Goal: Information Seeking & Learning: Learn about a topic

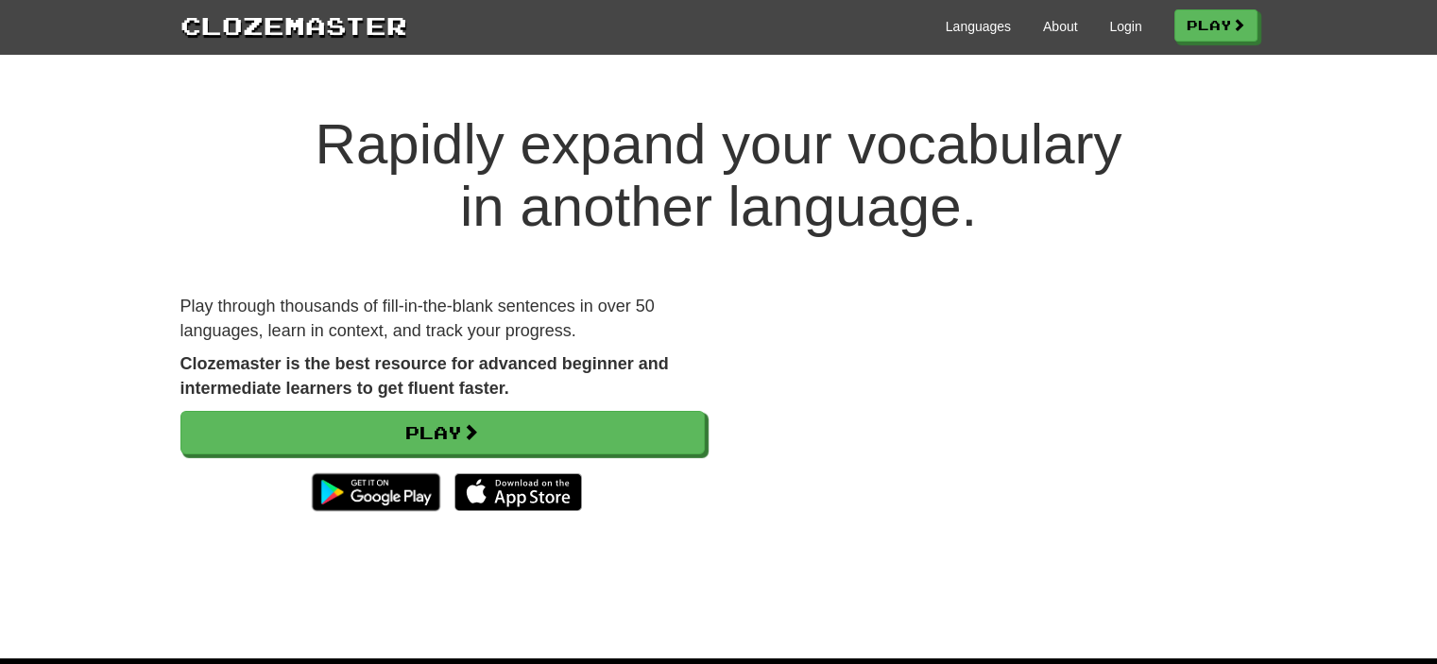
scroll to position [195, 0]
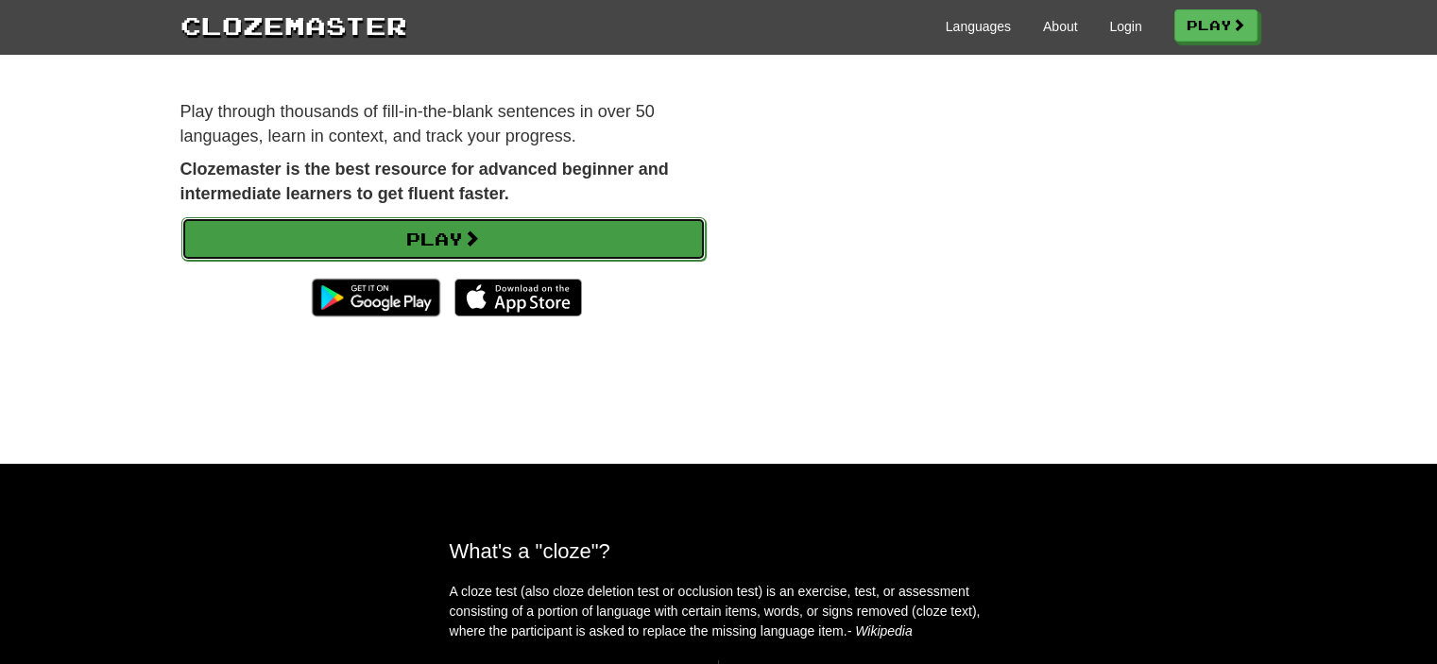
click at [624, 225] on link "Play" at bounding box center [443, 238] width 524 height 43
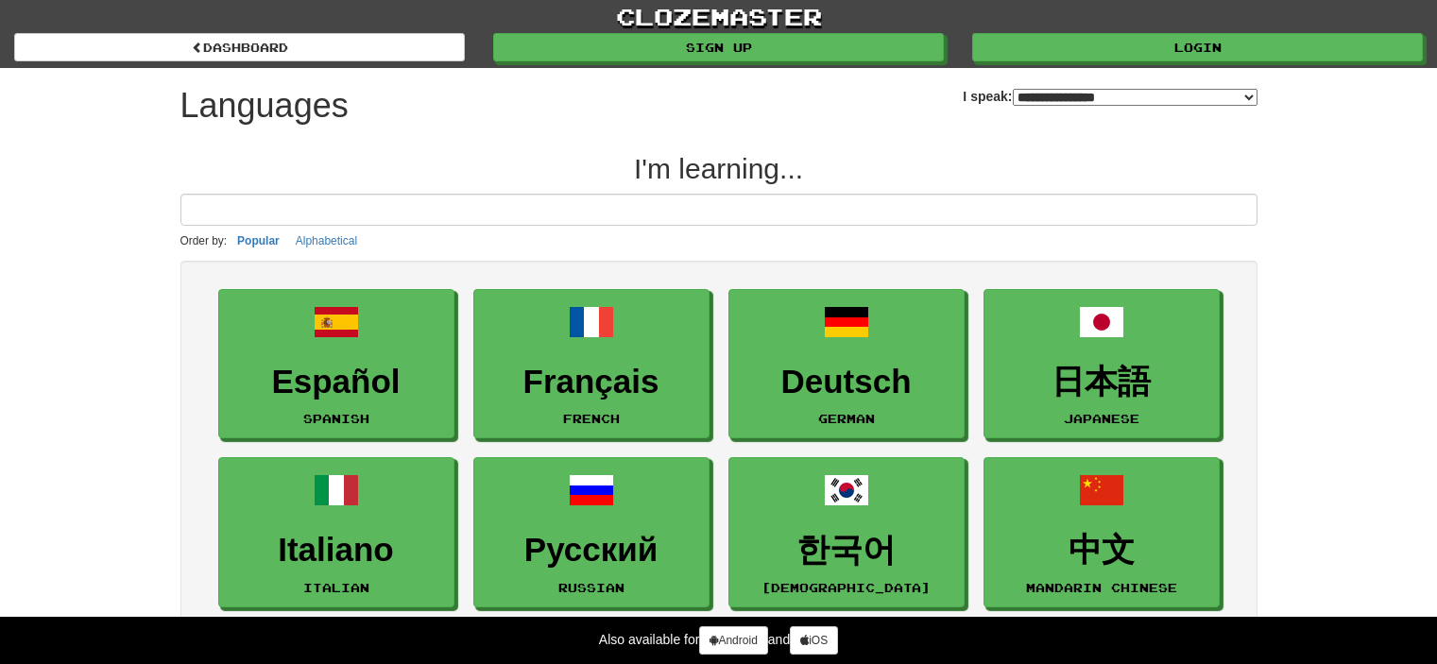
select select "*******"
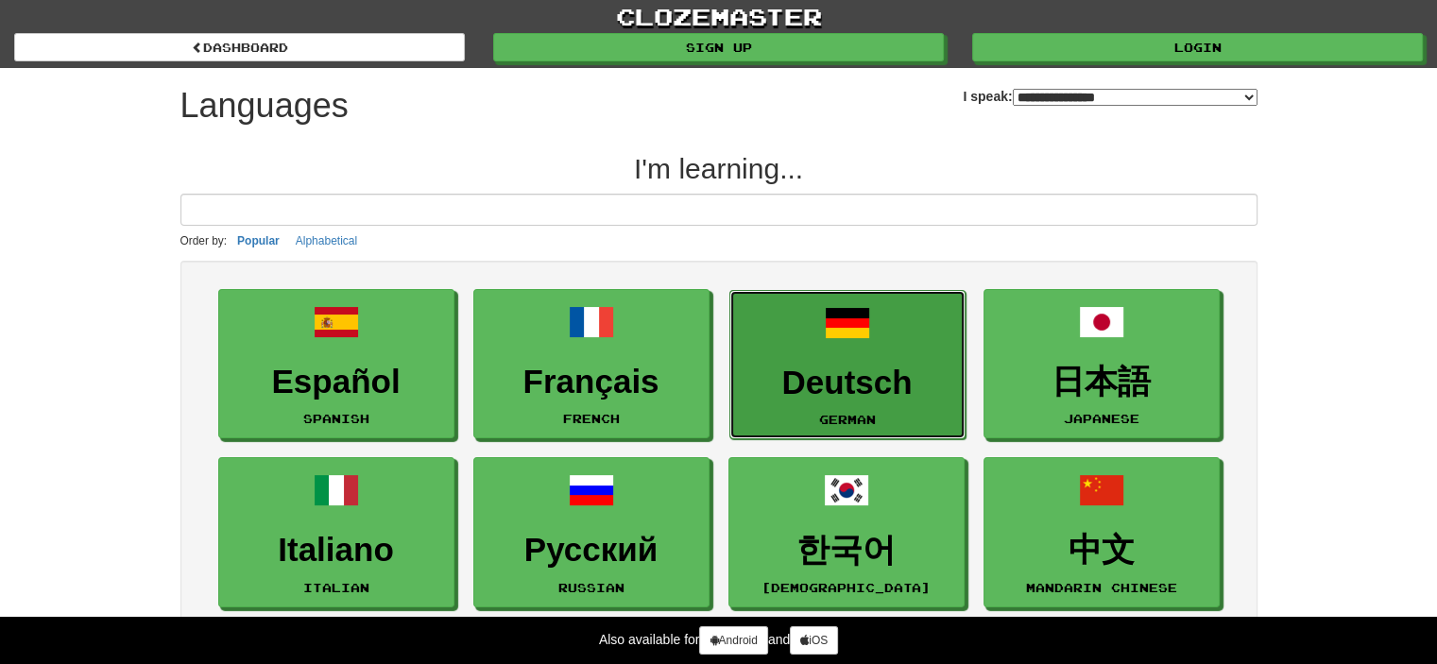
click at [778, 345] on link "Deutsch German" at bounding box center [847, 365] width 236 height 150
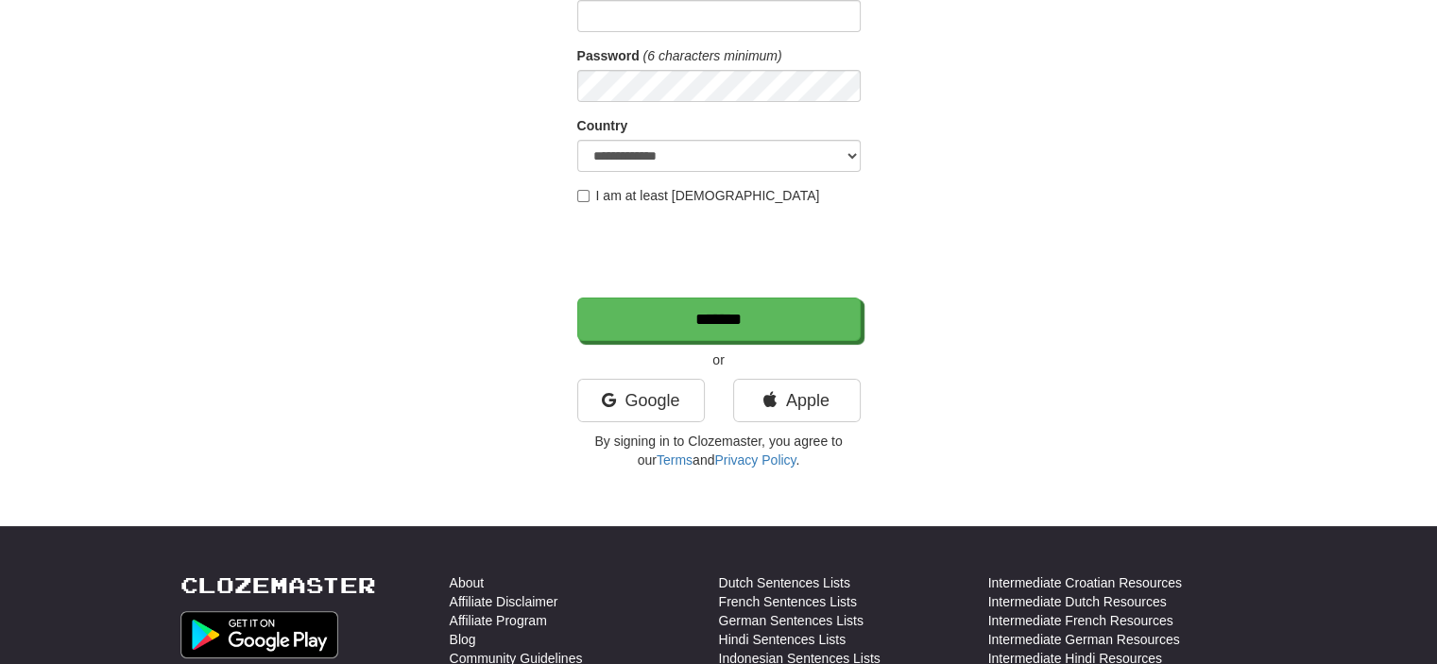
scroll to position [251, 0]
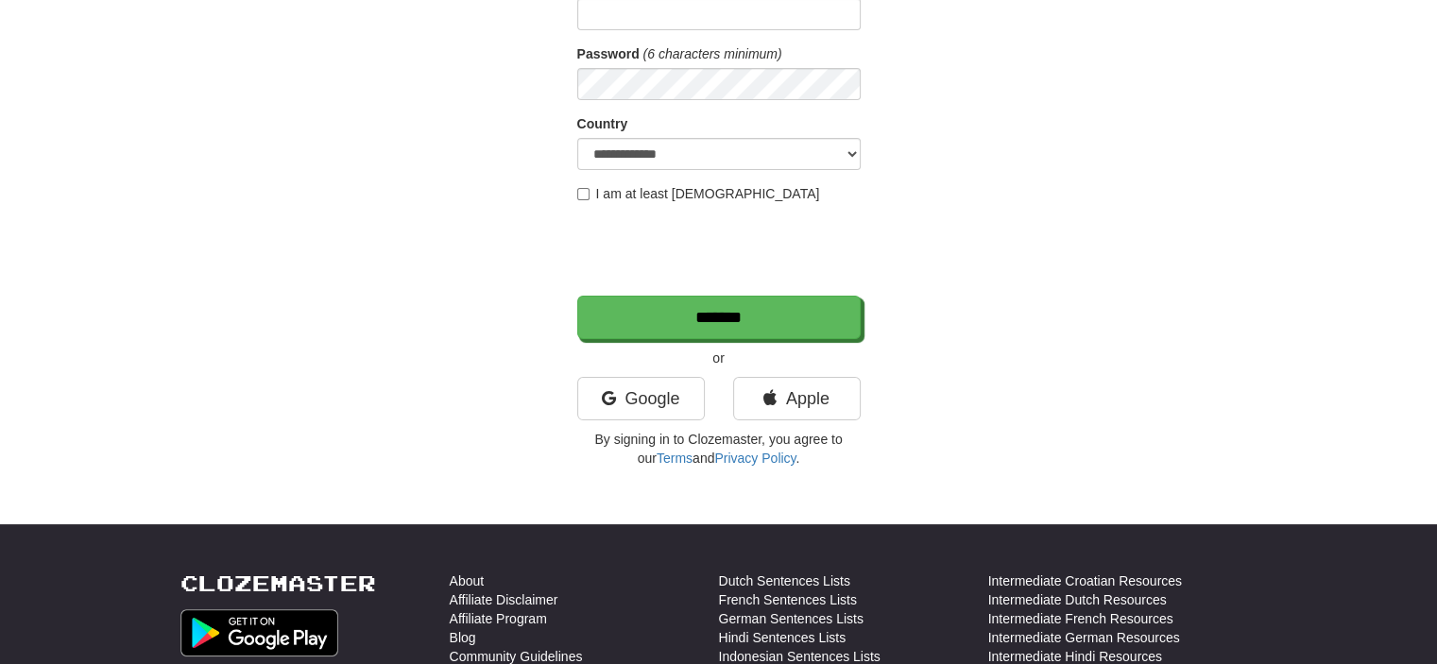
click at [683, 373] on div "**********" at bounding box center [718, 152] width 283 height 632
click at [683, 383] on link "Google" at bounding box center [641, 398] width 128 height 43
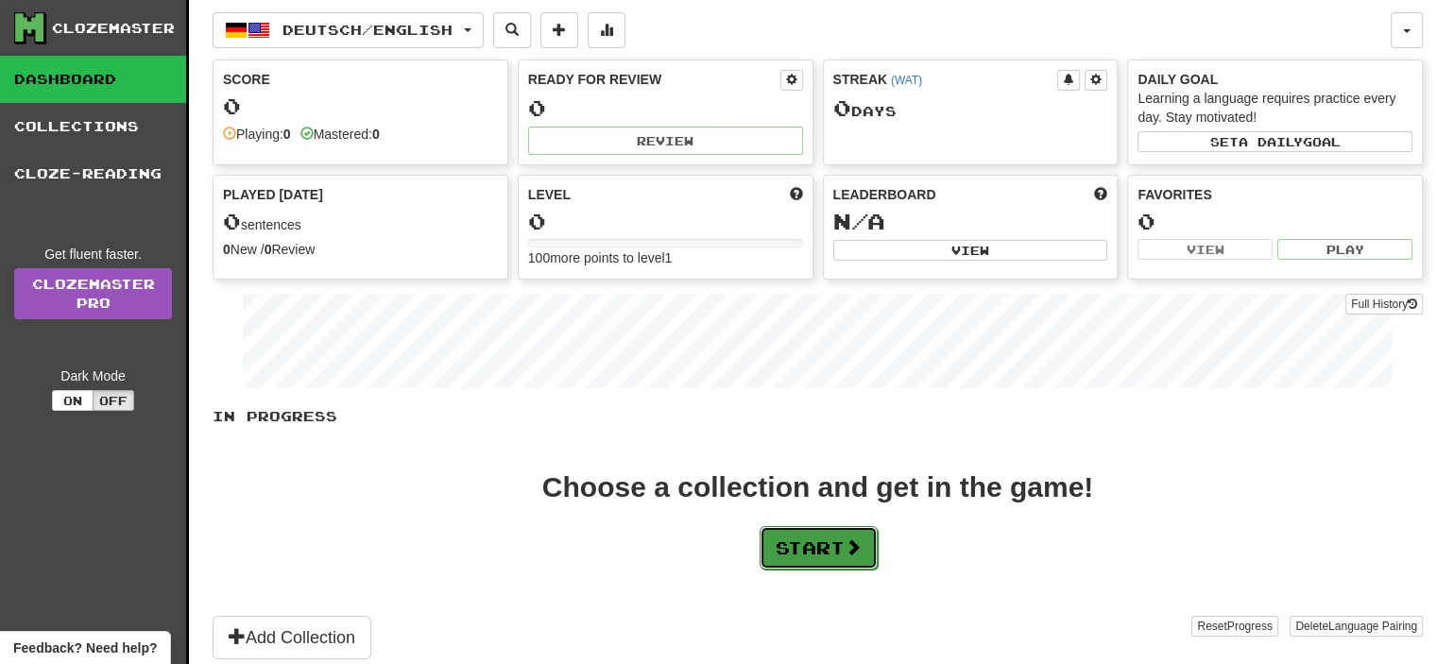
click at [835, 563] on button "Start" at bounding box center [818, 547] width 118 height 43
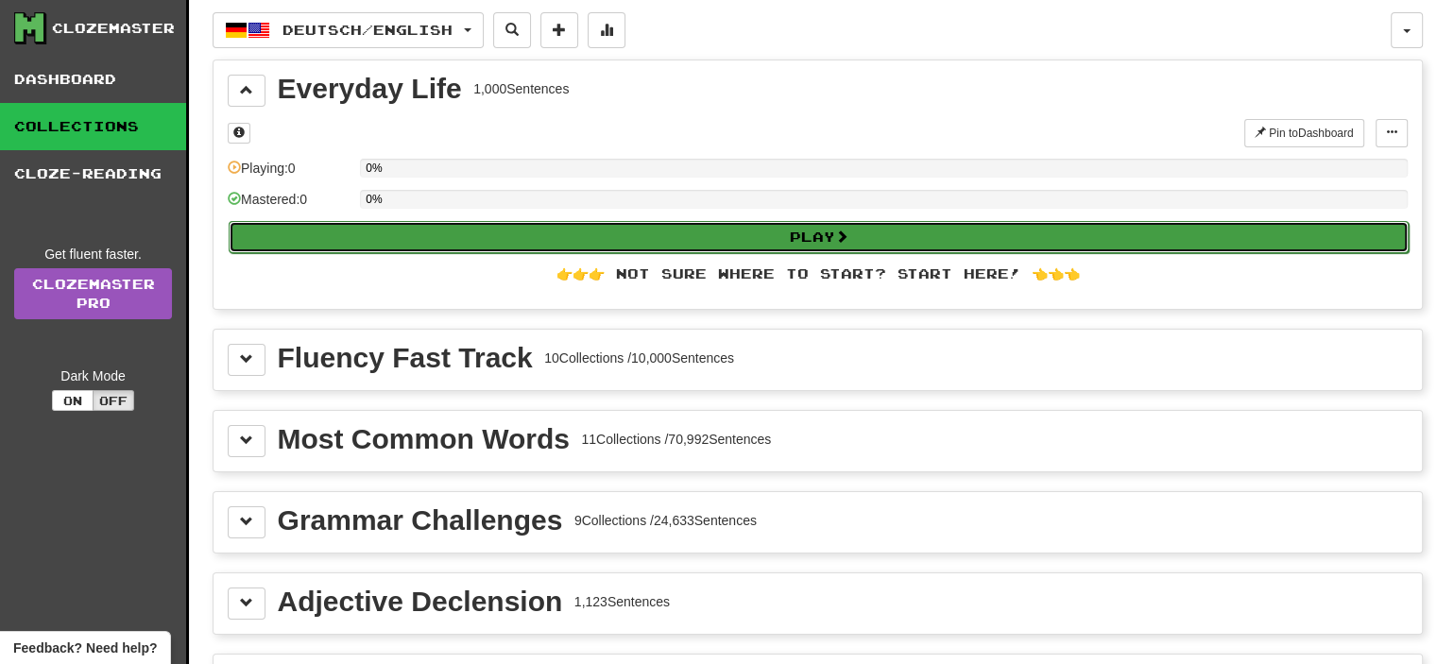
click at [601, 233] on button "Play" at bounding box center [819, 237] width 1180 height 32
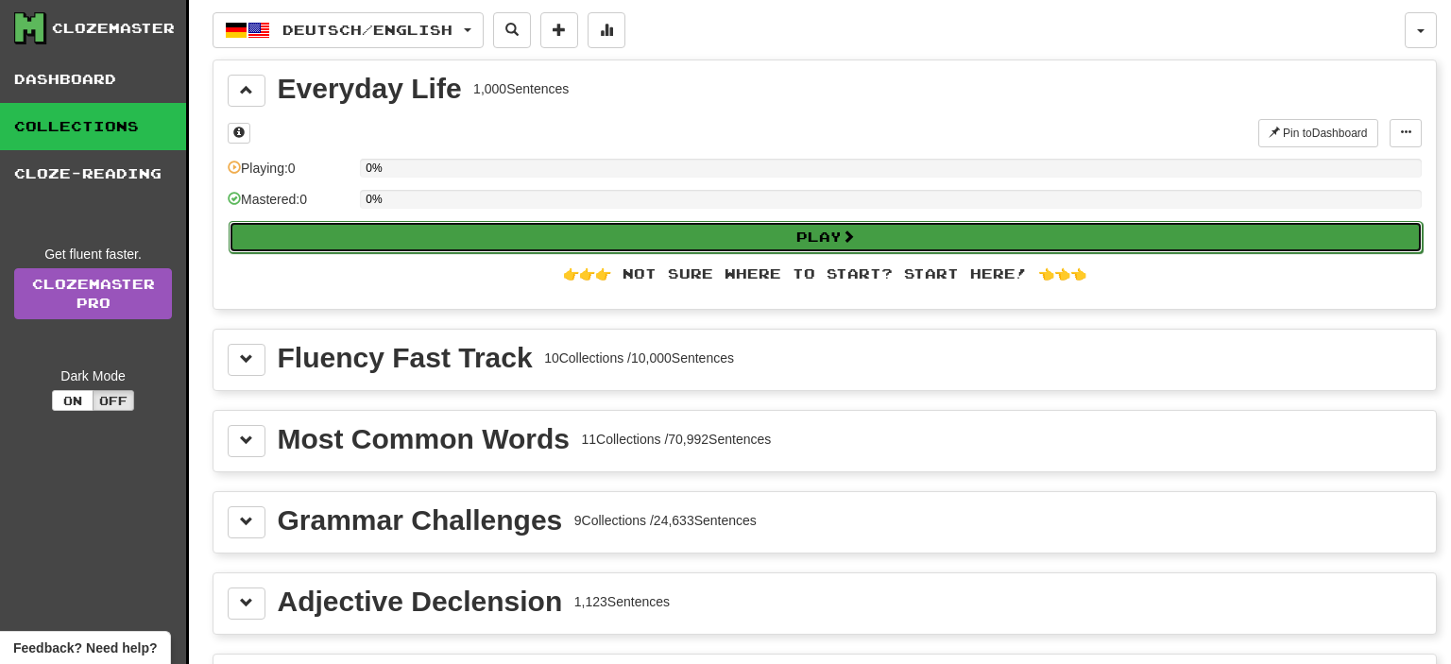
select select "**"
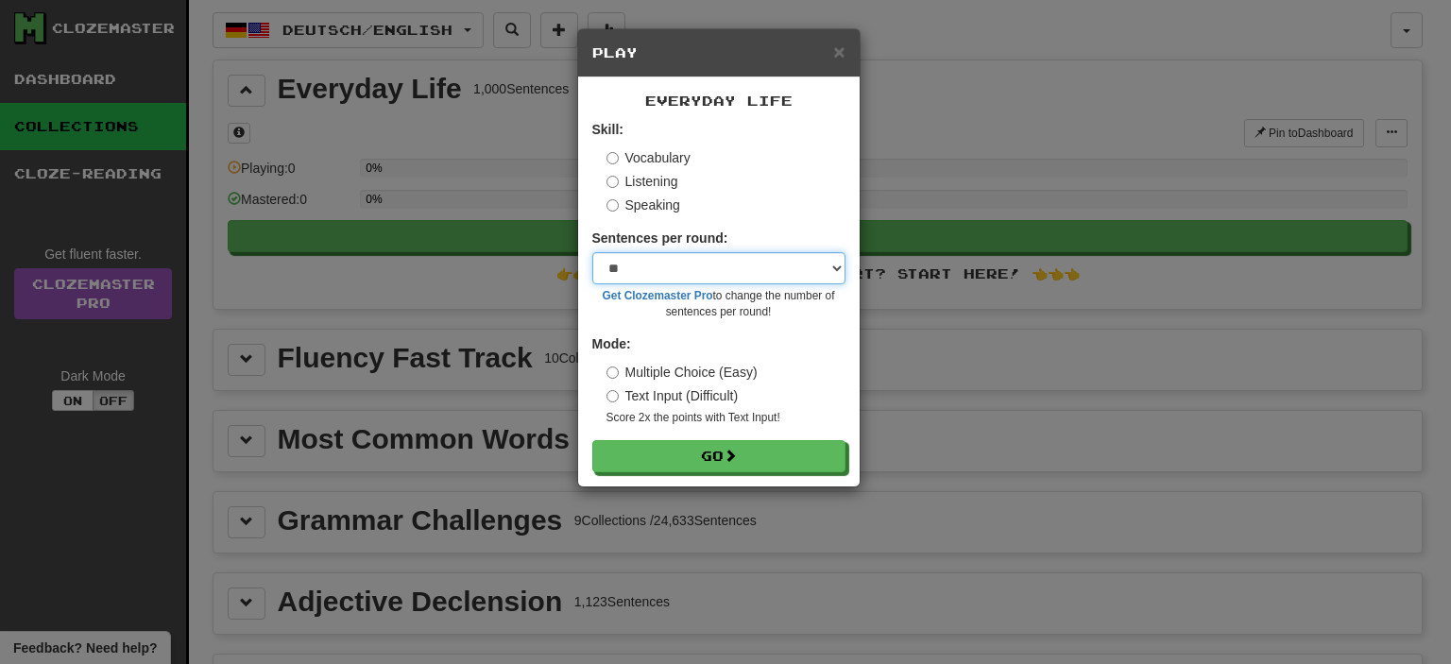
click at [707, 269] on select "* ** ** ** ** ** *** ********" at bounding box center [718, 268] width 253 height 32
click at [842, 47] on span "×" at bounding box center [838, 52] width 11 height 22
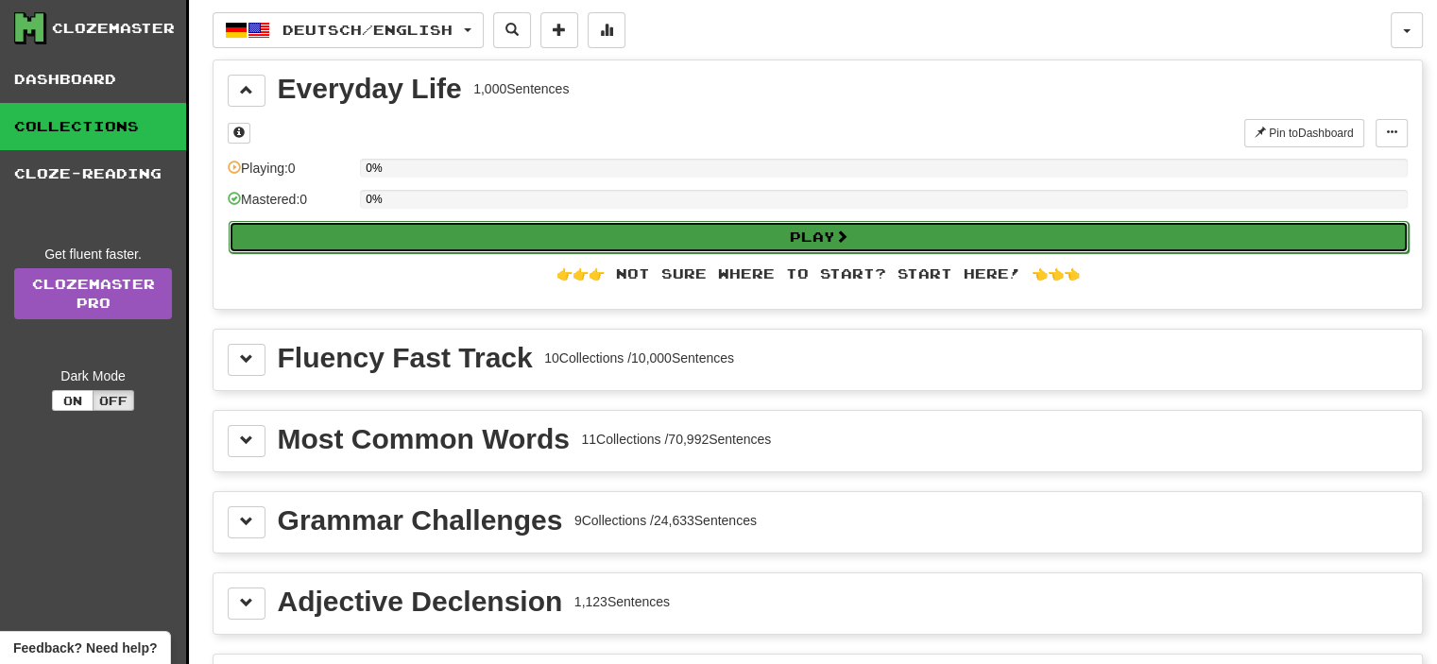
click at [543, 227] on button "Play" at bounding box center [819, 237] width 1180 height 32
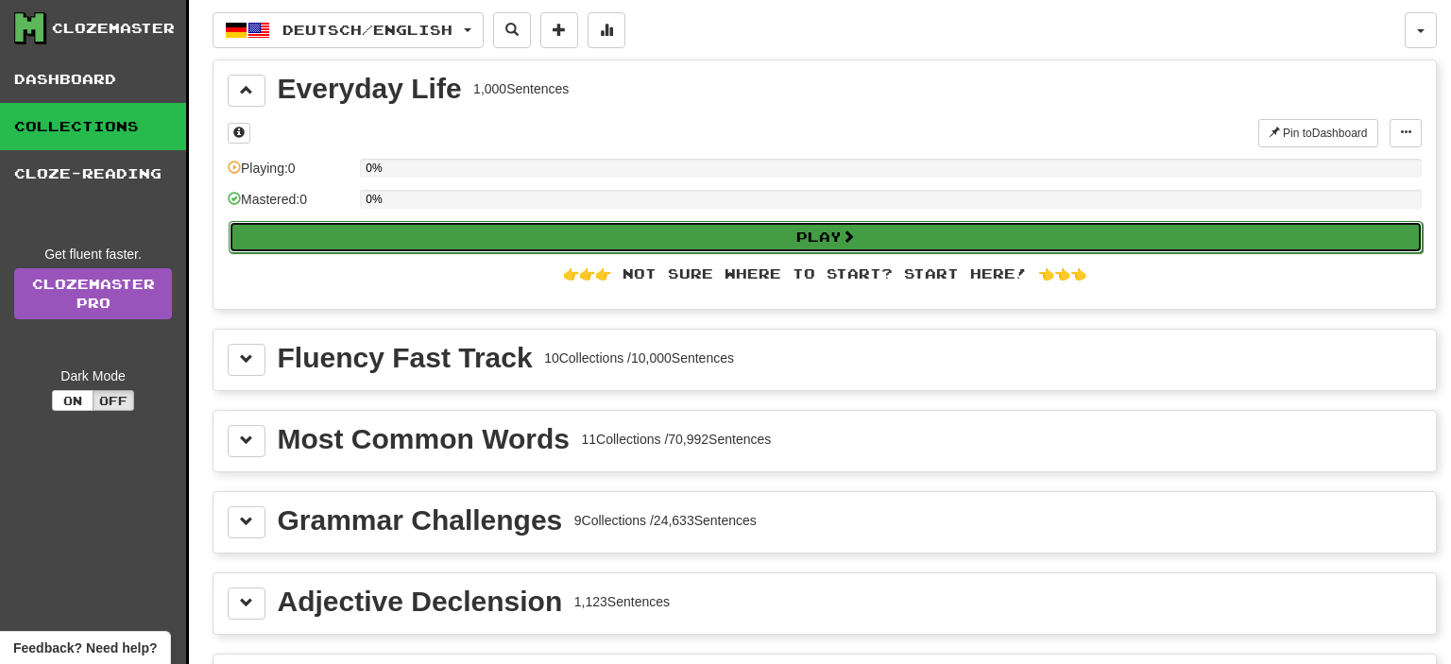
select select "**"
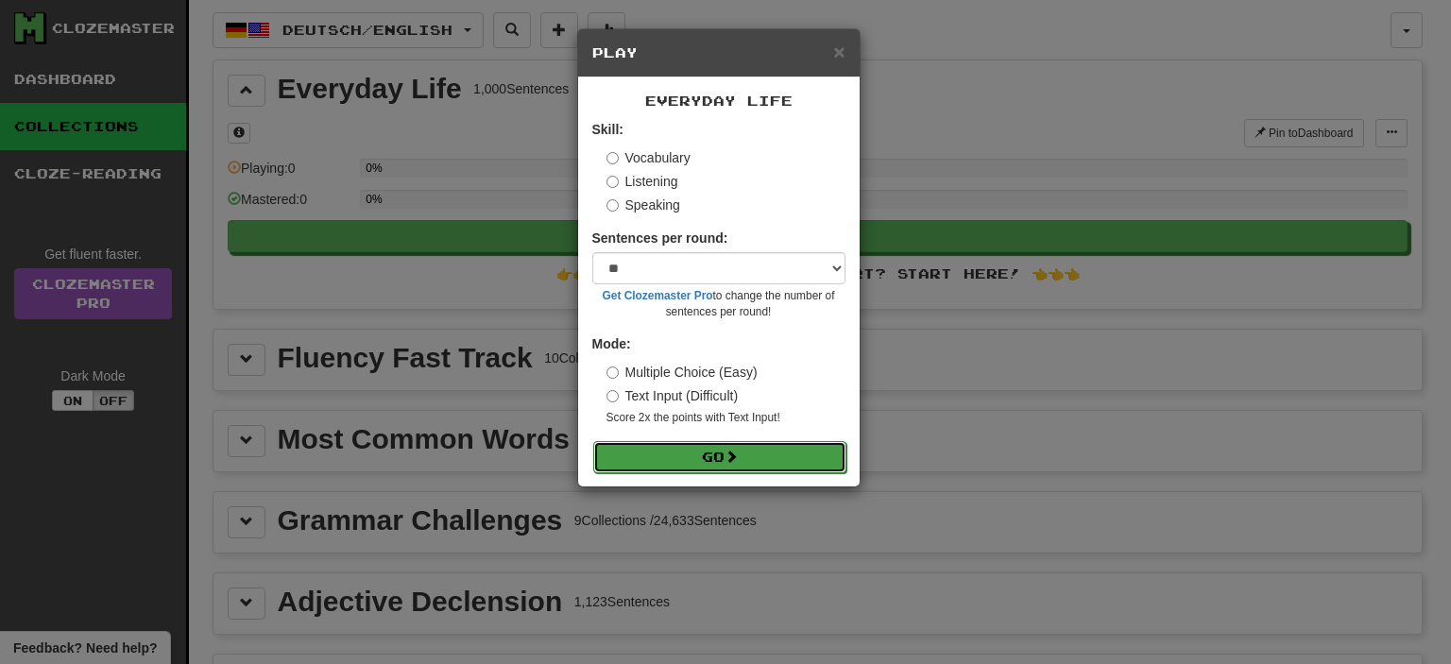
click at [628, 459] on button "Go" at bounding box center [719, 457] width 253 height 32
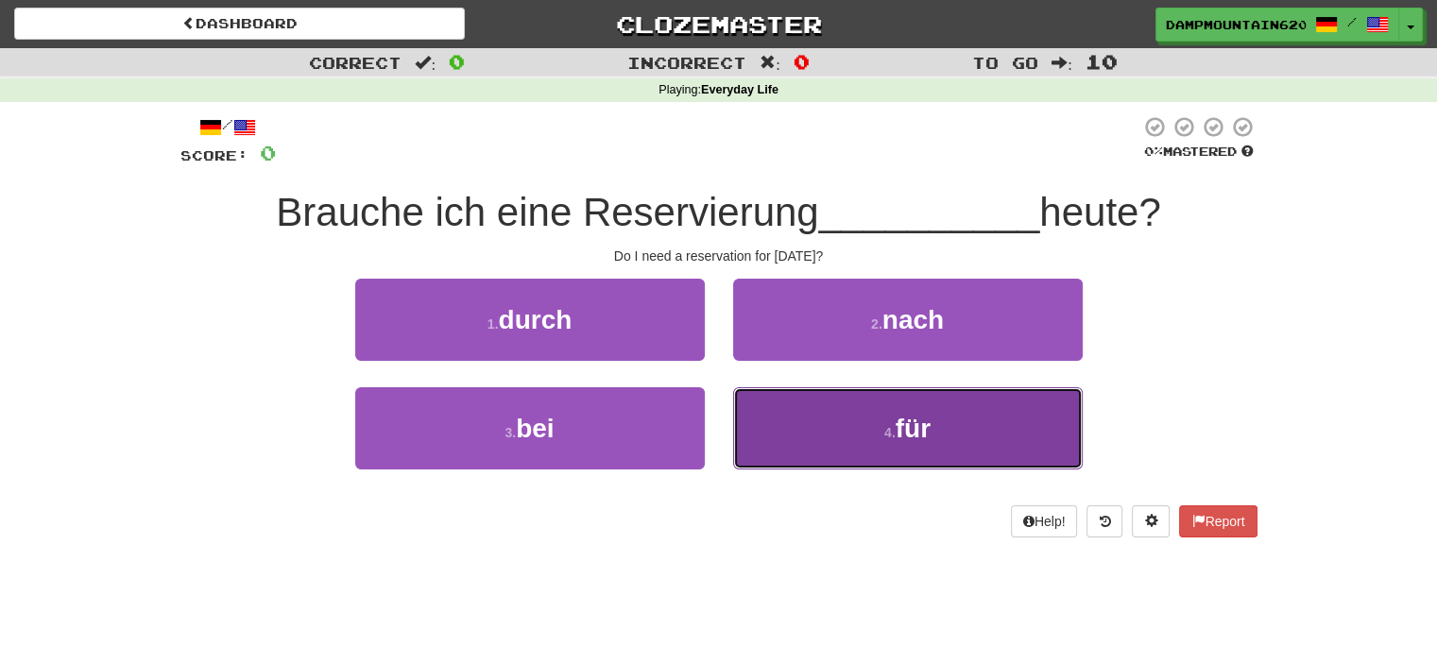
click at [836, 460] on button "4 . für" at bounding box center [907, 428] width 349 height 82
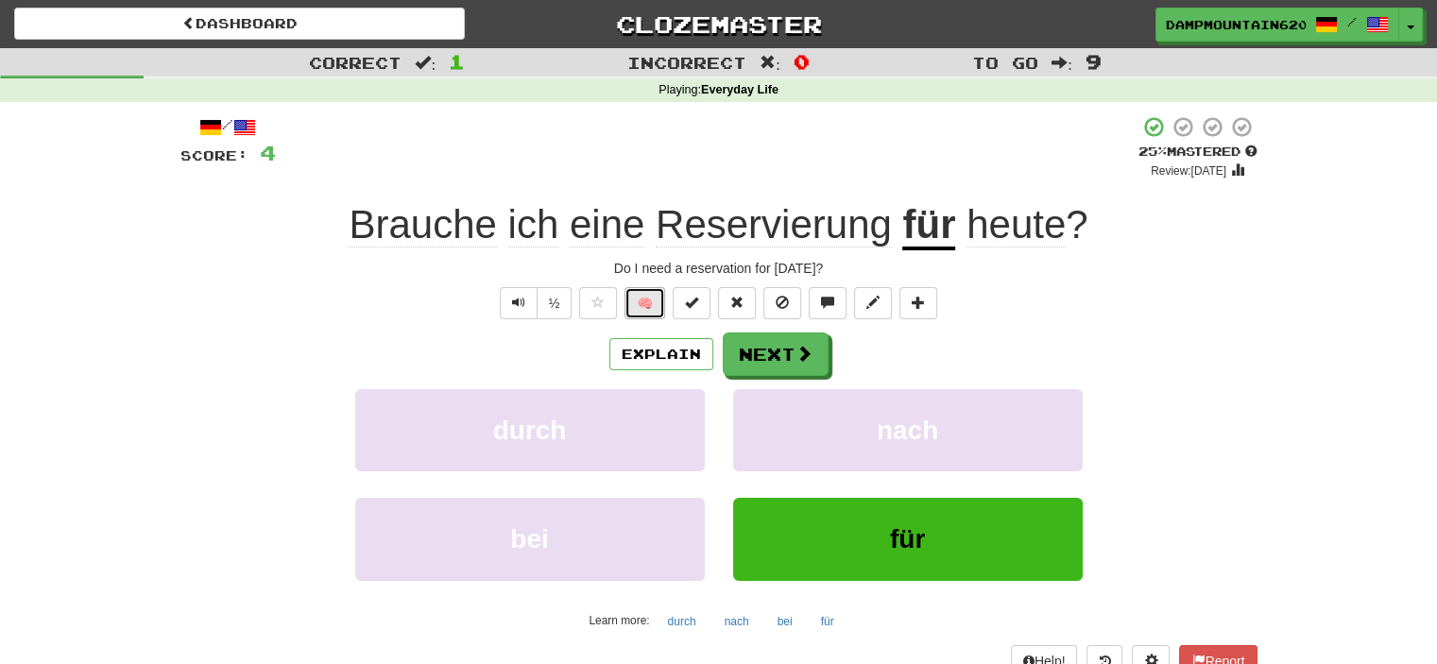
click at [653, 316] on button "🧠" at bounding box center [644, 303] width 41 height 32
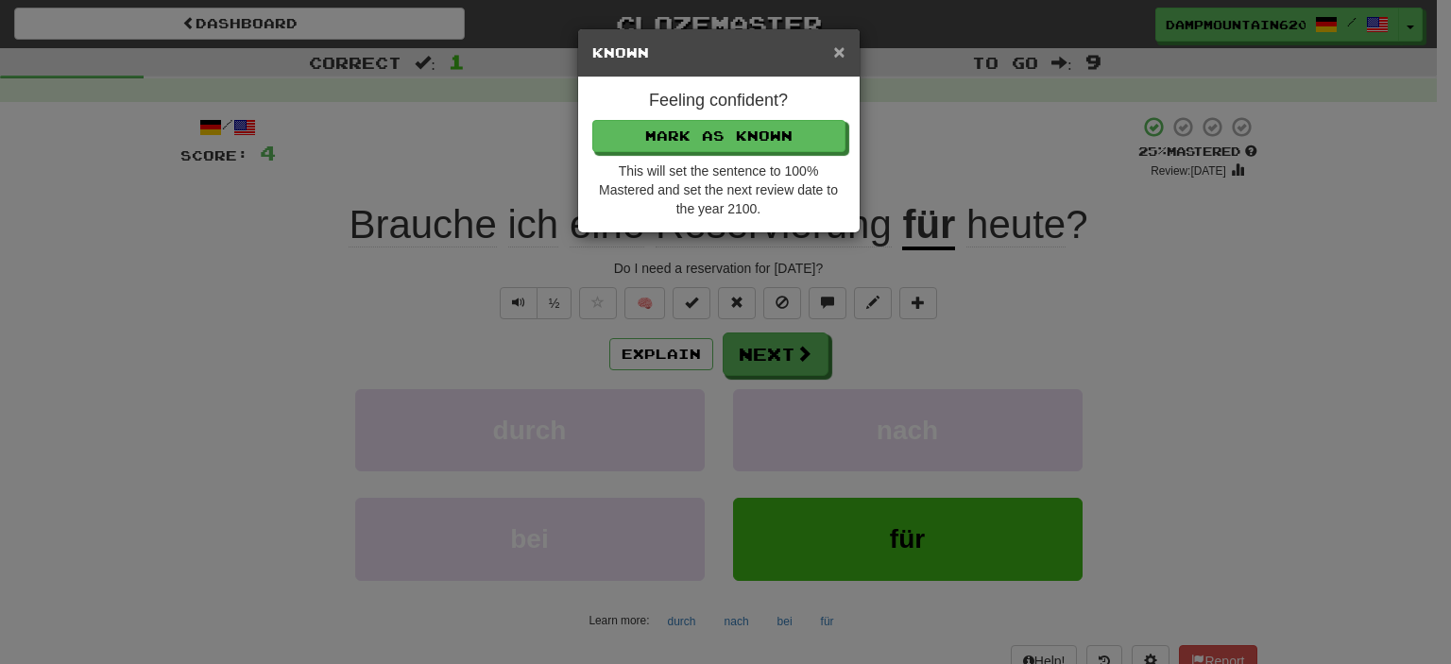
click at [835, 43] on span "×" at bounding box center [838, 52] width 11 height 22
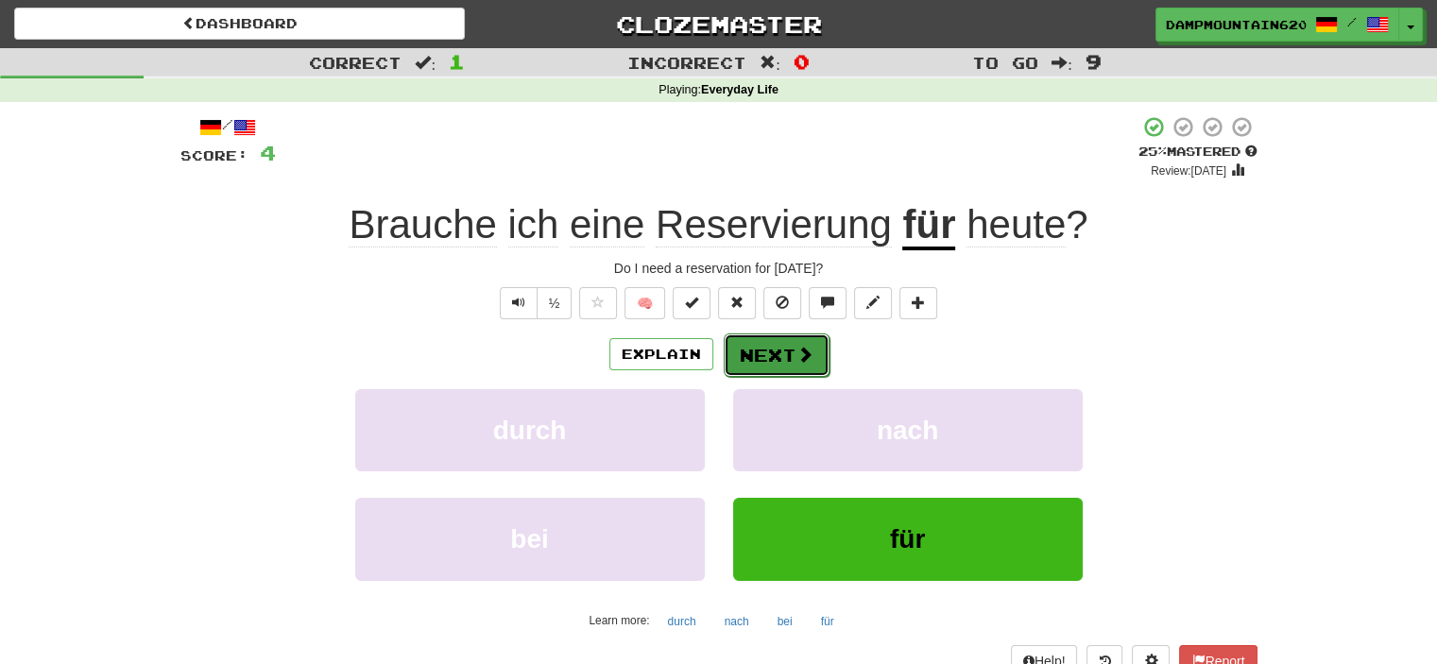
click at [780, 347] on button "Next" at bounding box center [777, 354] width 106 height 43
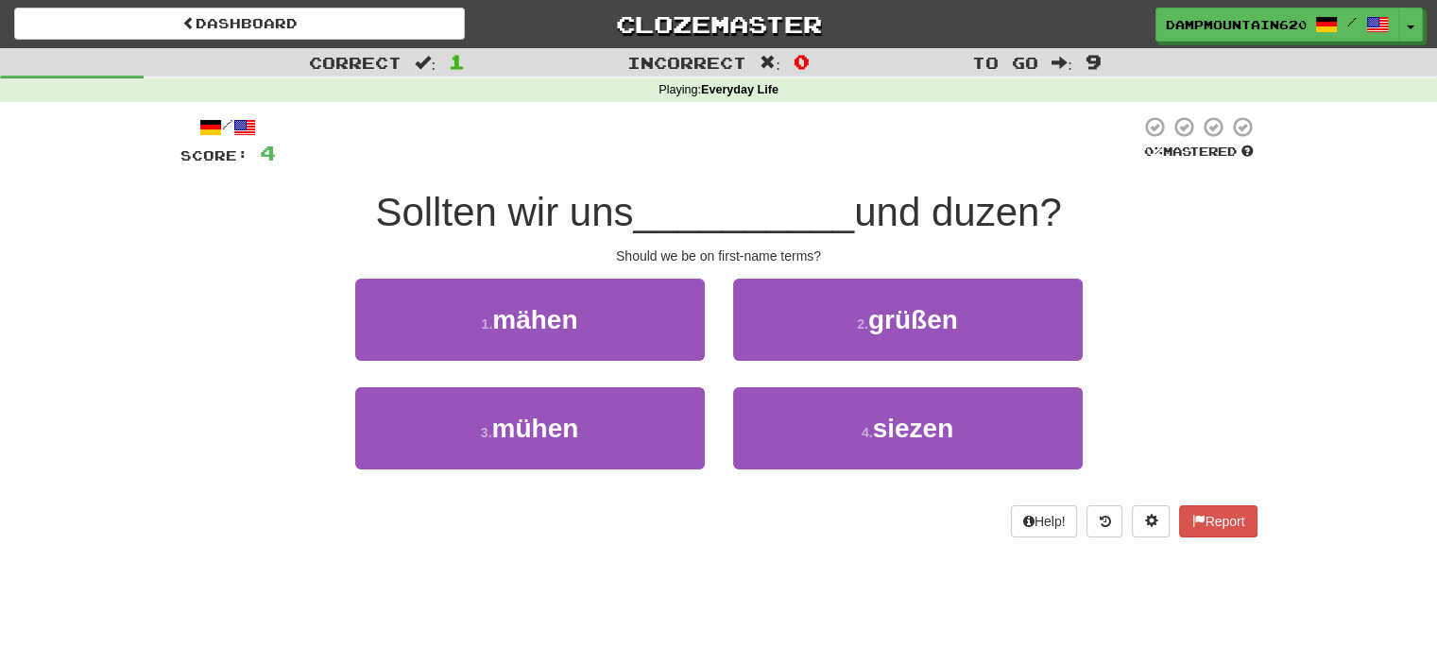
click at [672, 230] on span "__________" at bounding box center [743, 212] width 221 height 44
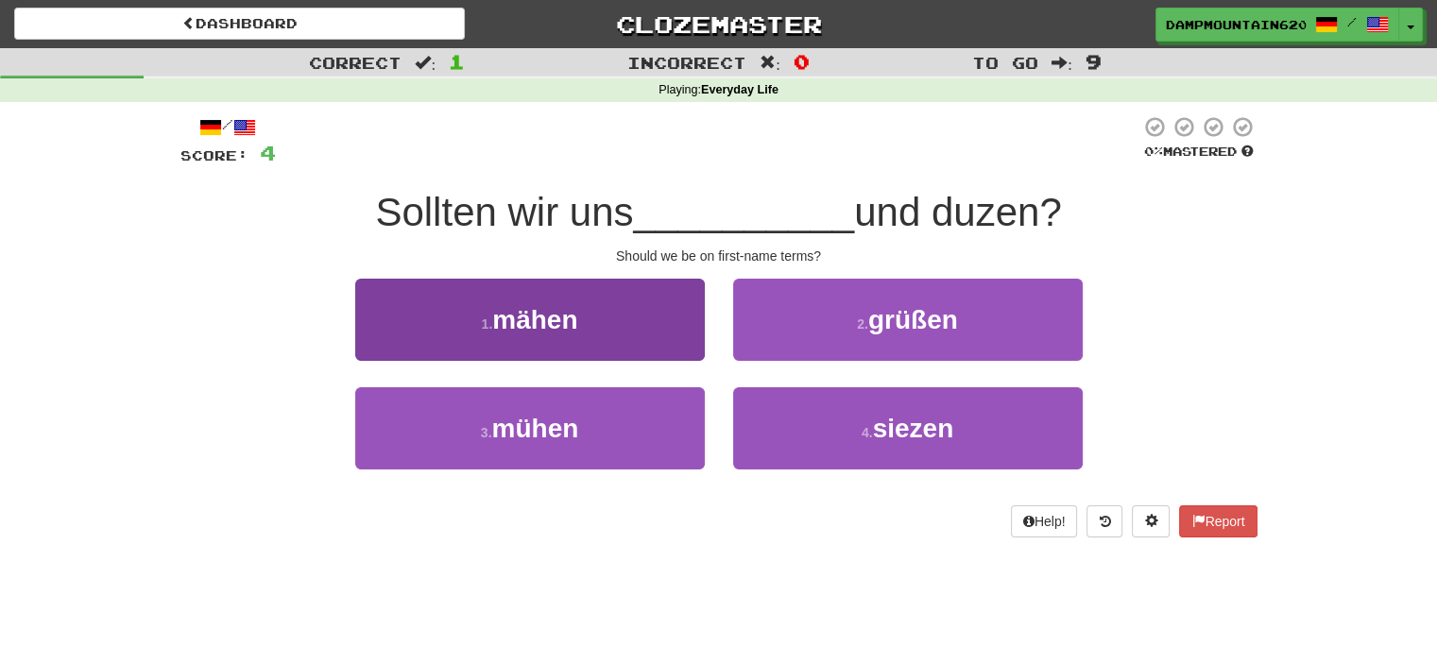
click at [583, 286] on div "/ Score: 4 0 % Mastered Sollten wir uns __________ und duzen? Should we be on f…" at bounding box center [718, 326] width 1077 height 422
click at [583, 286] on button "1 . mähen" at bounding box center [529, 320] width 349 height 82
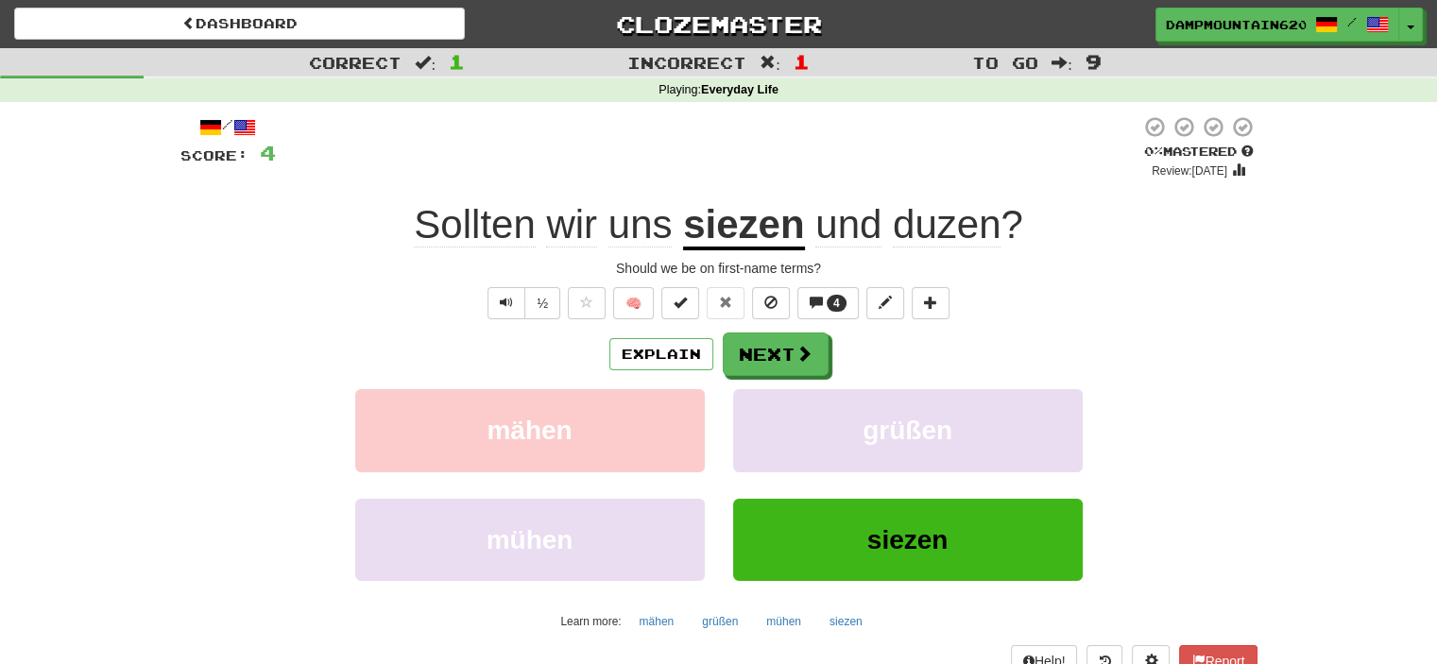
click at [722, 225] on u "siezen" at bounding box center [743, 226] width 121 height 48
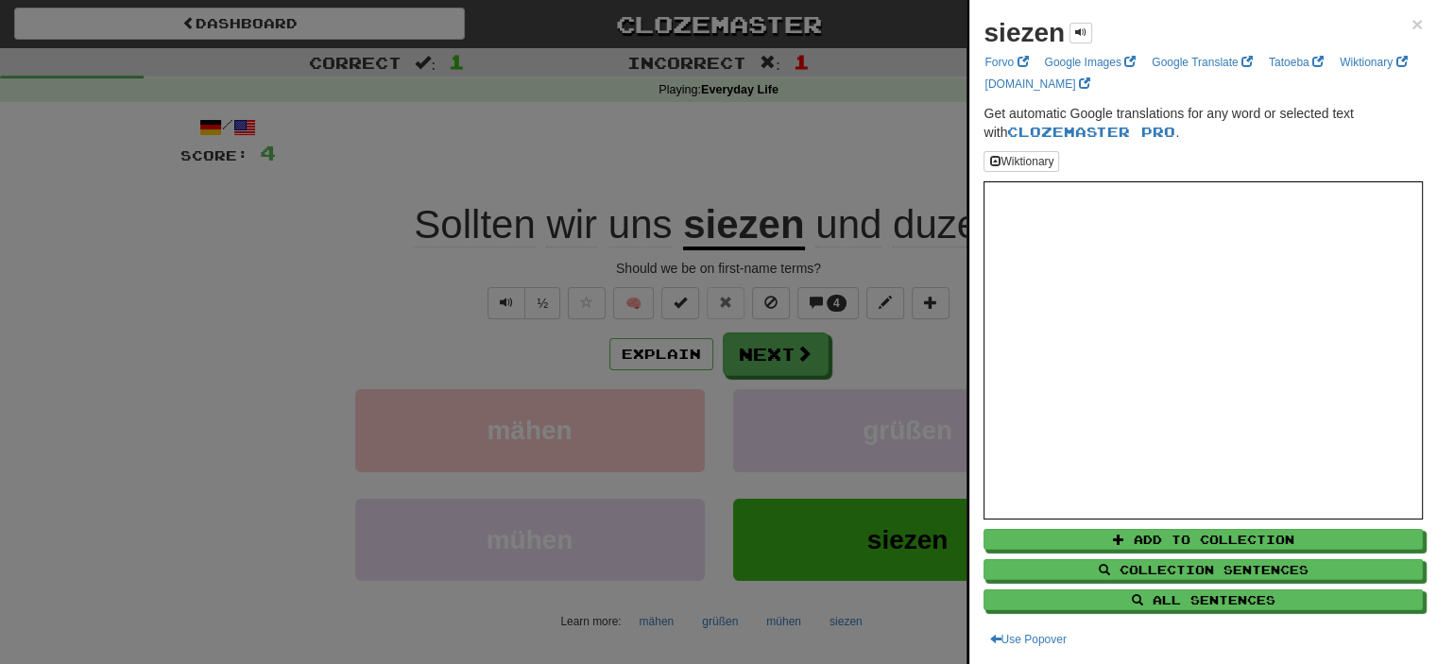
click at [777, 175] on div at bounding box center [718, 332] width 1437 height 664
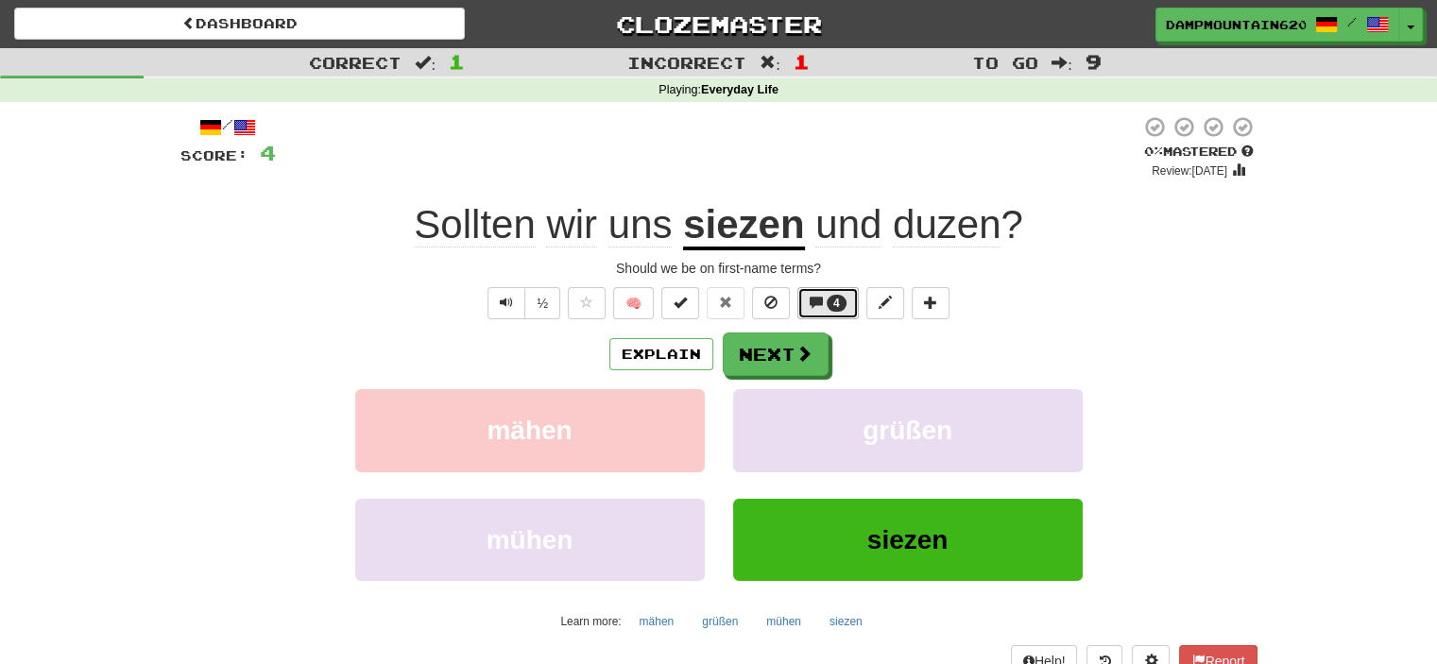
click at [815, 309] on span at bounding box center [815, 302] width 13 height 13
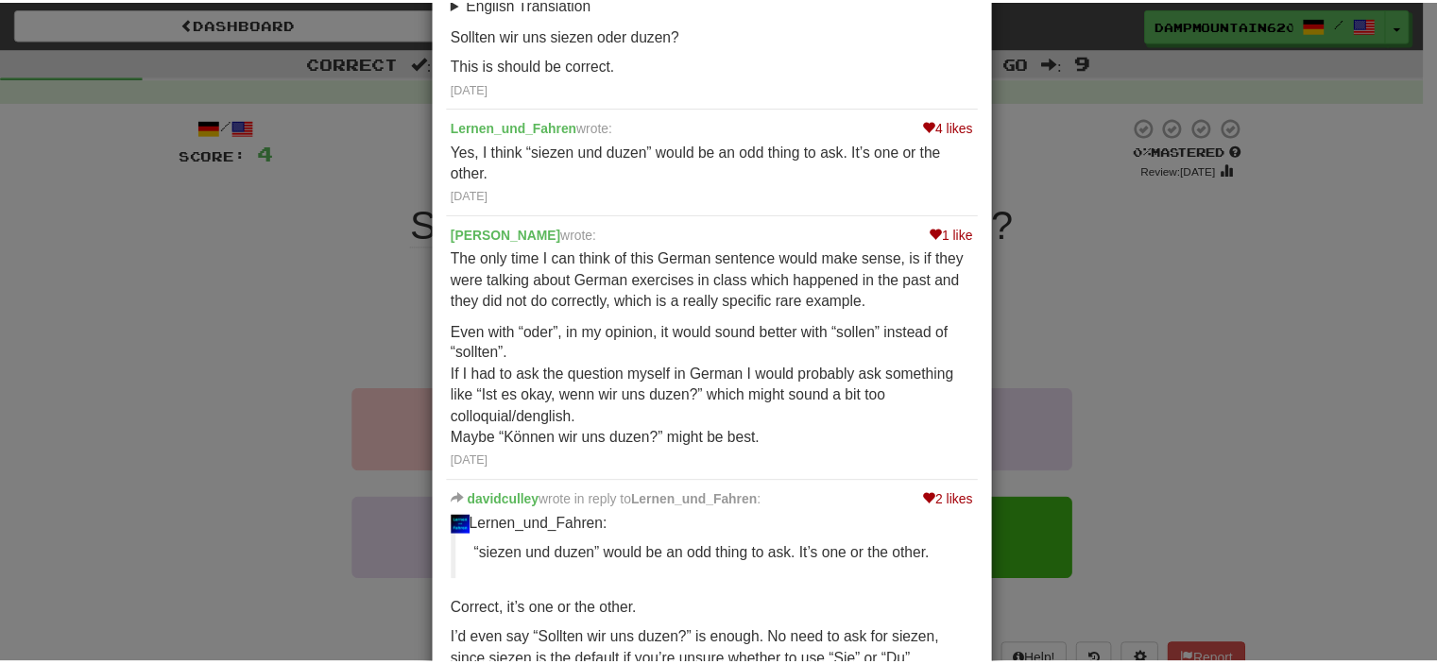
scroll to position [193, 0]
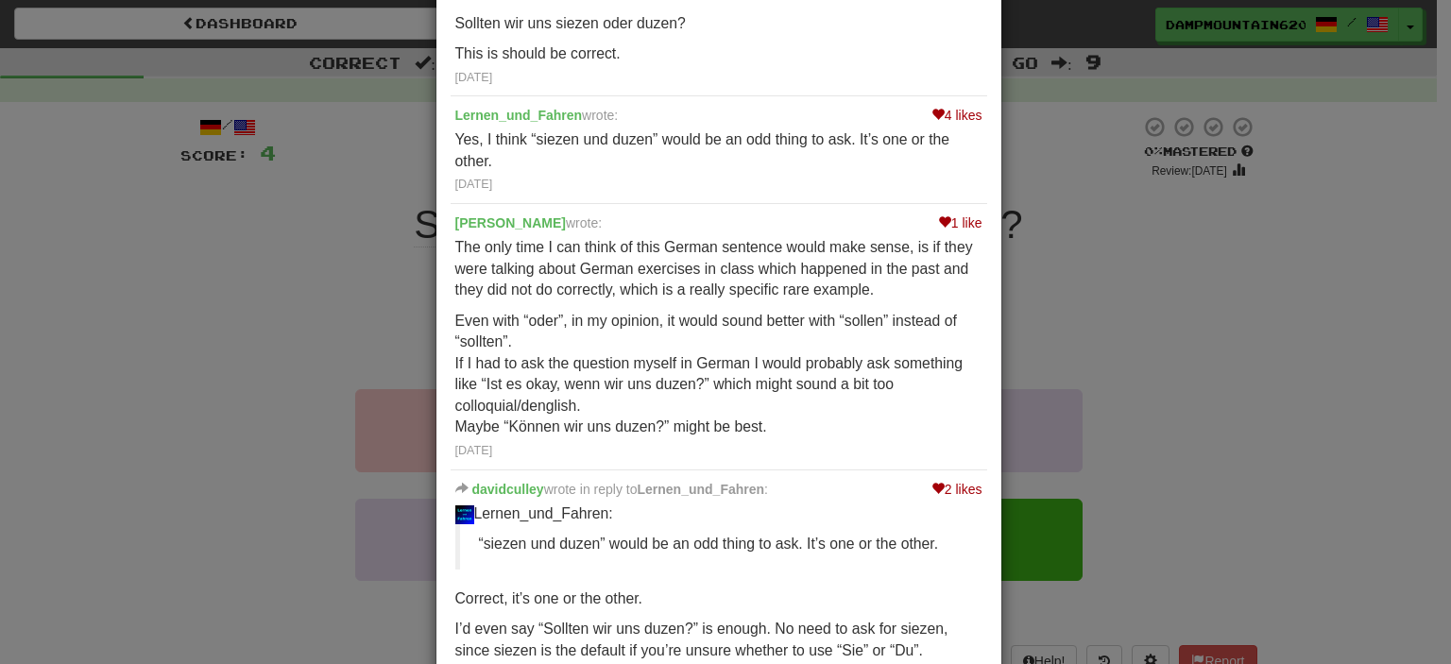
click at [615, 333] on p "Even with “oder”, in my opinion, it would sound better with “sollen” instead of…" at bounding box center [718, 375] width 527 height 128
click at [259, 366] on div "× Discussion View in the forum Sollten wir uns siezen und duzen? 2 likes acacrn…" at bounding box center [725, 332] width 1451 height 664
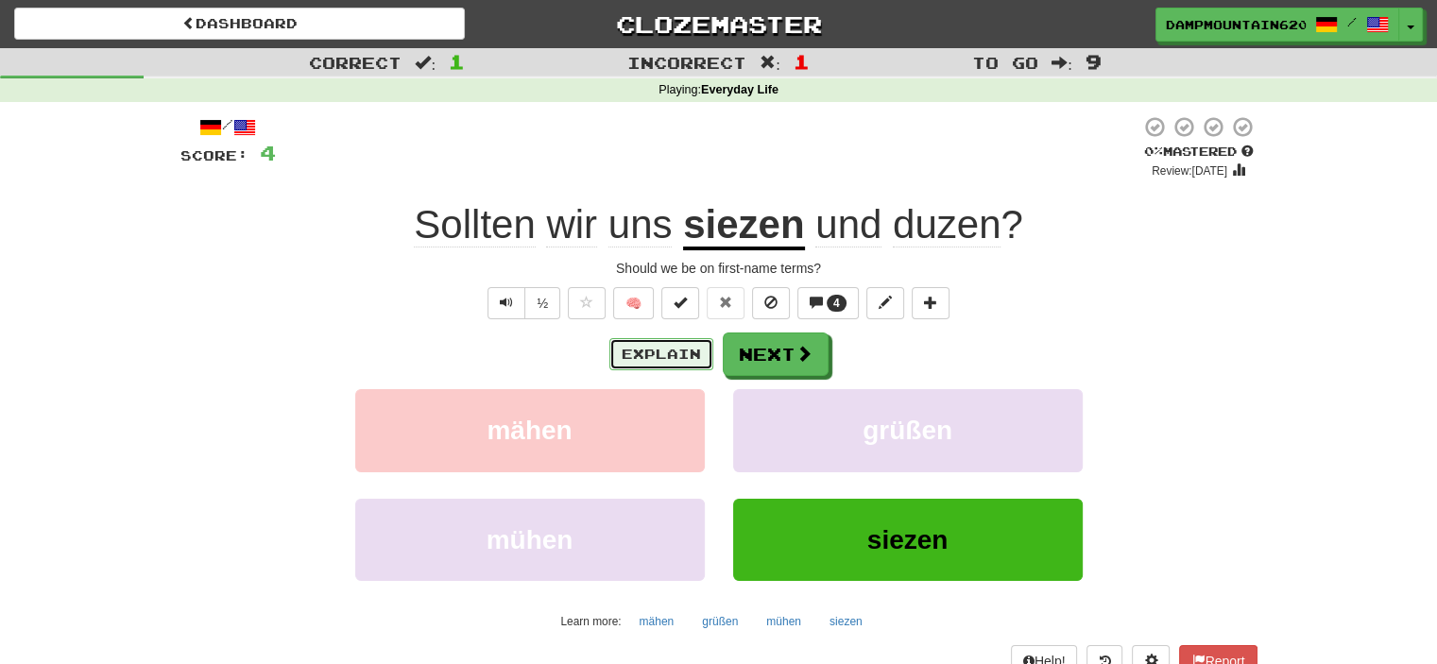
click at [673, 342] on button "Explain" at bounding box center [661, 354] width 104 height 32
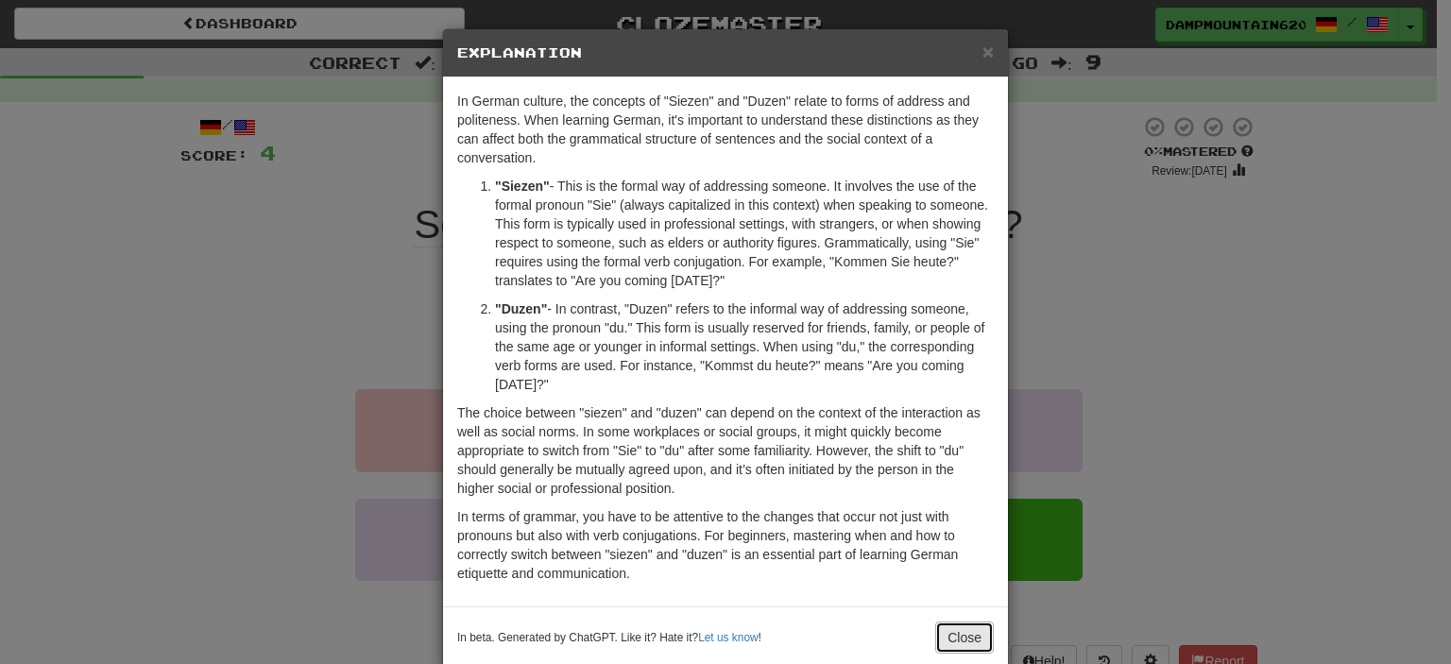
click at [955, 632] on button "Close" at bounding box center [964, 638] width 59 height 32
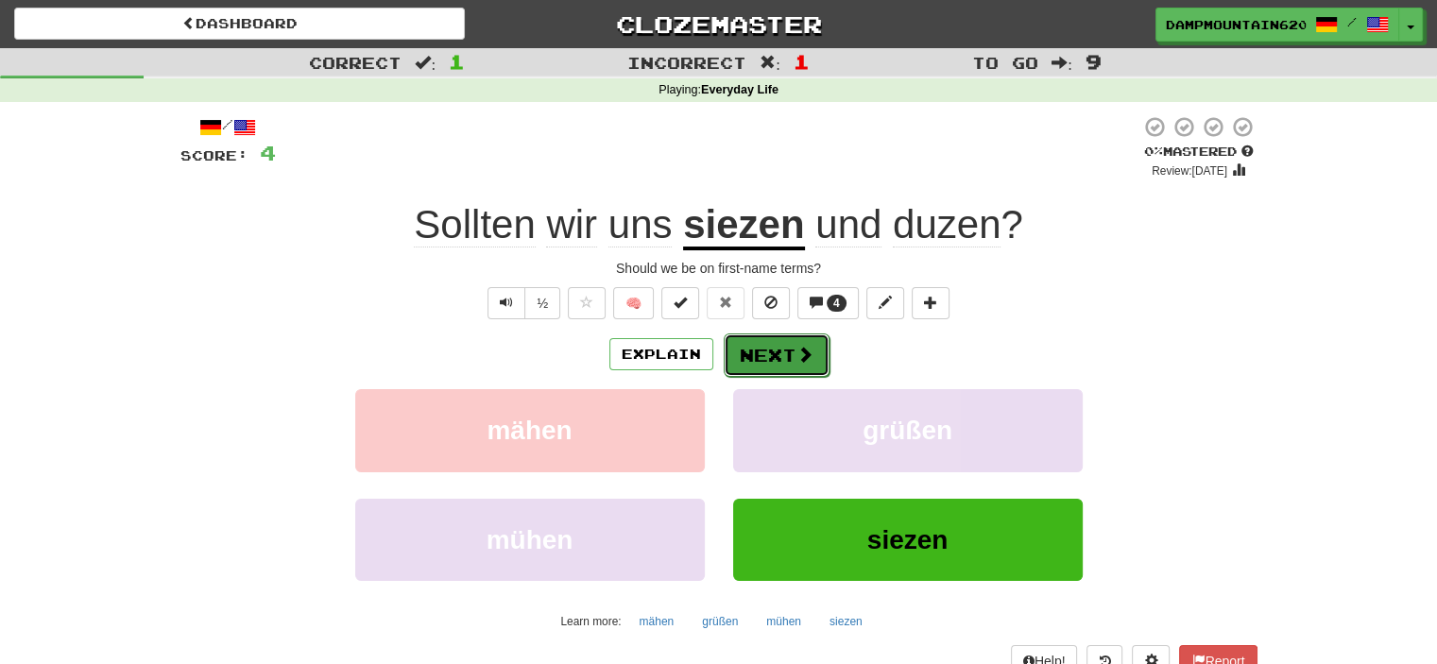
click at [782, 359] on button "Next" at bounding box center [777, 354] width 106 height 43
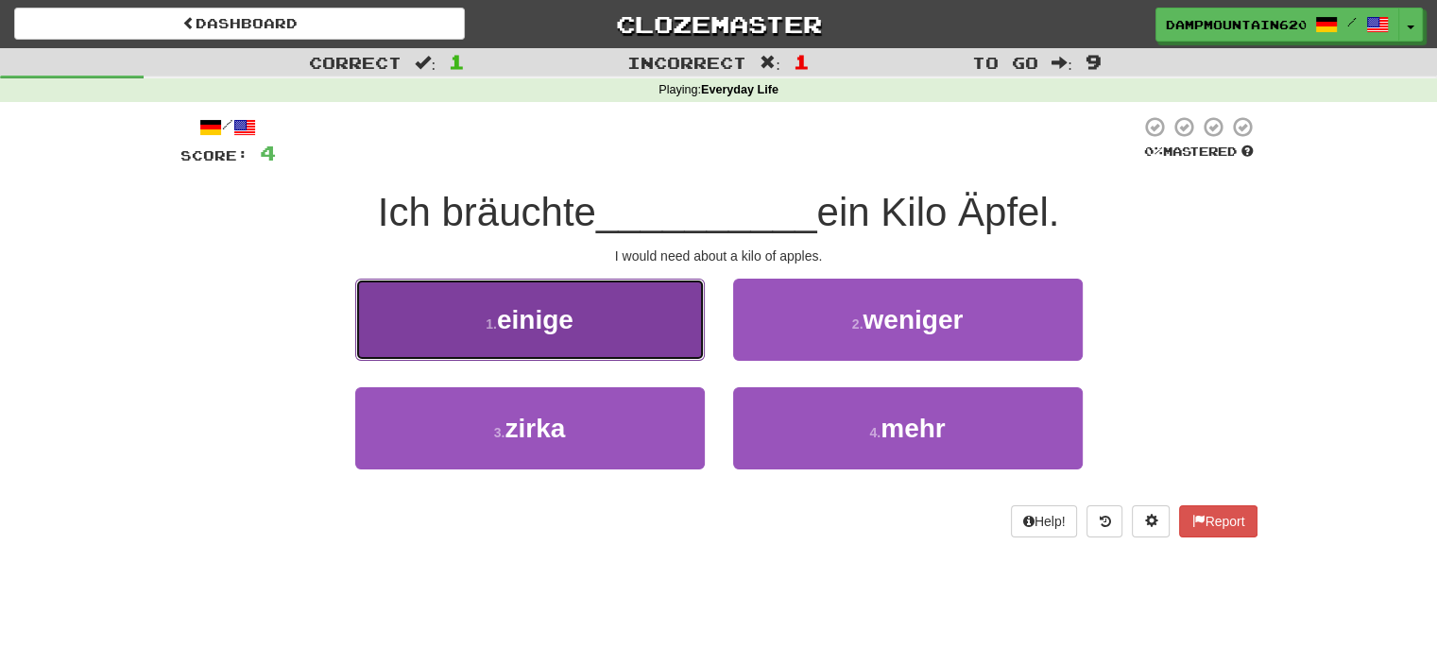
click at [671, 343] on button "1 . einige" at bounding box center [529, 320] width 349 height 82
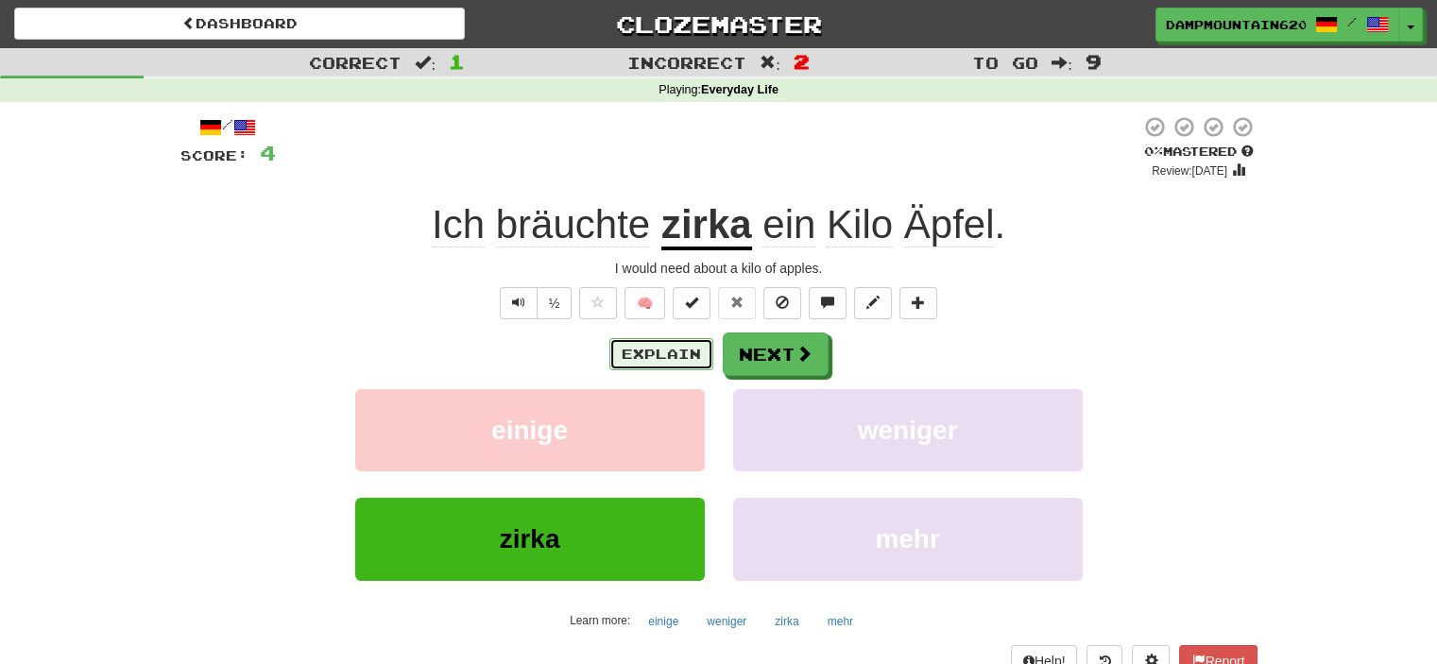
click at [703, 338] on button "Explain" at bounding box center [661, 354] width 104 height 32
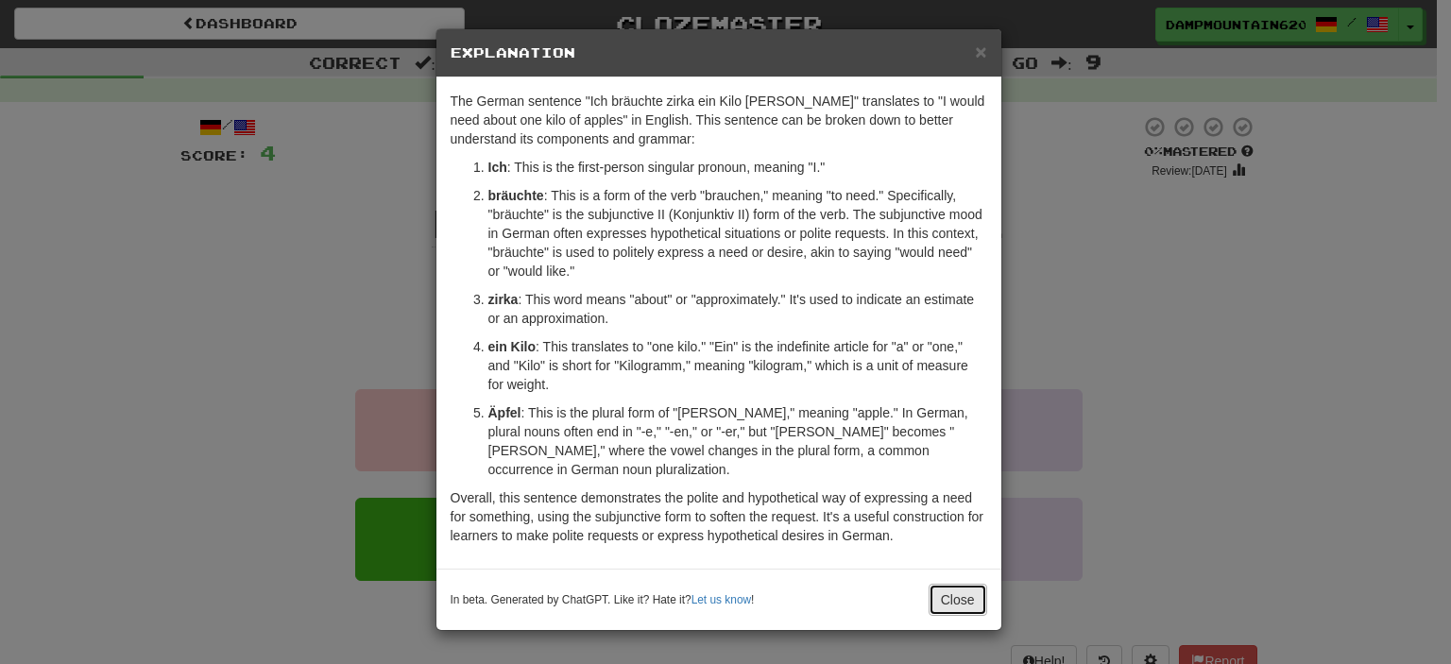
click at [978, 584] on button "Close" at bounding box center [958, 600] width 59 height 32
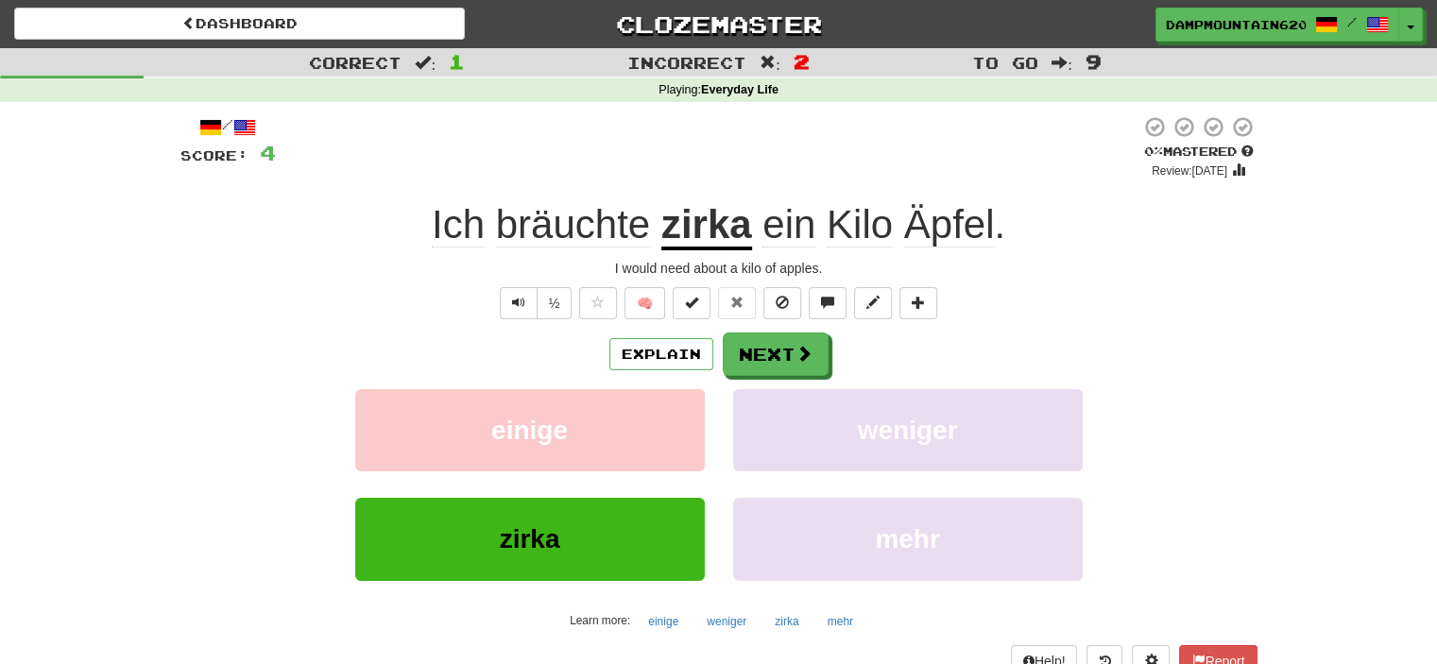
click at [778, 377] on div "Explain Next einige weniger zirka mehr Learn more: einige weniger zirka mehr" at bounding box center [718, 483] width 1077 height 303
click at [788, 362] on button "Next" at bounding box center [777, 354] width 106 height 43
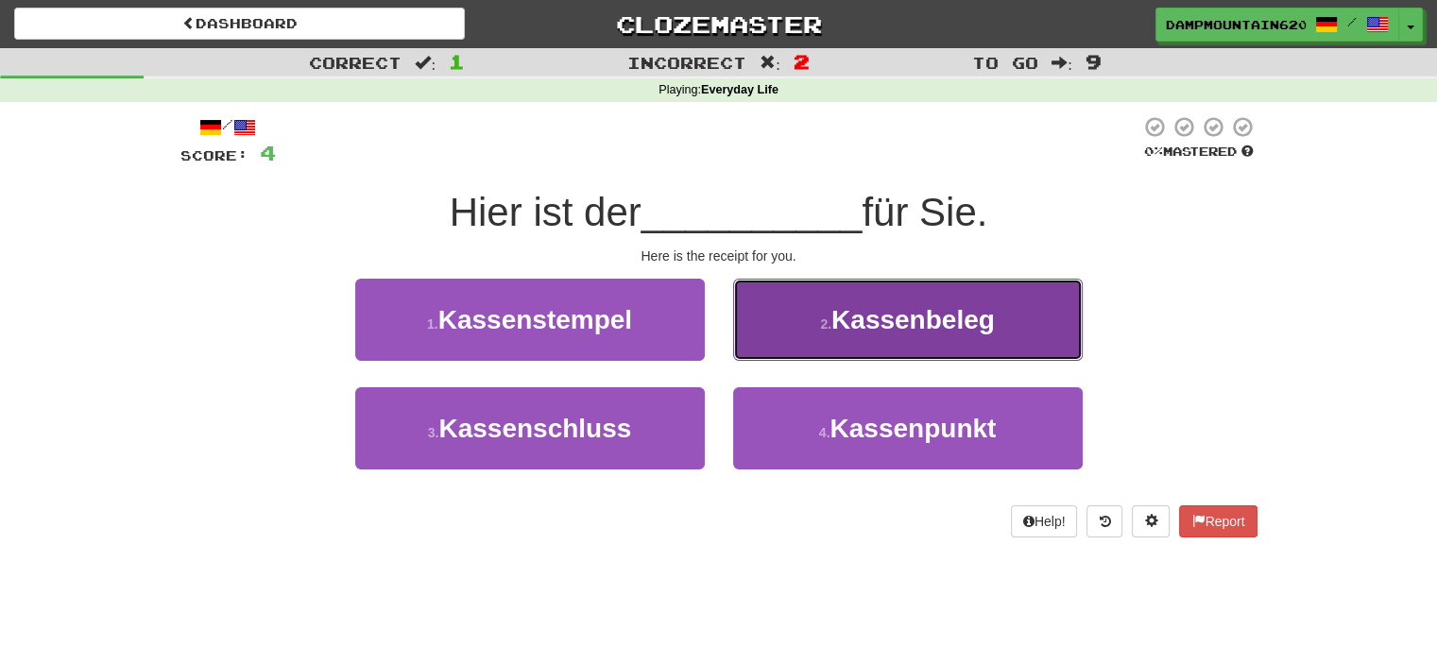
click at [850, 285] on button "2 . Kassenbeleg" at bounding box center [907, 320] width 349 height 82
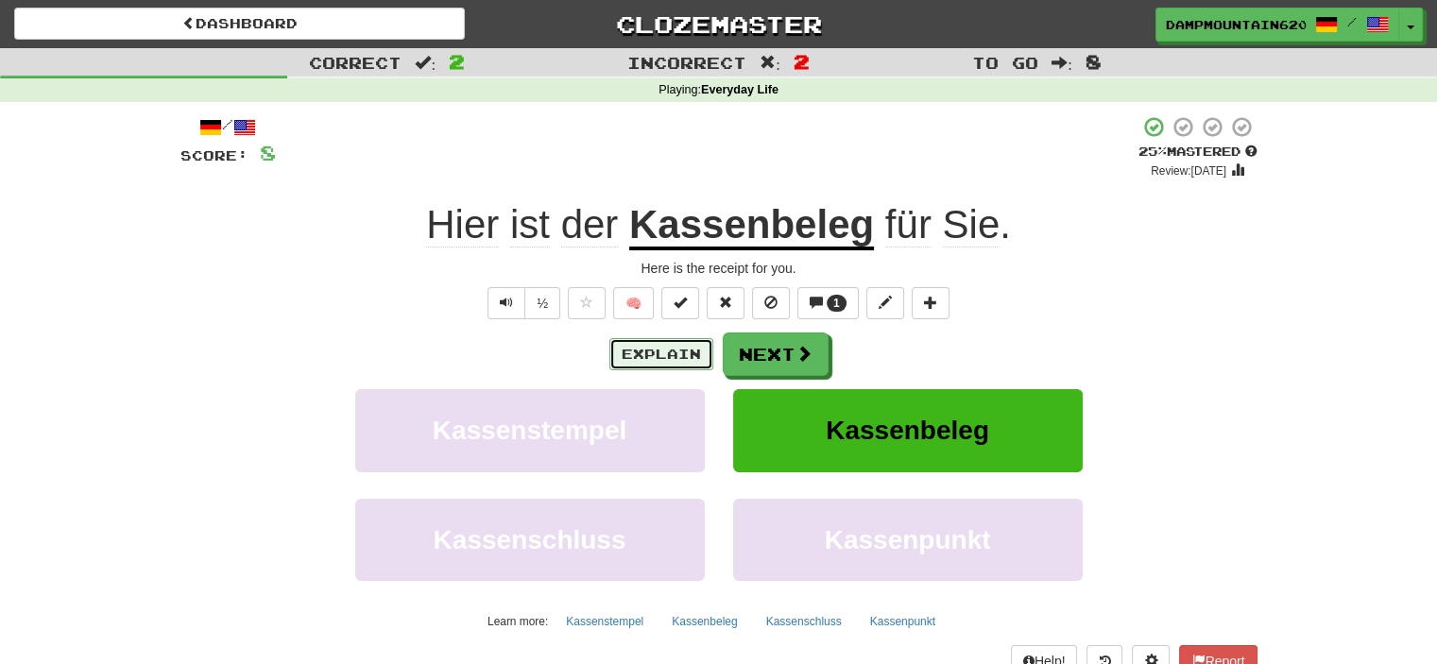
click at [650, 338] on button "Explain" at bounding box center [661, 354] width 104 height 32
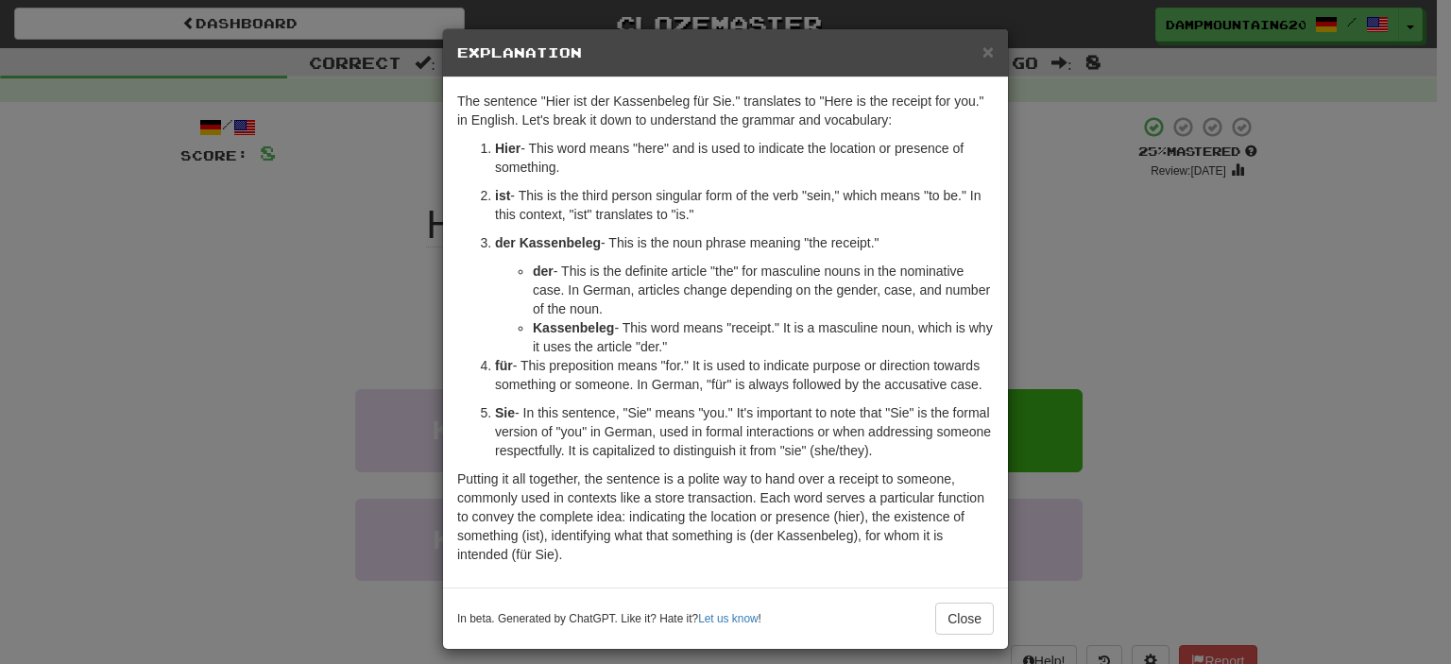
click at [262, 189] on div "× Explanation The sentence "Hier ist der Kassenbeleg für Sie." translates to "H…" at bounding box center [725, 332] width 1451 height 664
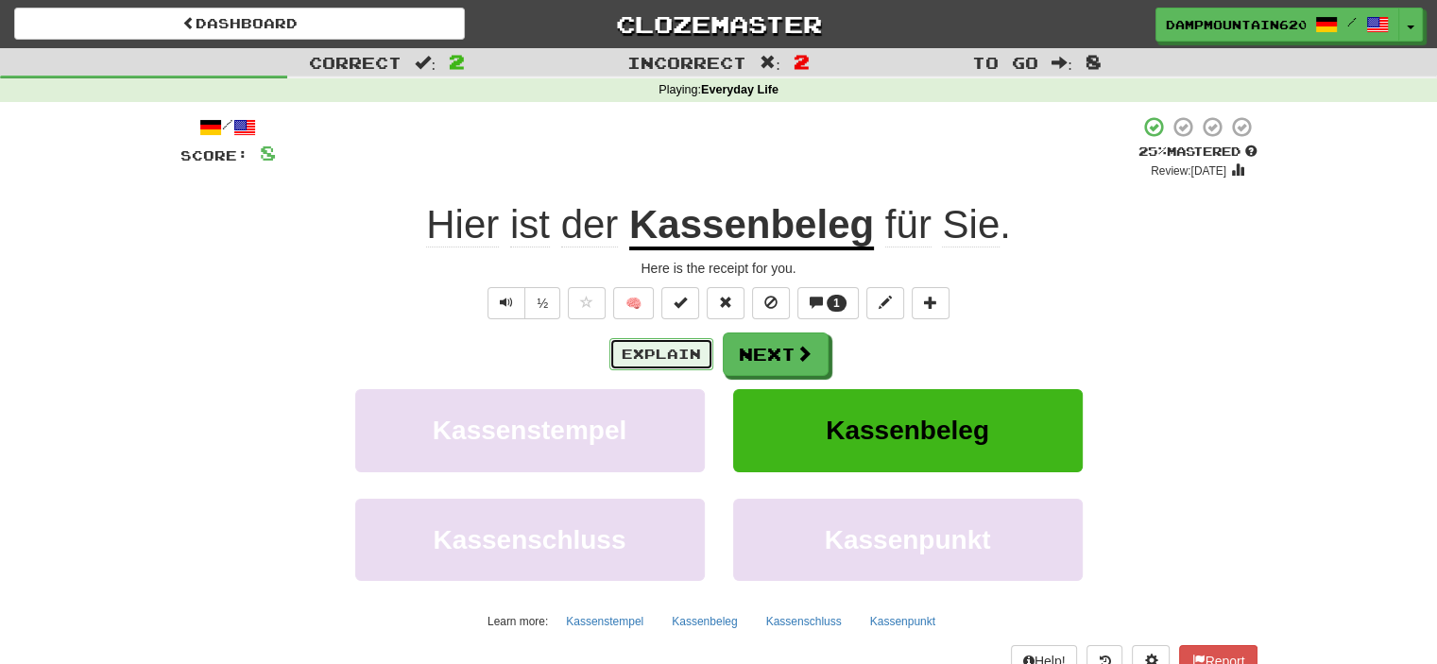
click at [698, 366] on button "Explain" at bounding box center [661, 354] width 104 height 32
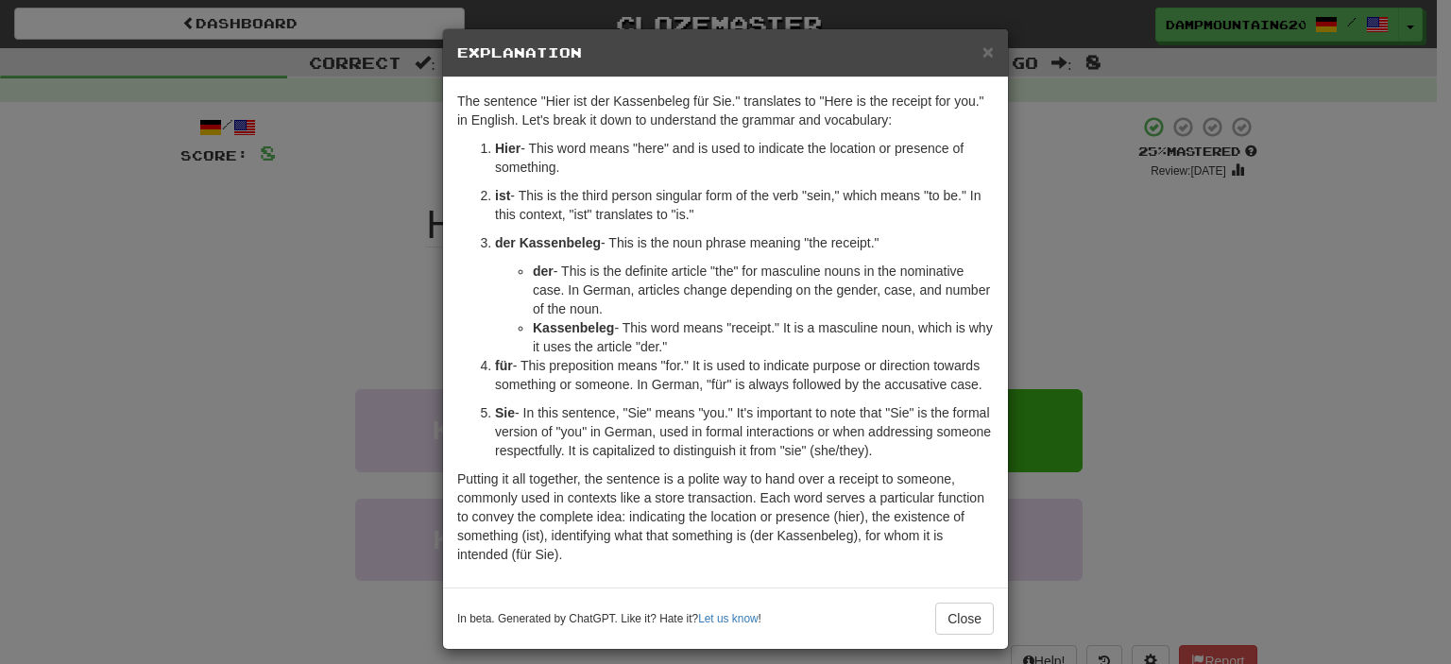
click at [382, 336] on div "× Explanation The sentence "Hier ist der Kassenbeleg für Sie." translates to "H…" at bounding box center [725, 332] width 1451 height 664
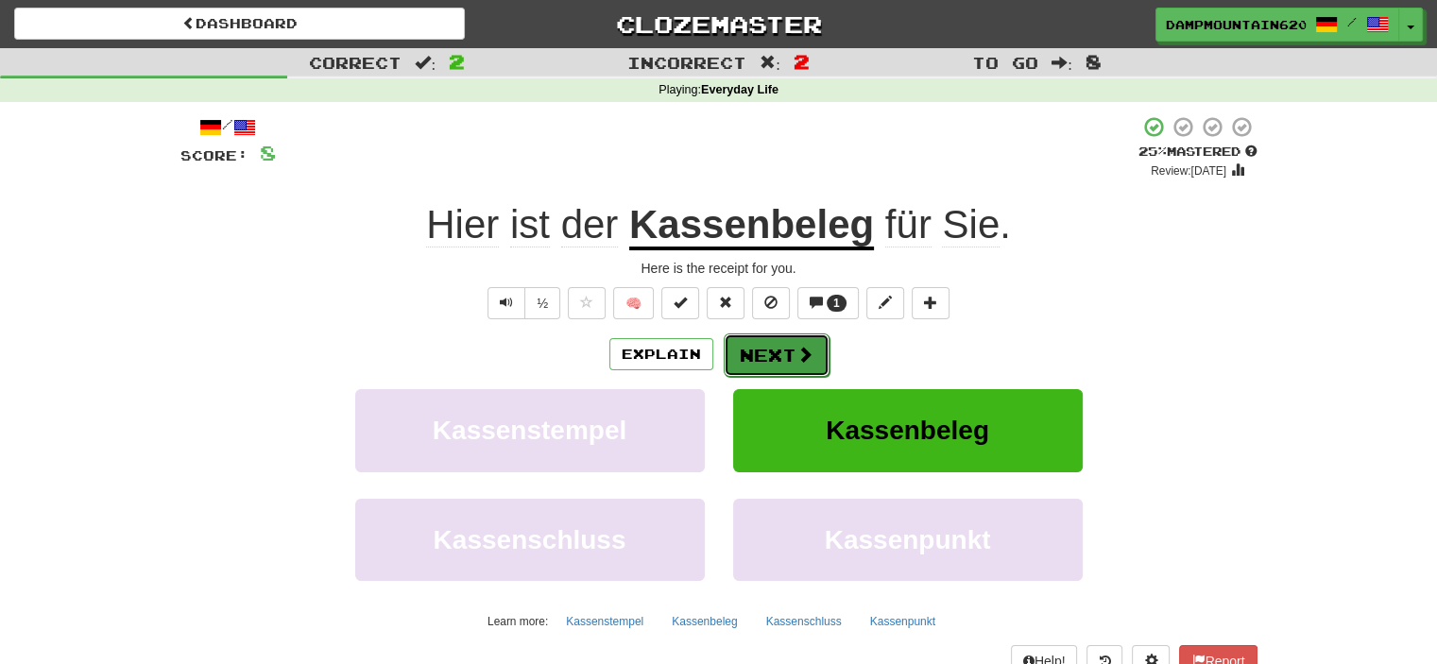
click at [800, 354] on span at bounding box center [804, 354] width 17 height 17
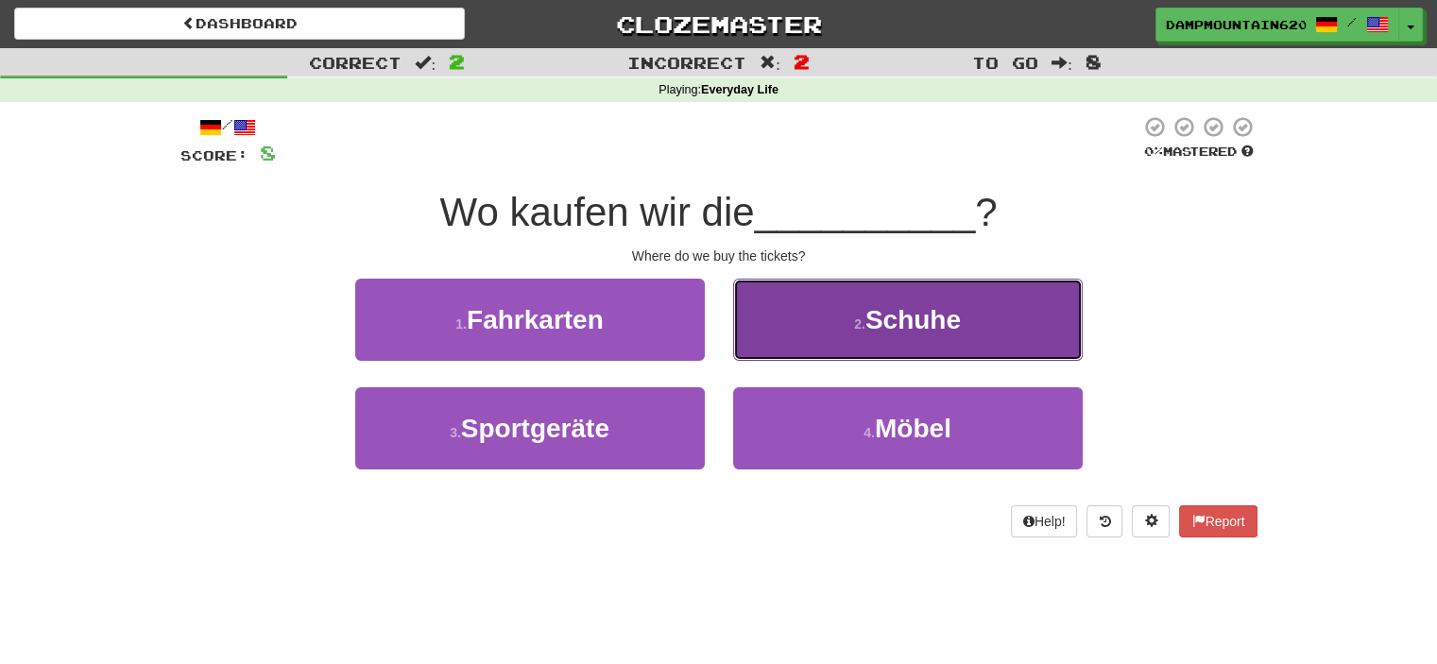
click at [849, 328] on button "2 . Schuhe" at bounding box center [907, 320] width 349 height 82
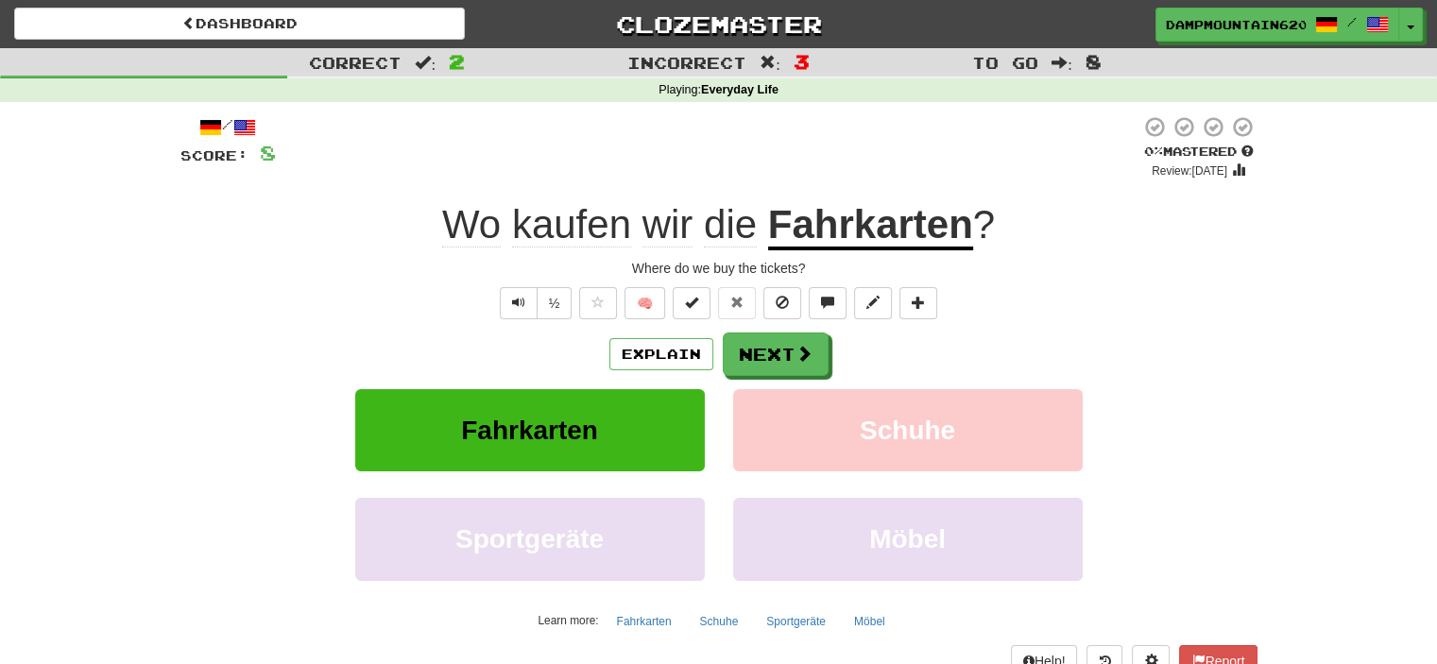
click at [679, 370] on div "Explain Next" at bounding box center [718, 353] width 1077 height 43
click at [751, 366] on button "Next" at bounding box center [777, 354] width 106 height 43
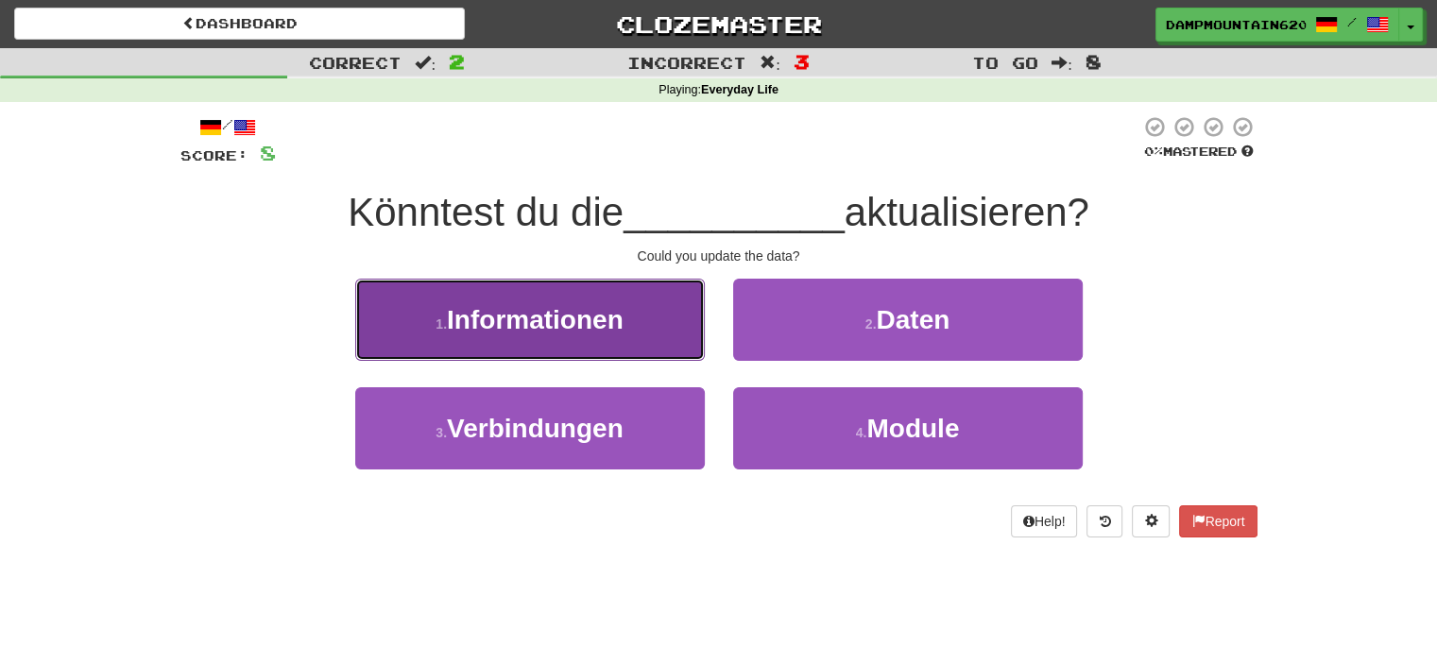
click at [531, 298] on button "1 . Informationen" at bounding box center [529, 320] width 349 height 82
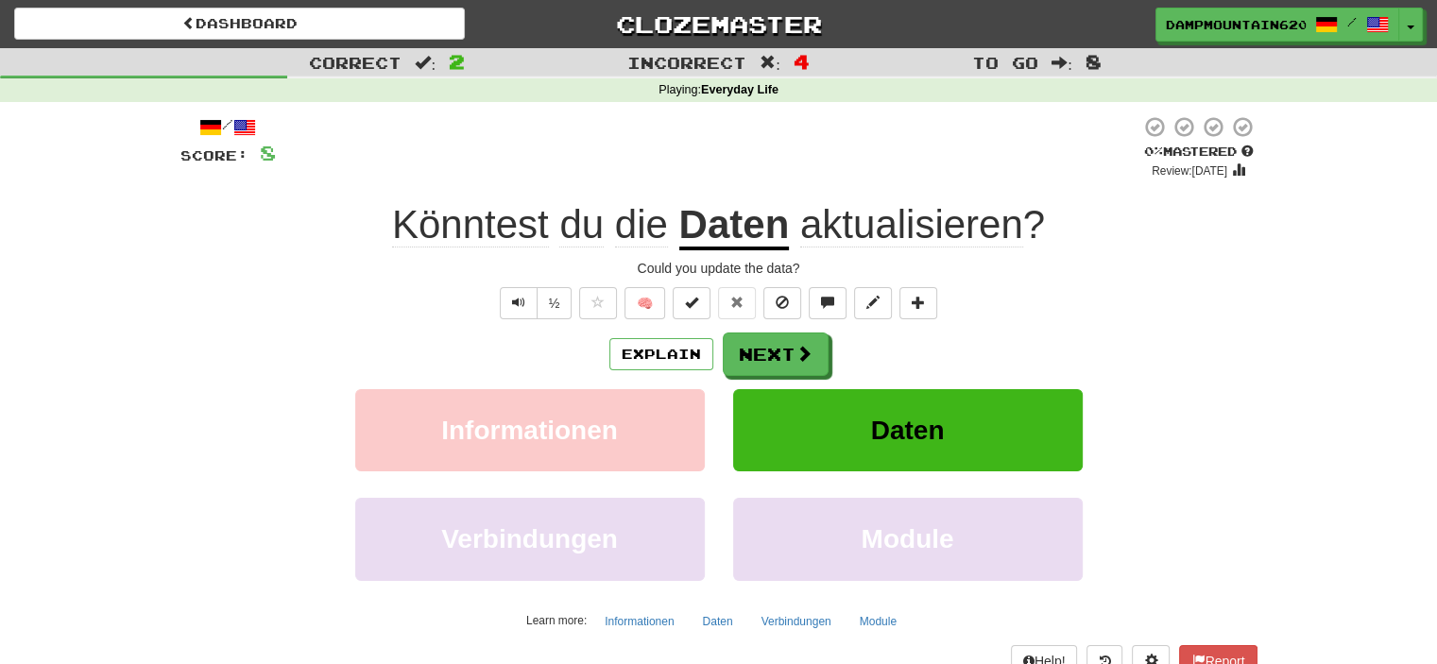
click at [736, 241] on u "Daten" at bounding box center [734, 226] width 111 height 48
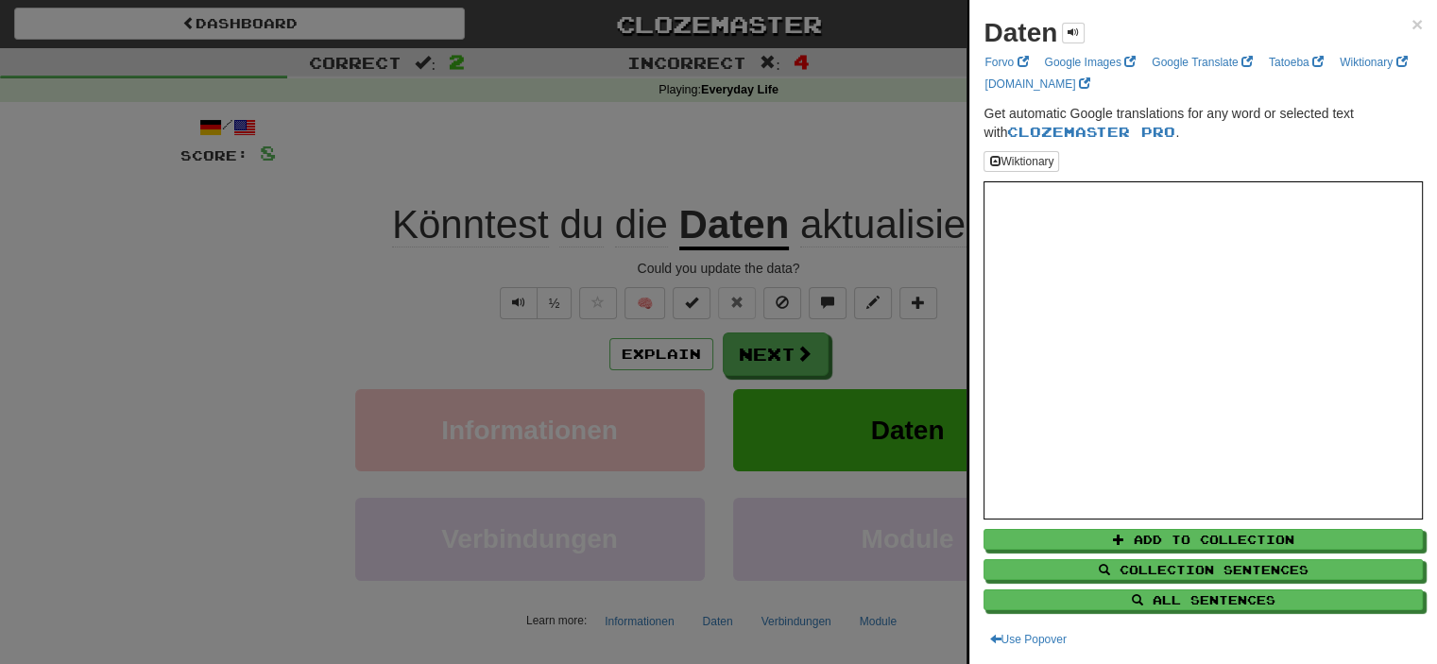
click at [736, 241] on div at bounding box center [718, 332] width 1437 height 664
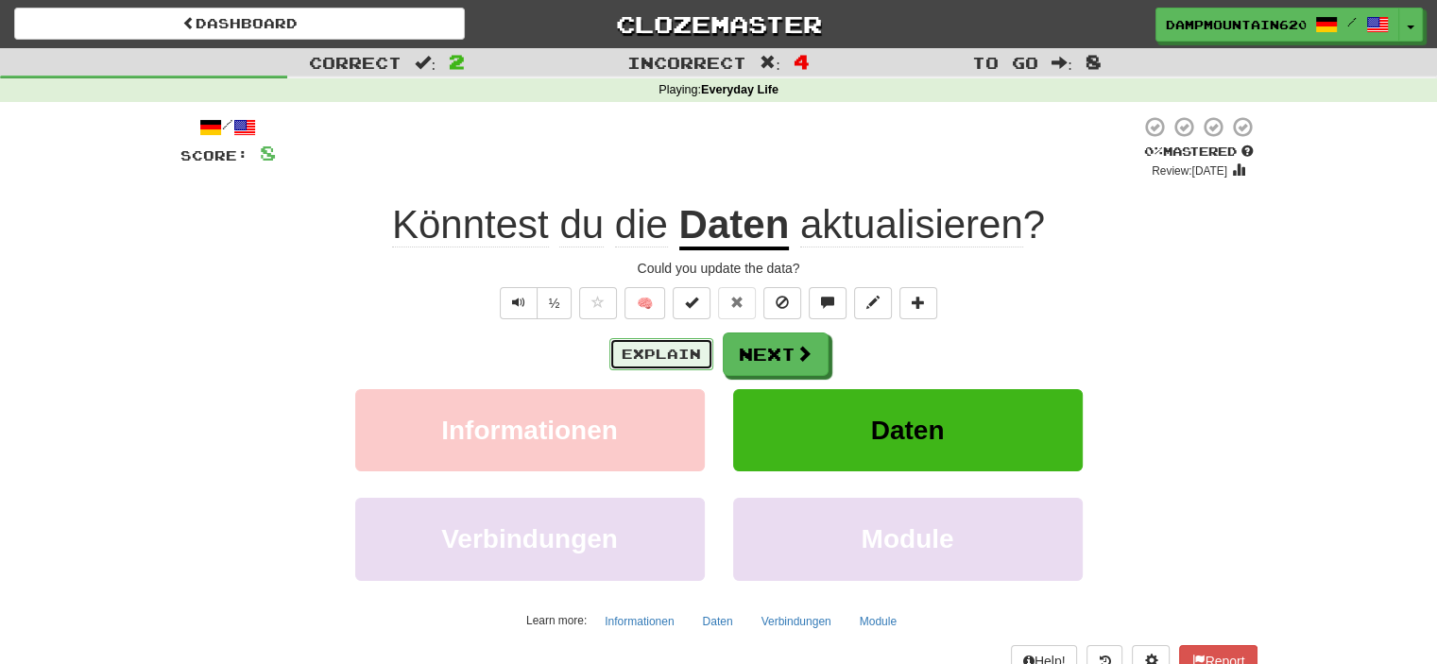
click at [673, 347] on button "Explain" at bounding box center [661, 354] width 104 height 32
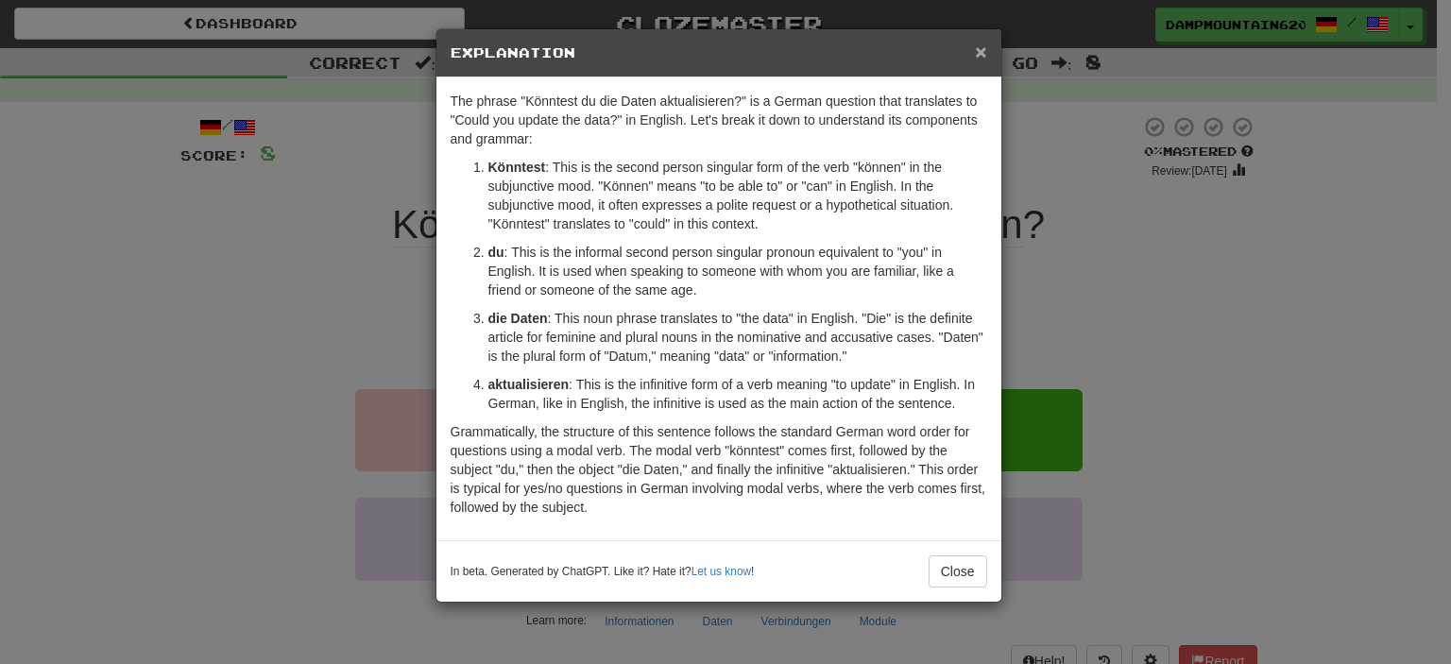
click at [980, 57] on span "×" at bounding box center [980, 52] width 11 height 22
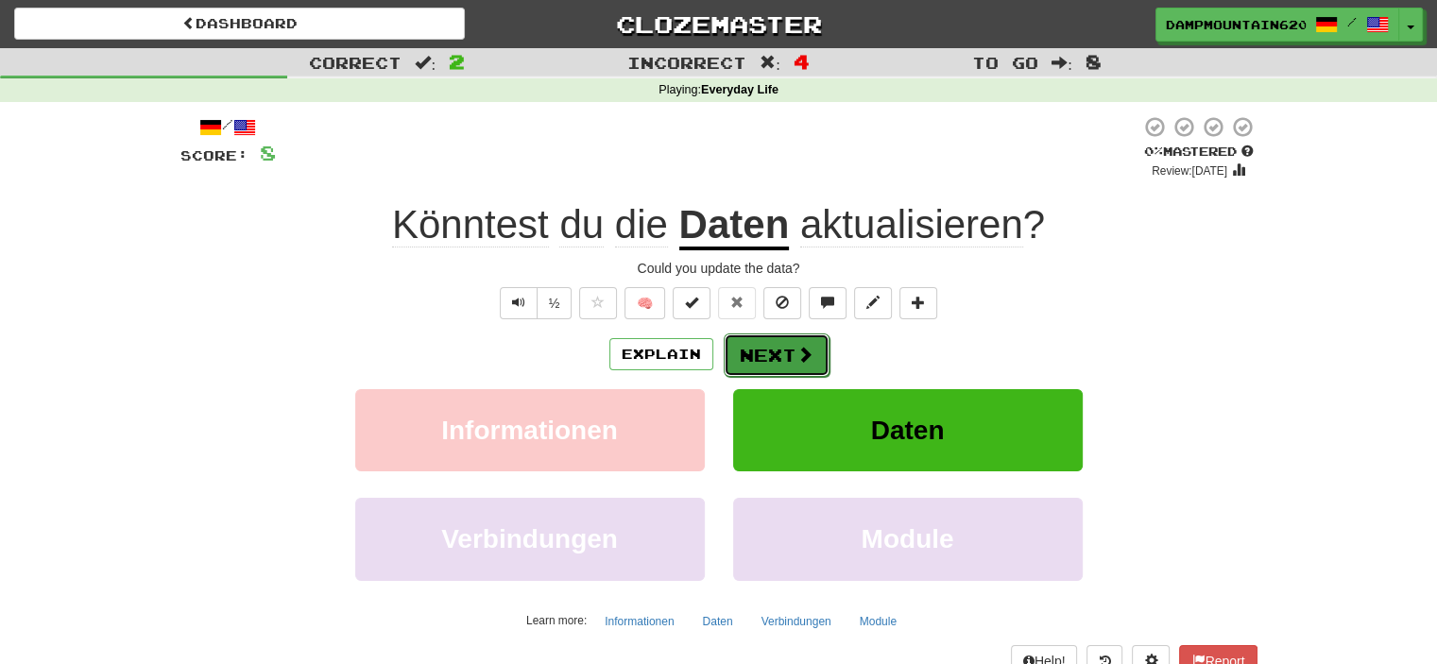
click at [808, 367] on button "Next" at bounding box center [777, 354] width 106 height 43
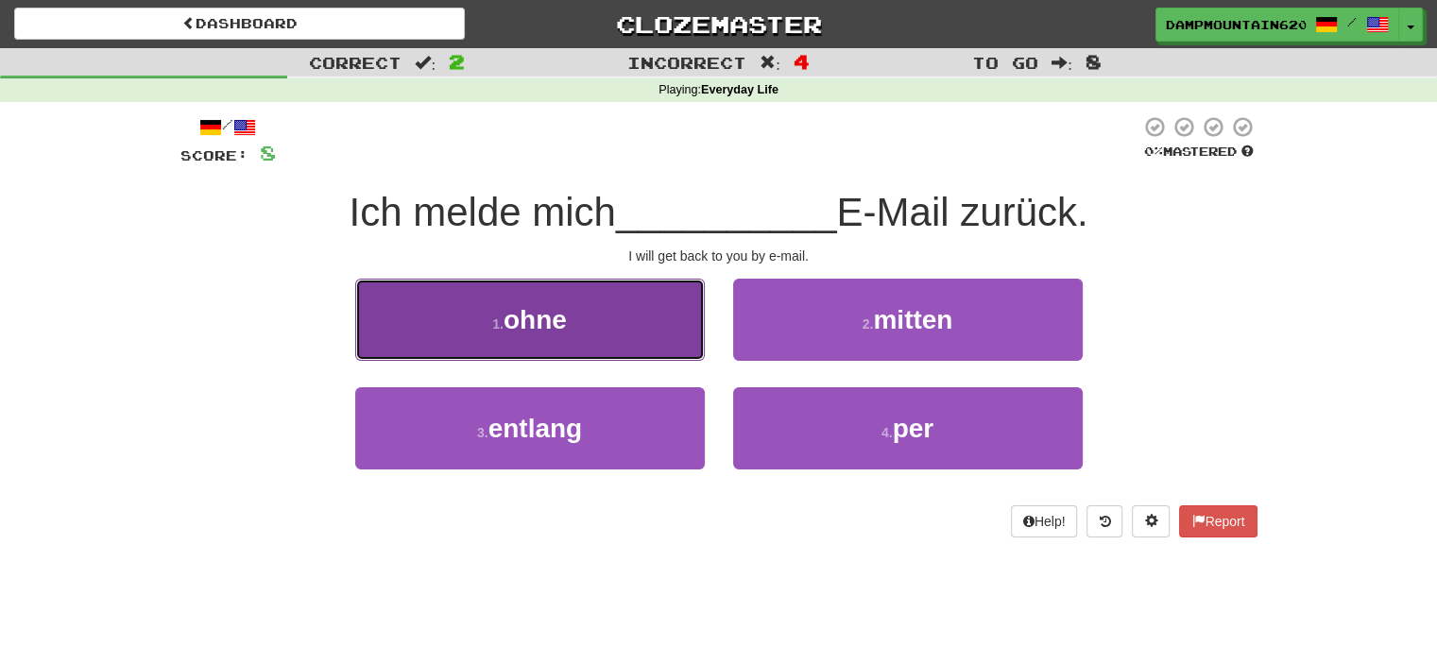
click at [593, 313] on button "1 . ohne" at bounding box center [529, 320] width 349 height 82
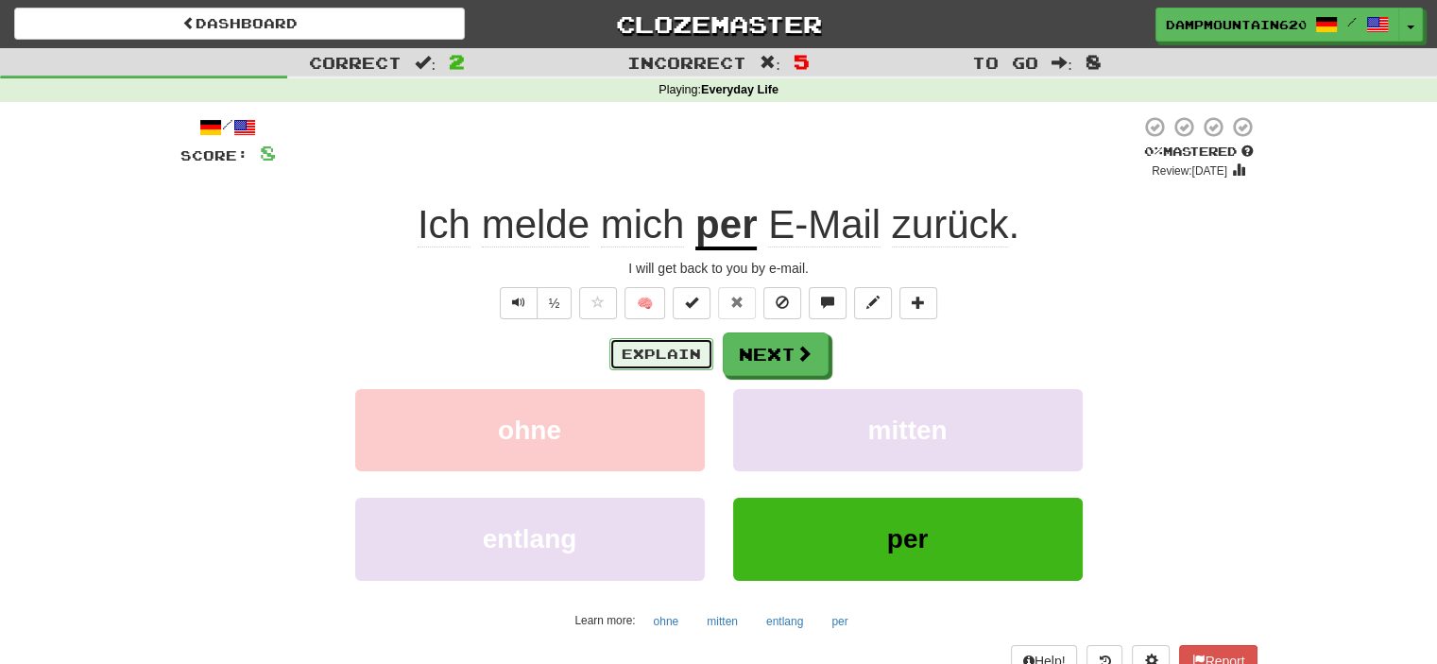
click at [654, 364] on button "Explain" at bounding box center [661, 354] width 104 height 32
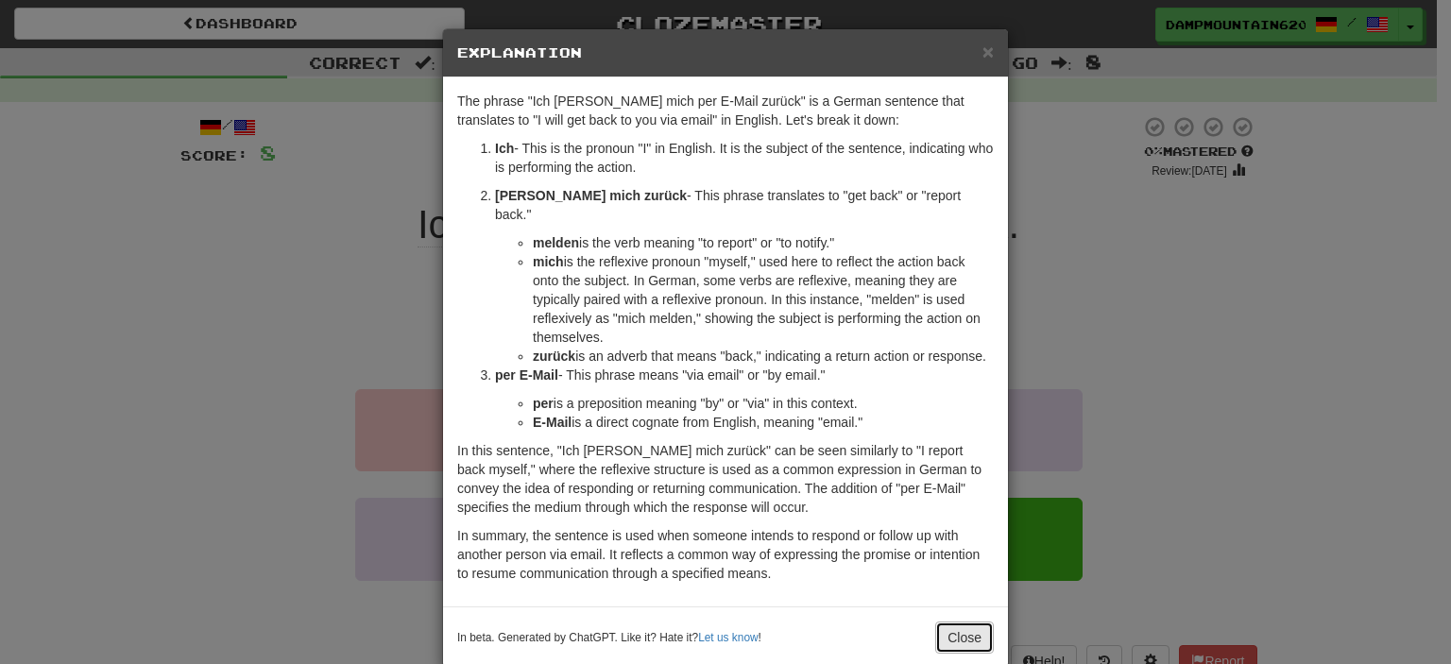
click at [947, 622] on button "Close" at bounding box center [964, 638] width 59 height 32
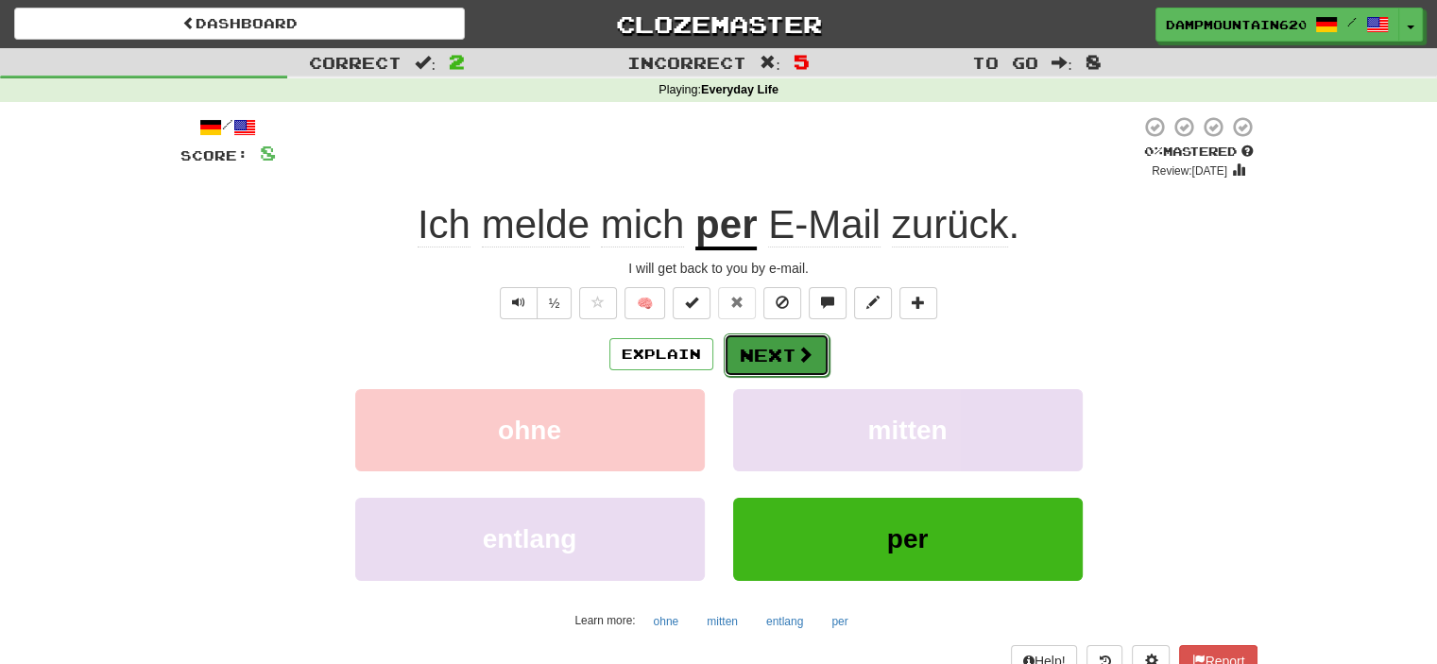
click at [763, 372] on button "Next" at bounding box center [777, 354] width 106 height 43
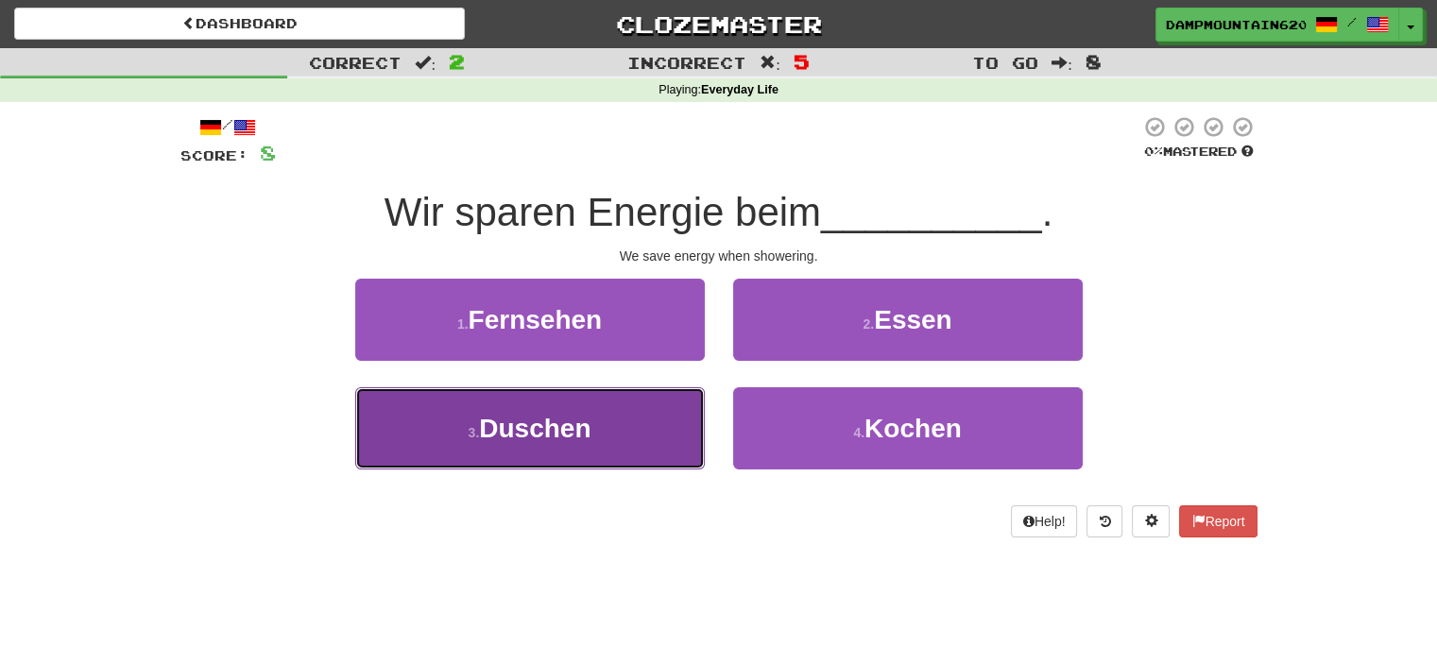
click at [488, 430] on span "Duschen" at bounding box center [534, 428] width 111 height 29
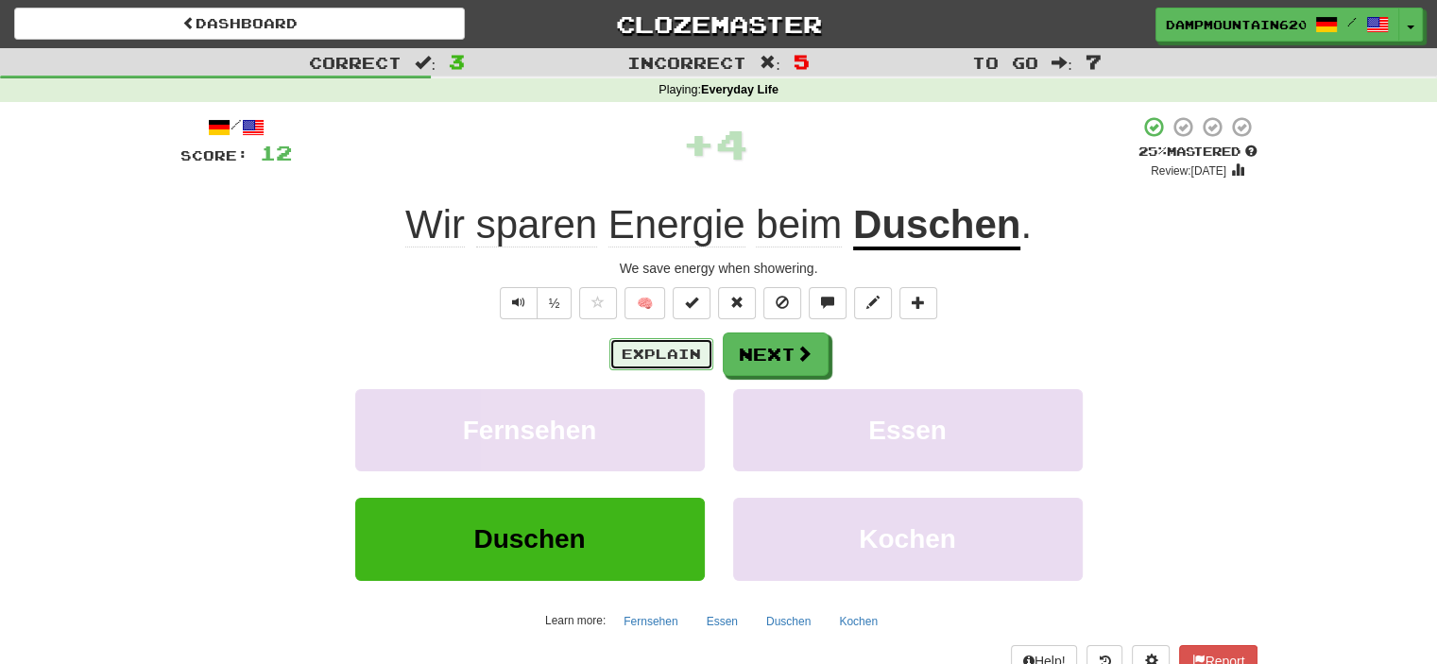
click at [681, 362] on button "Explain" at bounding box center [661, 354] width 104 height 32
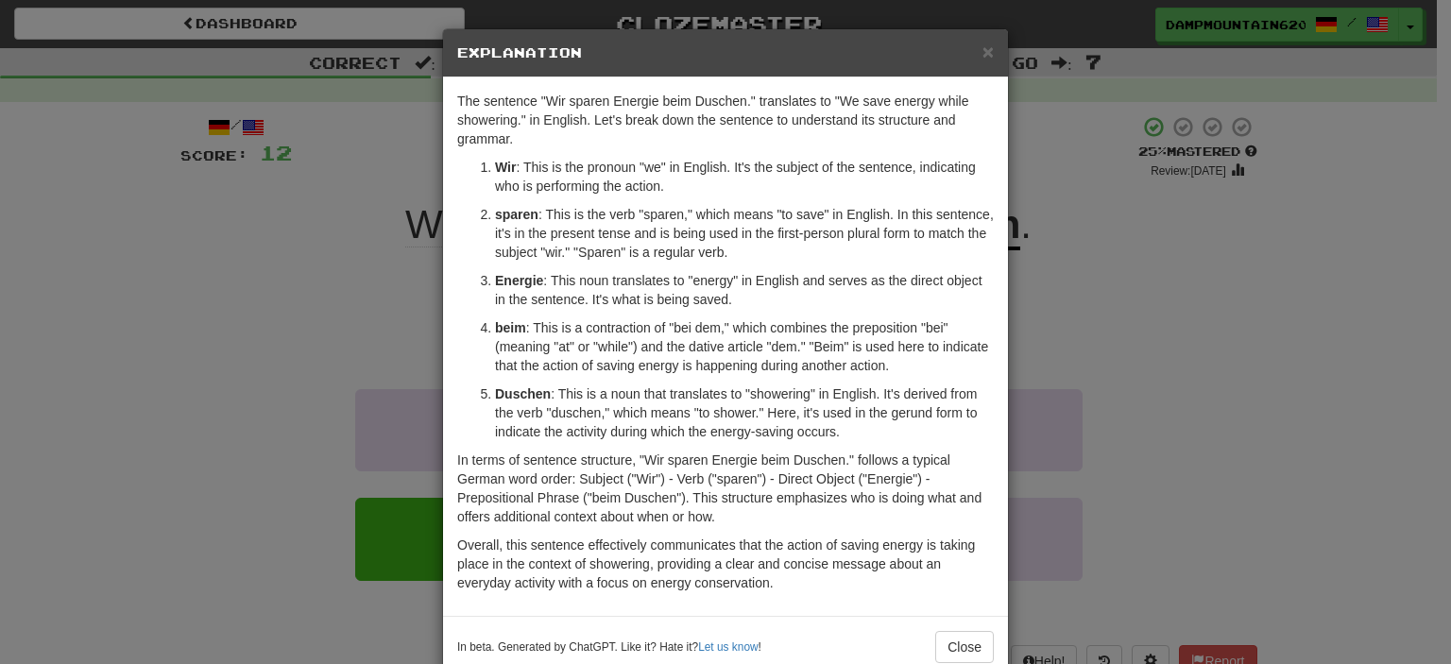
click at [121, 194] on div "× Explanation The sentence "Wir sparen Energie beim Duschen." translates to "We…" at bounding box center [725, 332] width 1451 height 664
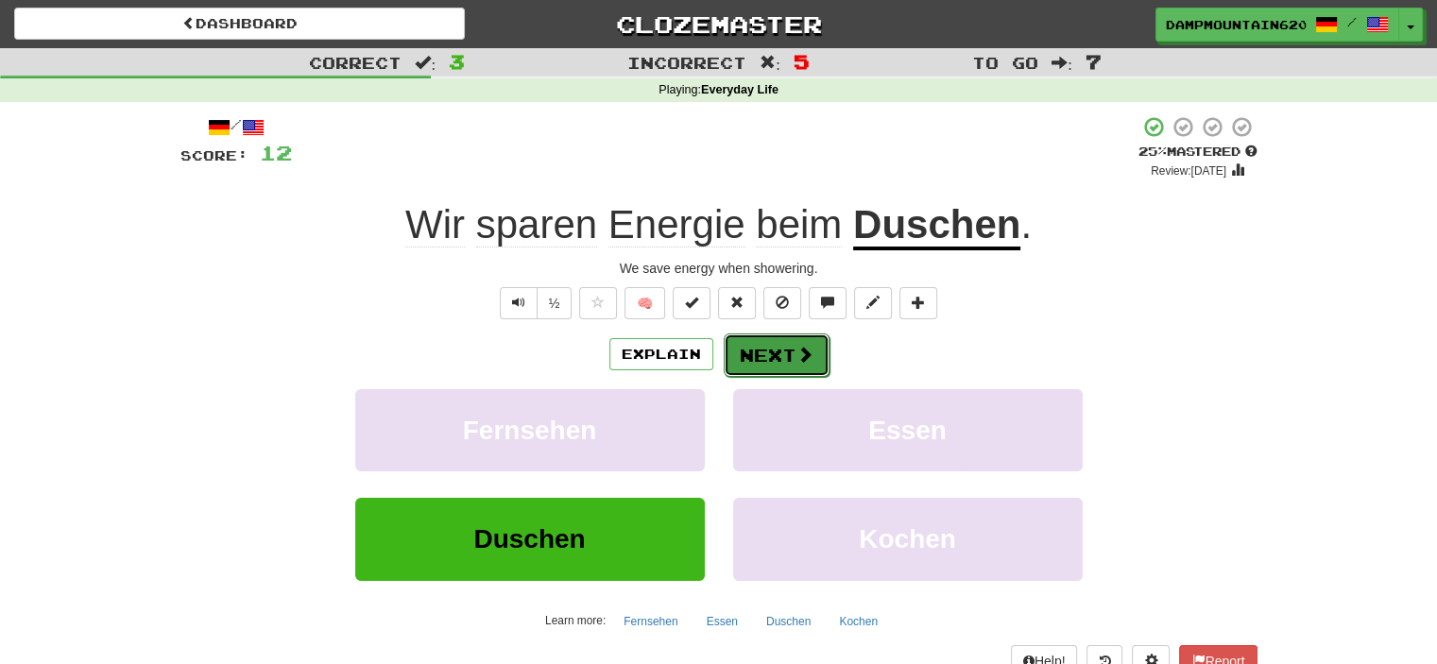
click at [765, 346] on button "Next" at bounding box center [777, 354] width 106 height 43
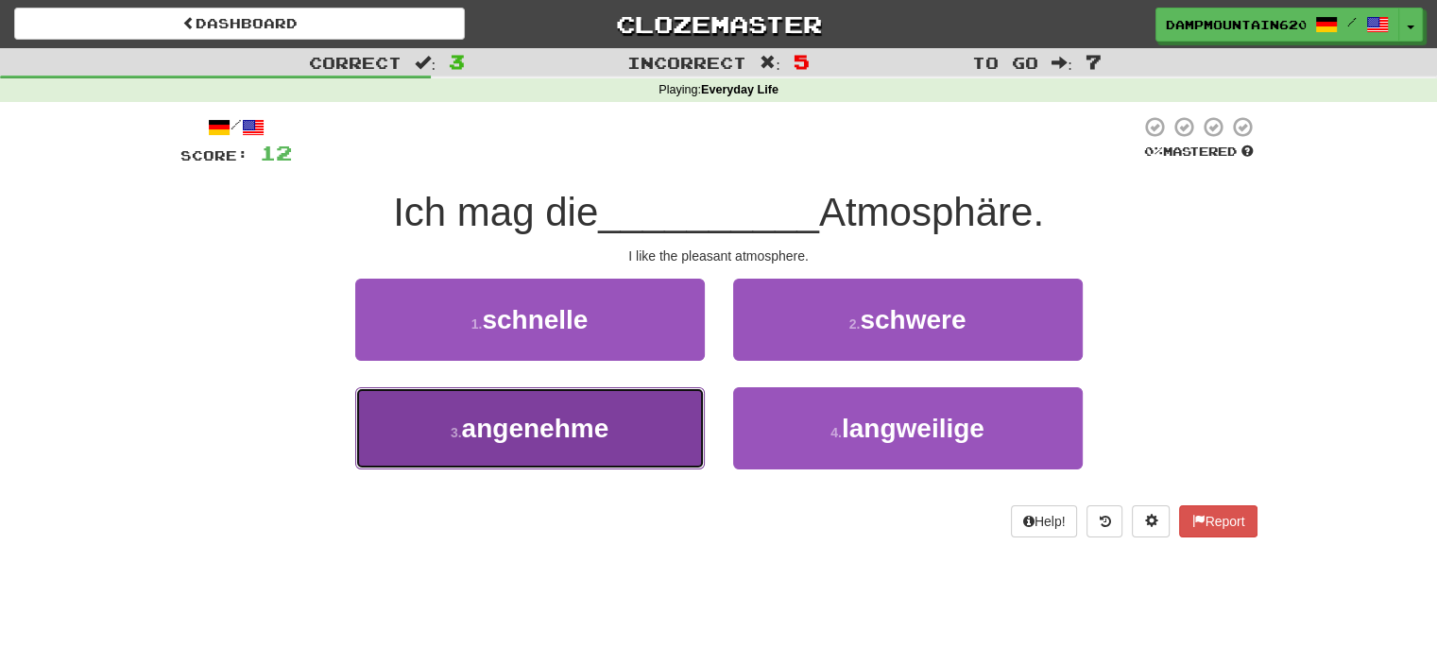
click at [525, 414] on span "angenehme" at bounding box center [535, 428] width 147 height 29
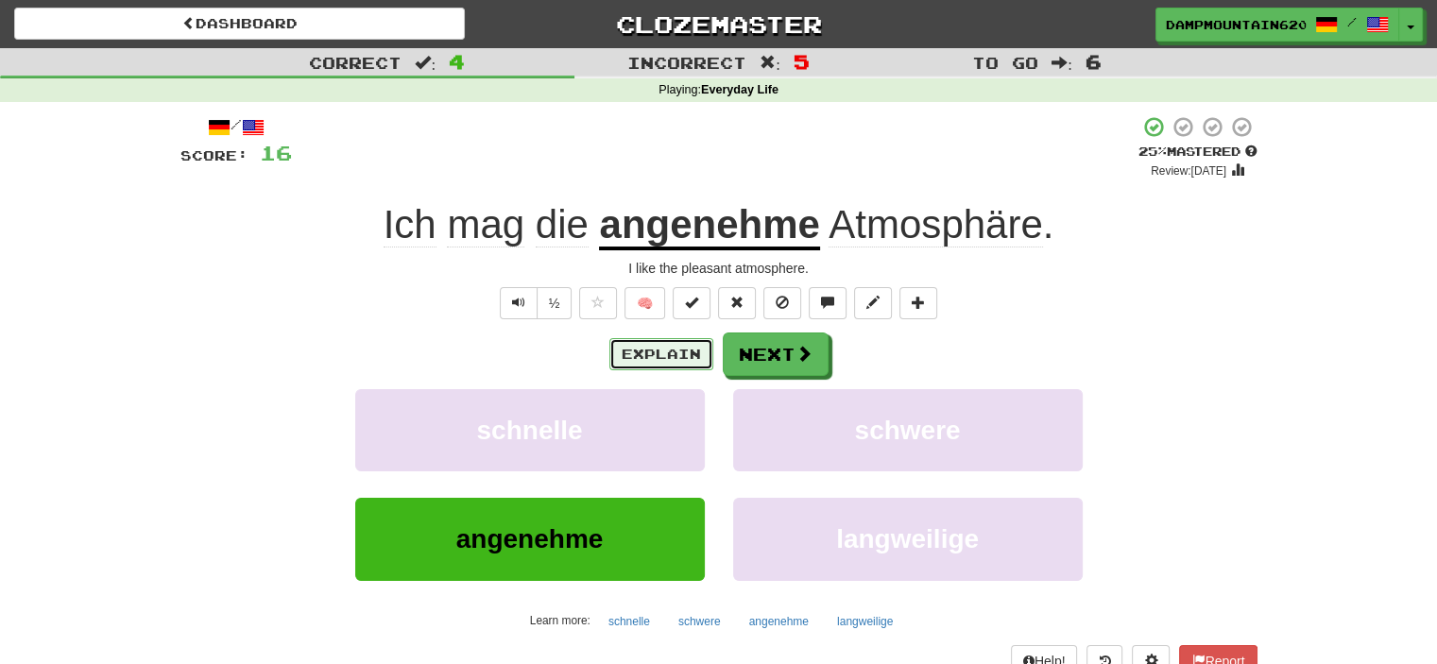
click at [672, 357] on button "Explain" at bounding box center [661, 354] width 104 height 32
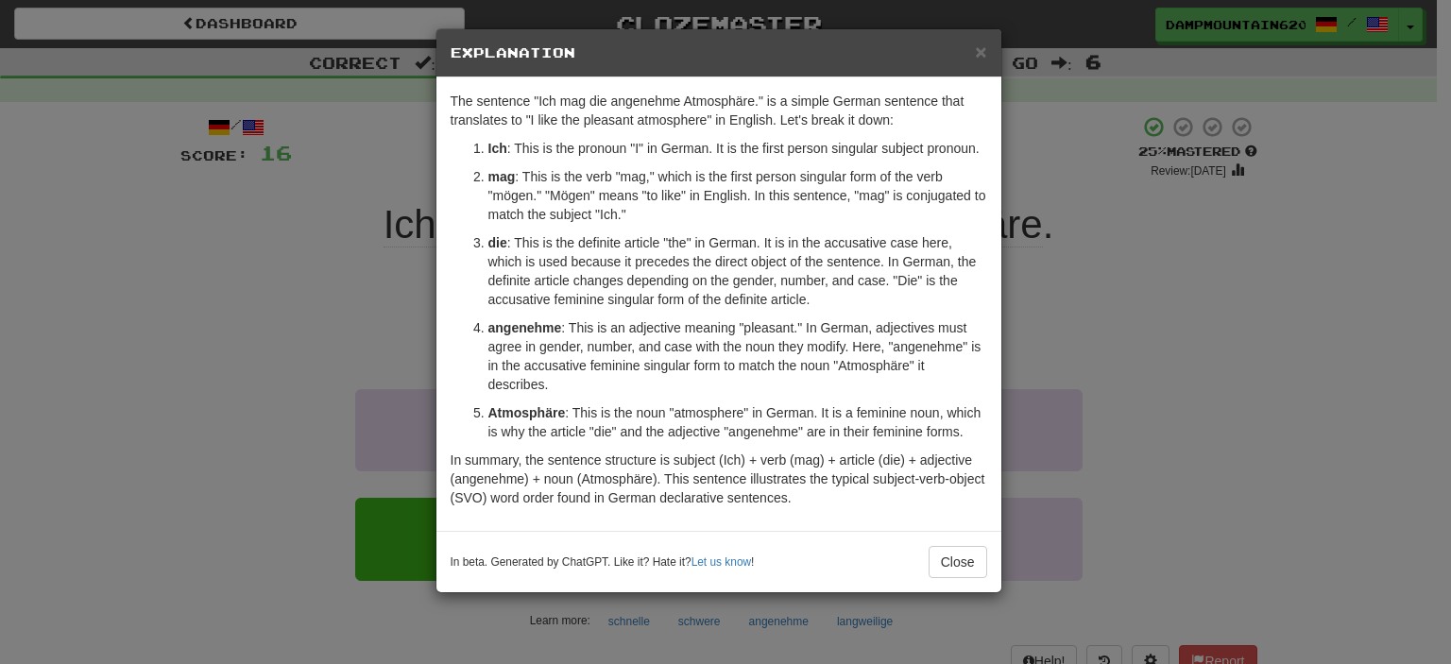
click at [361, 288] on div "× Explanation The sentence "Ich mag die angenehme Atmosphäre." is a simple Germ…" at bounding box center [725, 332] width 1451 height 664
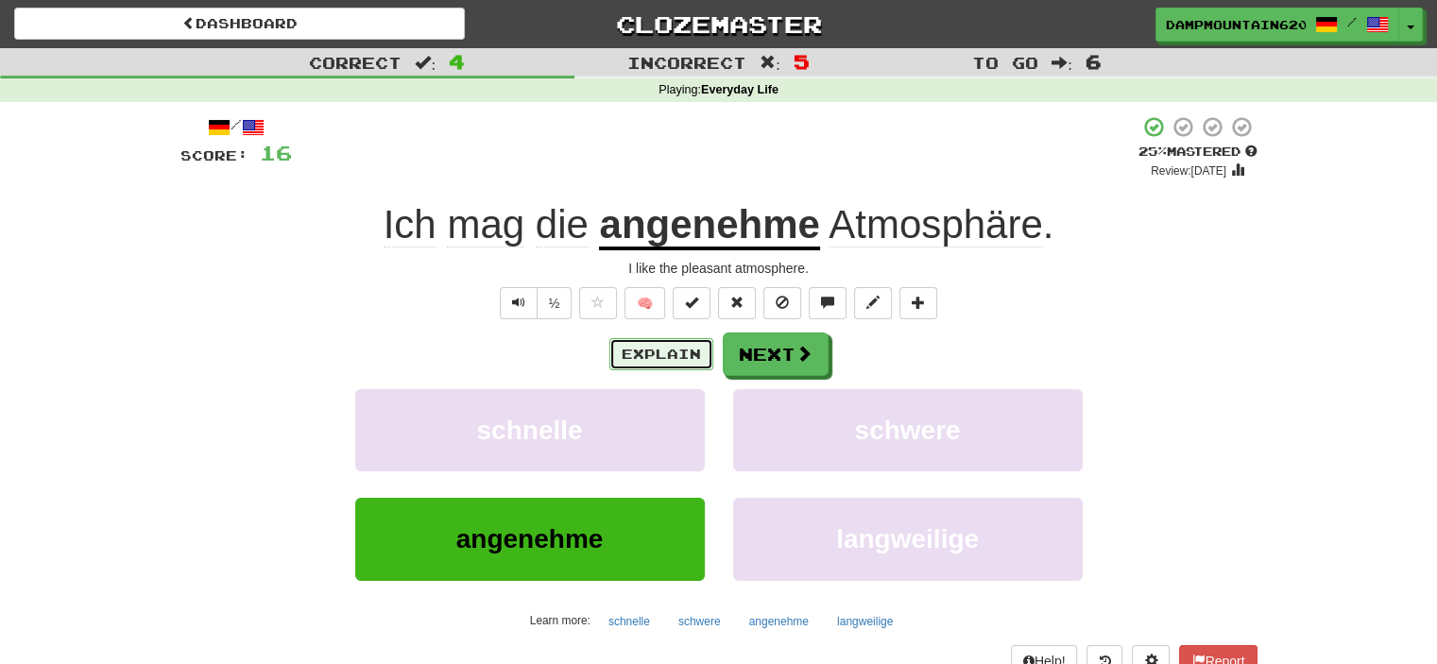
click at [630, 358] on button "Explain" at bounding box center [661, 354] width 104 height 32
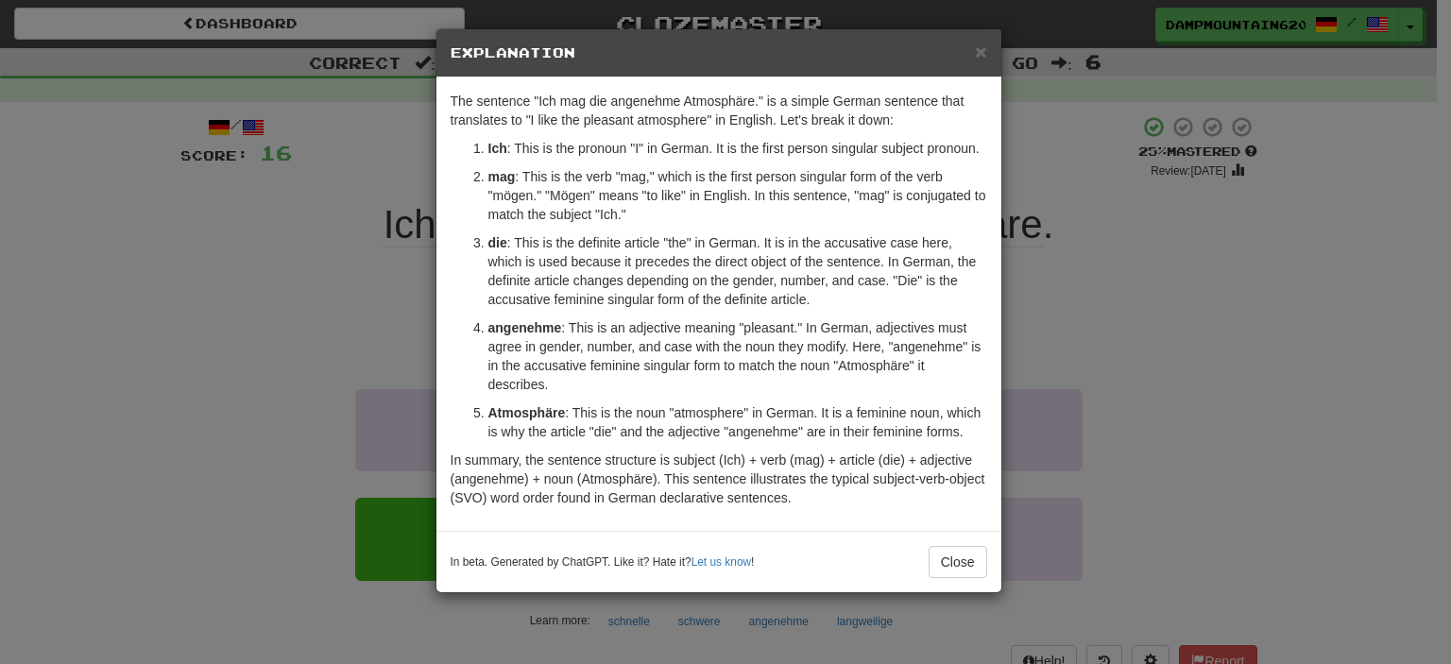
click at [235, 286] on div "× Explanation The sentence "Ich mag die angenehme Atmosphäre." is a simple Germ…" at bounding box center [725, 332] width 1451 height 664
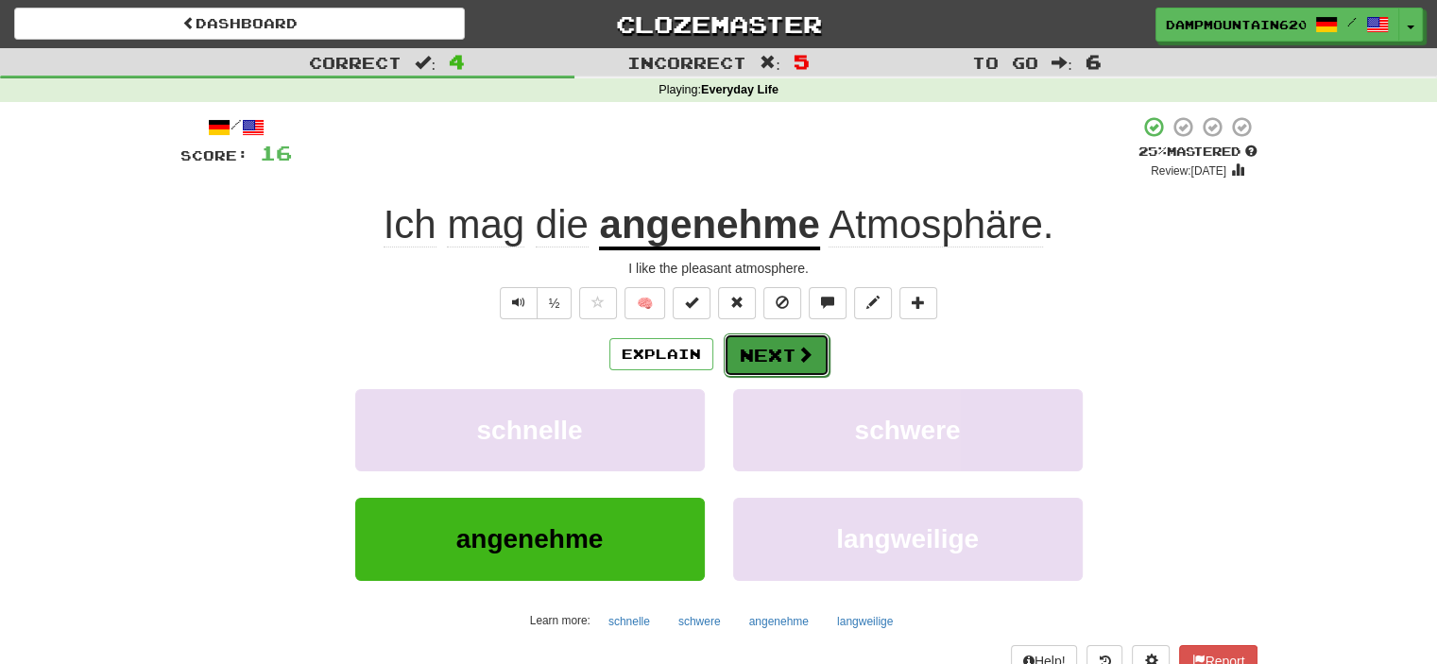
click at [798, 371] on button "Next" at bounding box center [777, 354] width 106 height 43
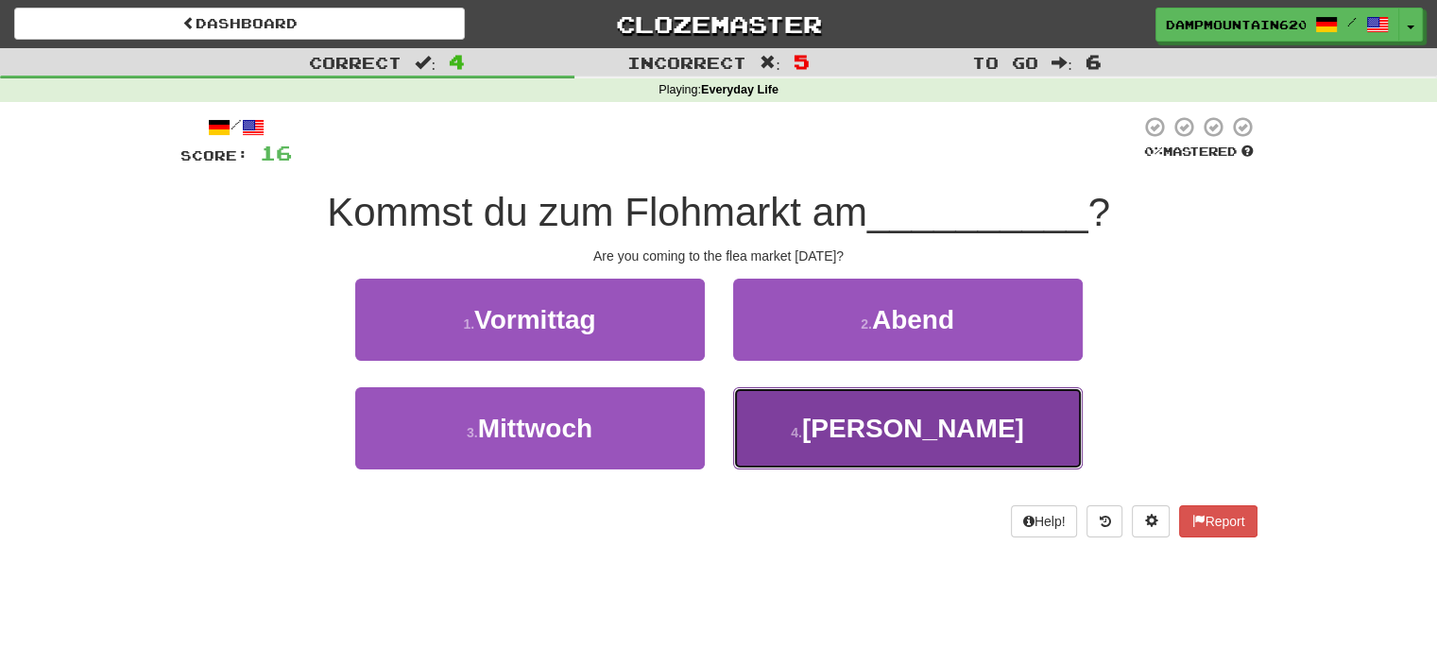
click at [802, 468] on button "4 . Sonntag" at bounding box center [907, 428] width 349 height 82
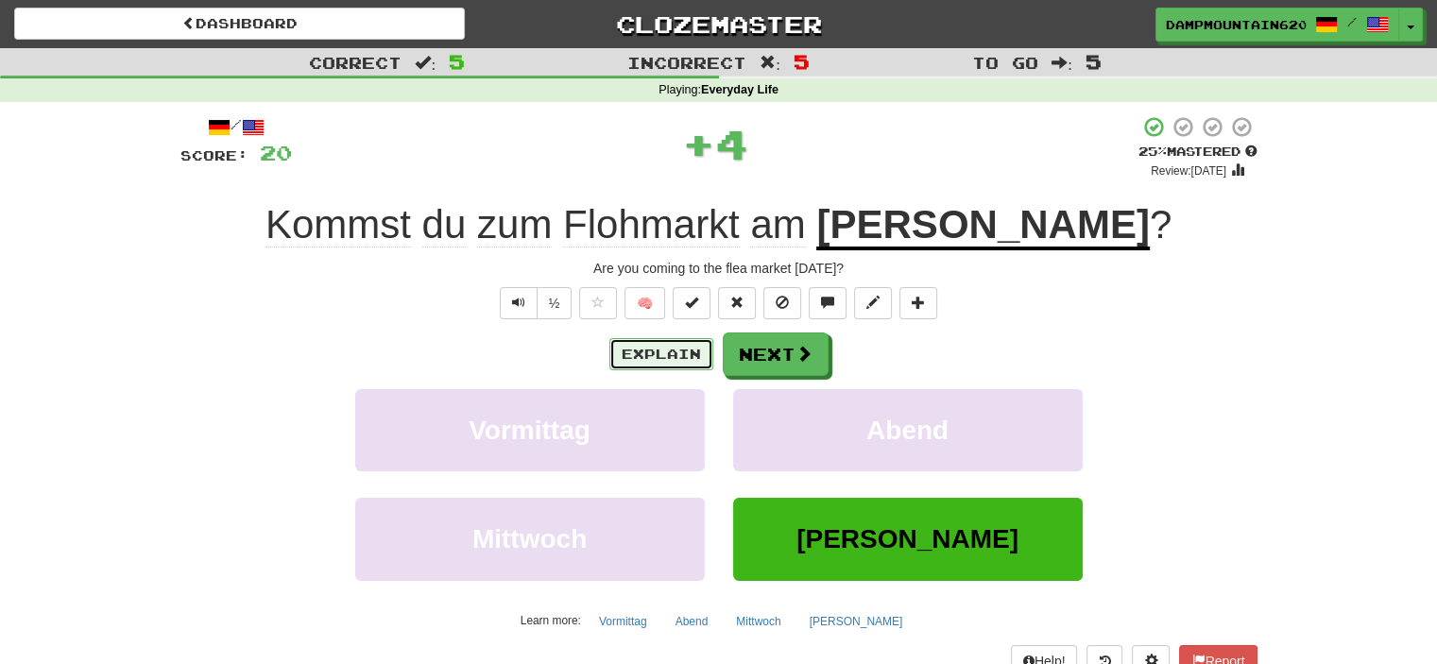
click at [651, 363] on button "Explain" at bounding box center [661, 354] width 104 height 32
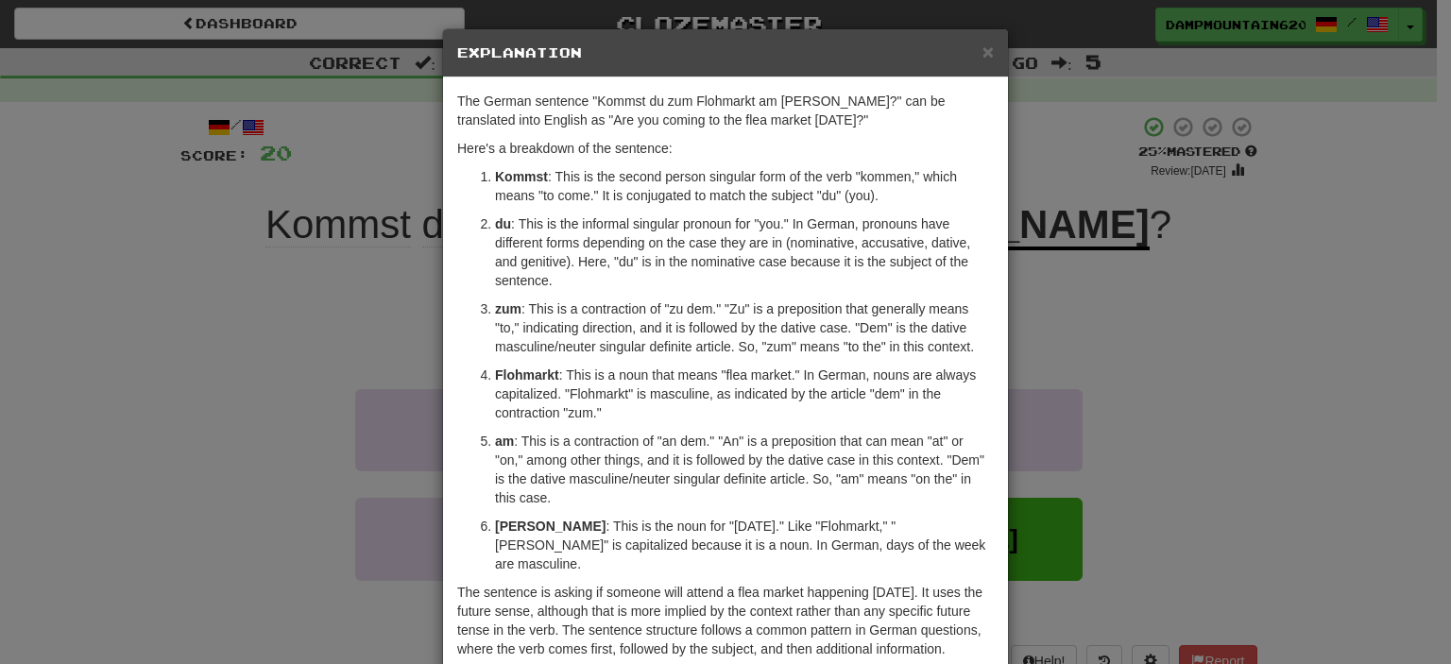
click at [312, 240] on div "× Explanation The German sentence "Kommst du zum Flohmarkt am Sonntag?" can be …" at bounding box center [725, 332] width 1451 height 664
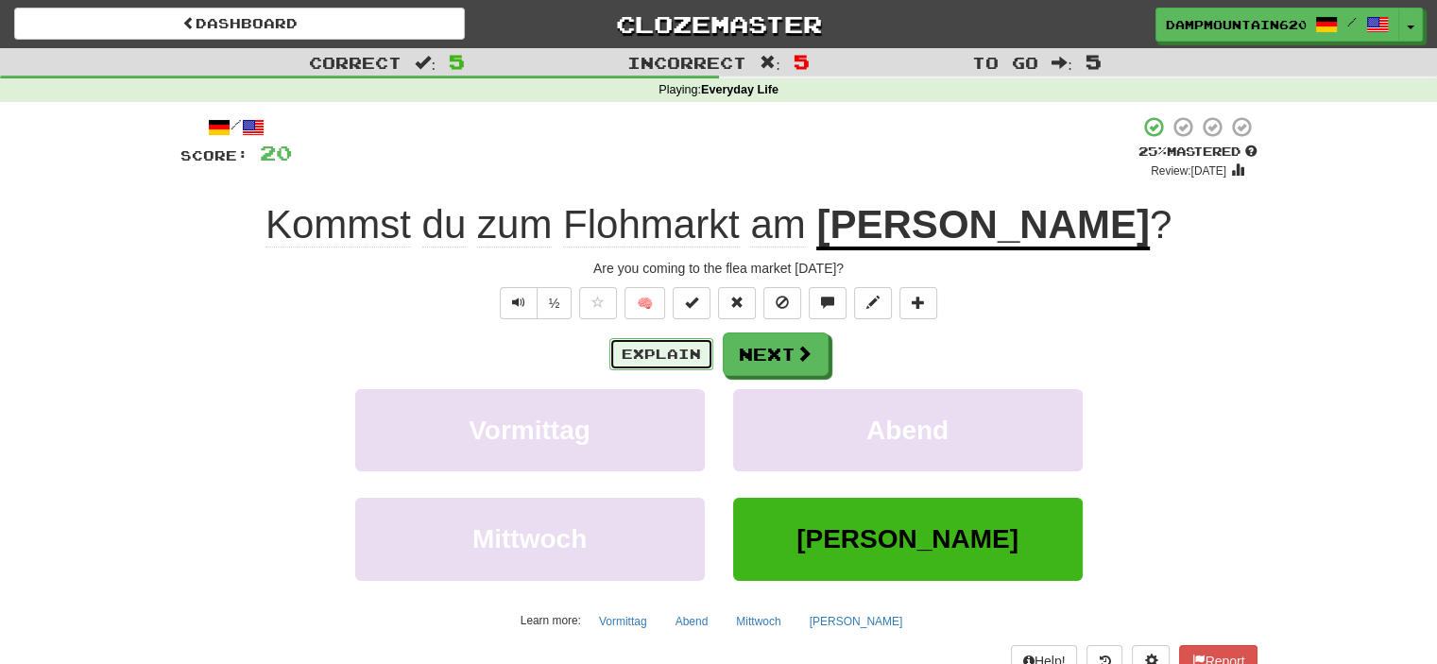
click at [686, 351] on button "Explain" at bounding box center [661, 354] width 104 height 32
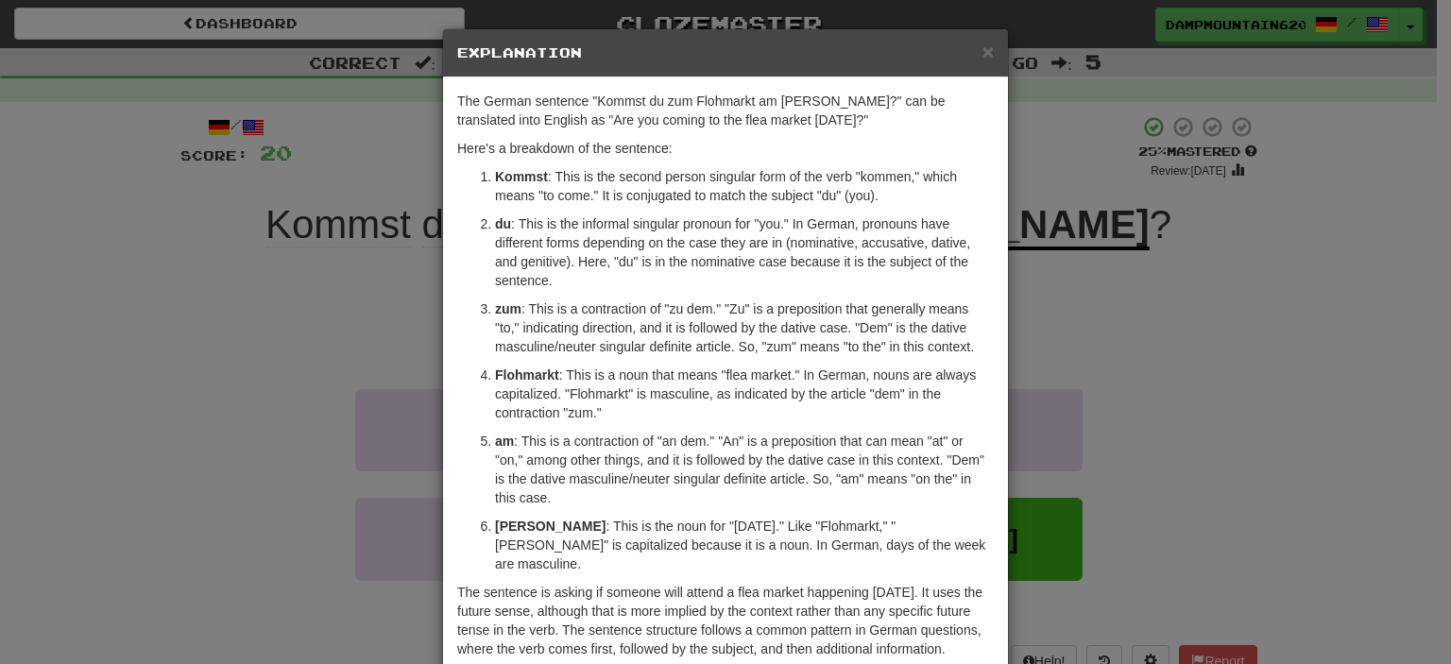
click at [349, 343] on div "× Explanation The German sentence "Kommst du zum Flohmarkt am Sonntag?" can be …" at bounding box center [725, 332] width 1451 height 664
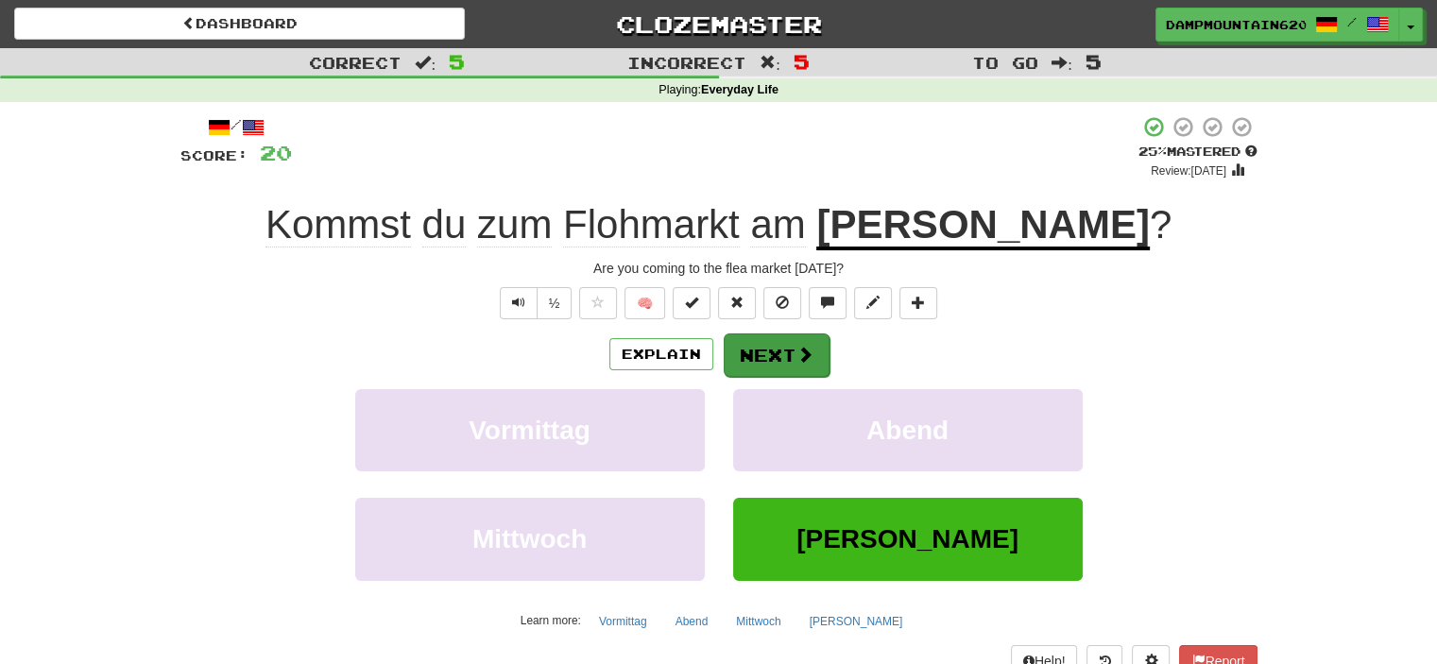
click at [720, 355] on div "Explain Next" at bounding box center [718, 353] width 1077 height 43
click at [784, 362] on button "Next" at bounding box center [777, 354] width 106 height 43
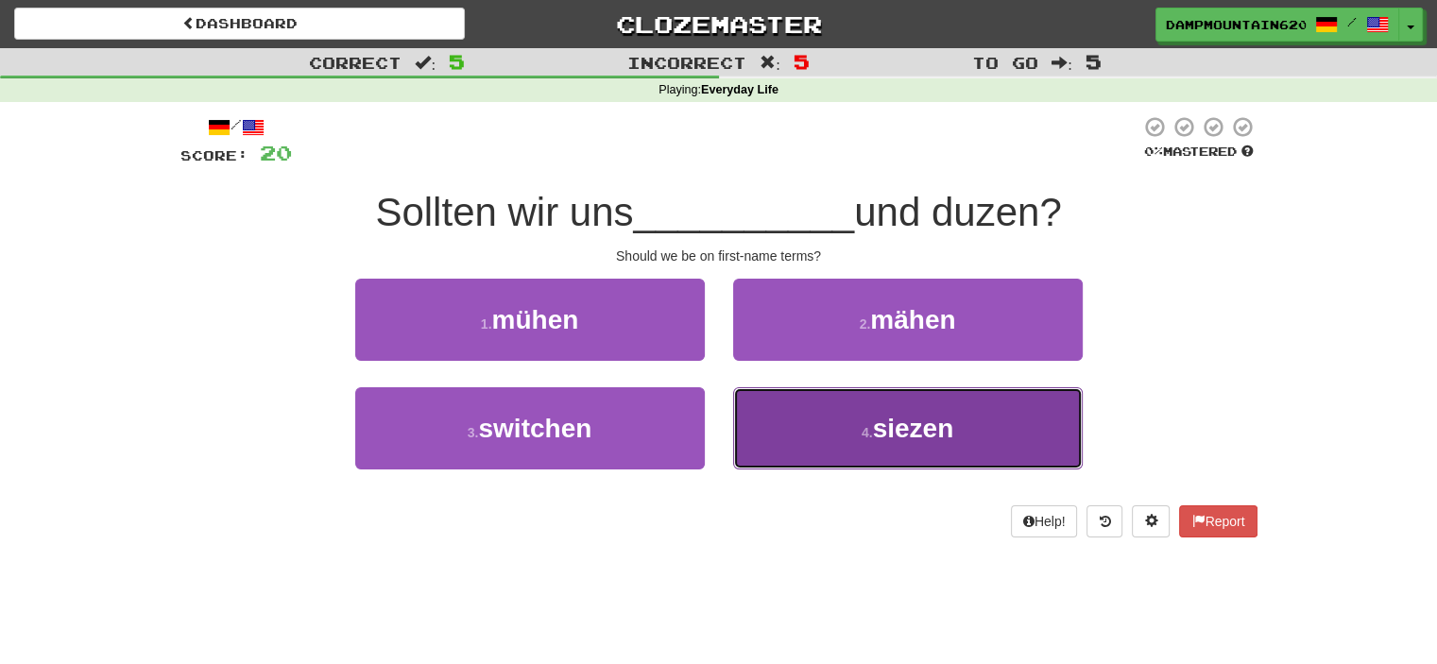
click at [840, 447] on button "4 . siezen" at bounding box center [907, 428] width 349 height 82
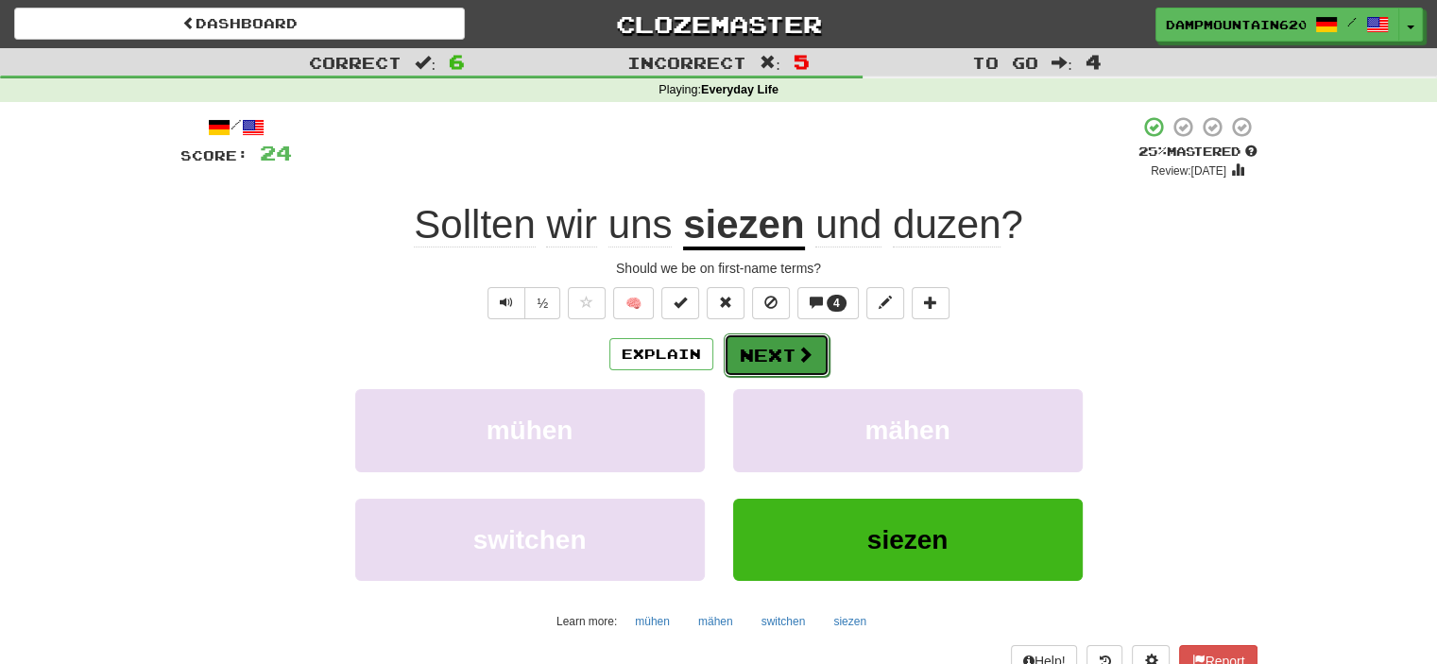
click at [731, 362] on button "Next" at bounding box center [777, 354] width 106 height 43
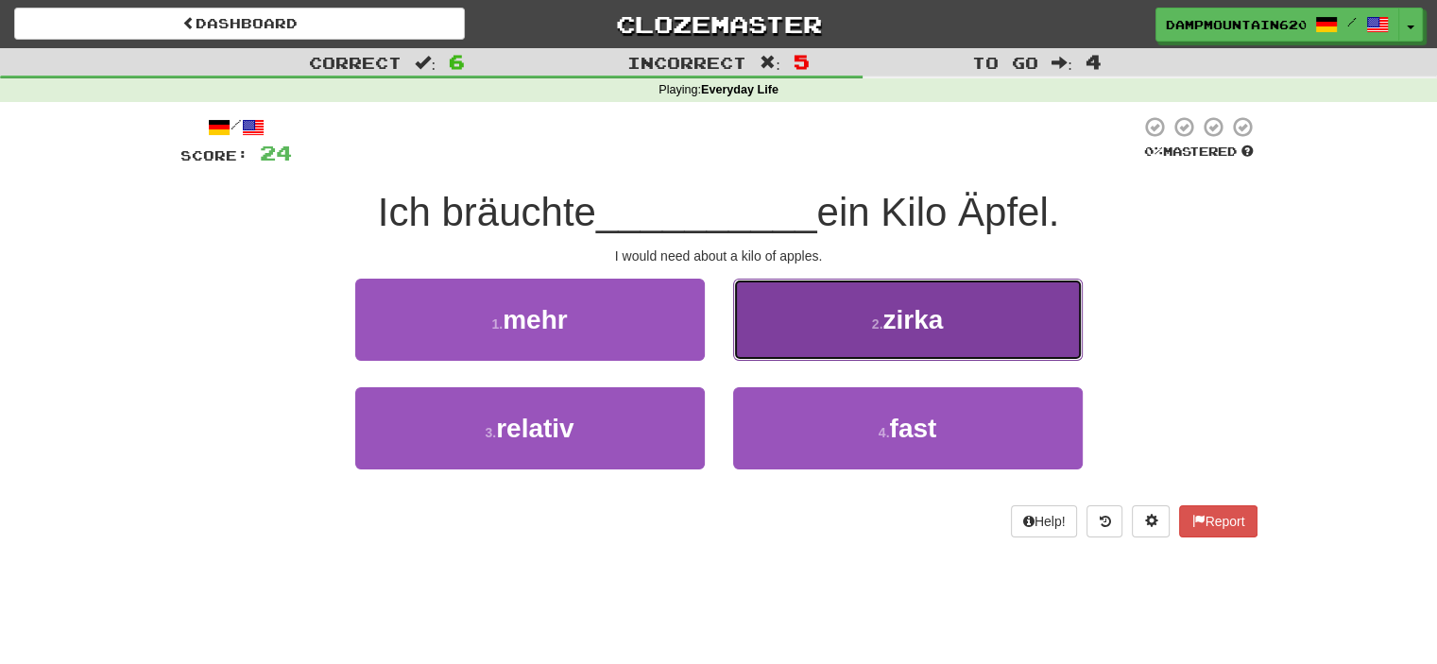
click at [831, 345] on button "2 . zirka" at bounding box center [907, 320] width 349 height 82
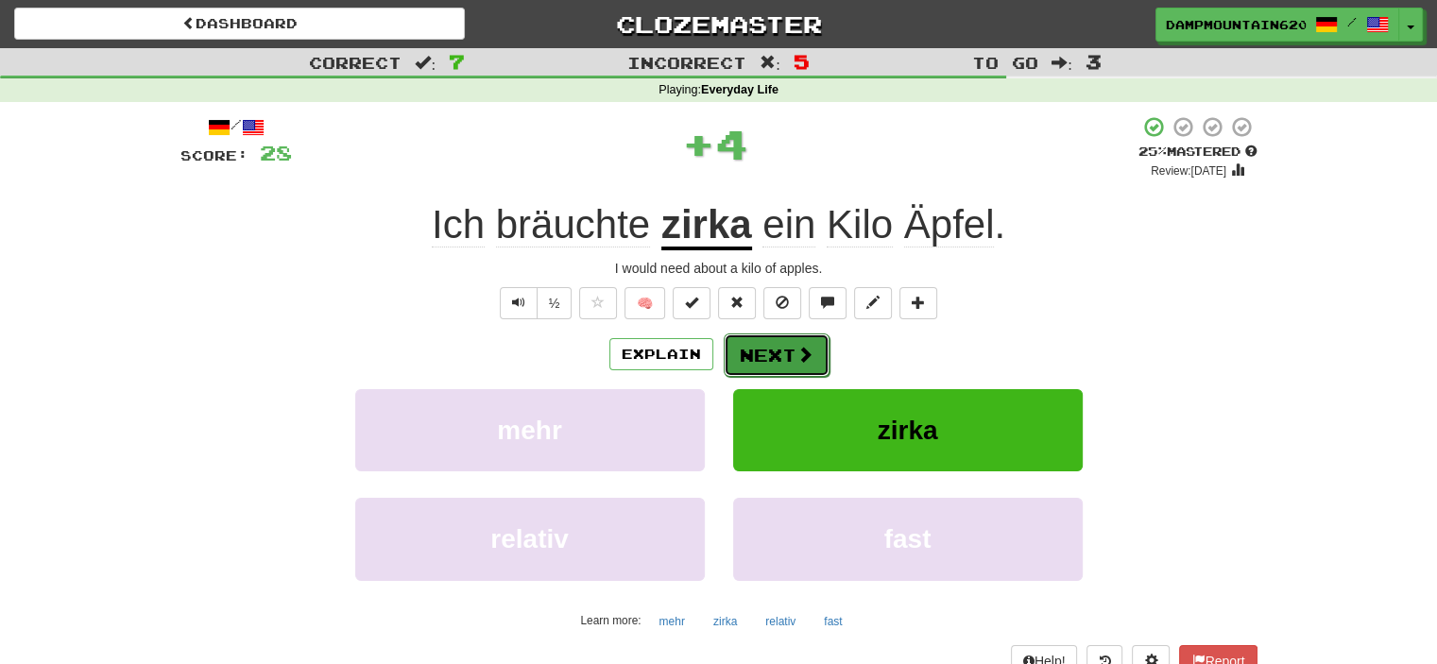
click at [791, 354] on button "Next" at bounding box center [777, 354] width 106 height 43
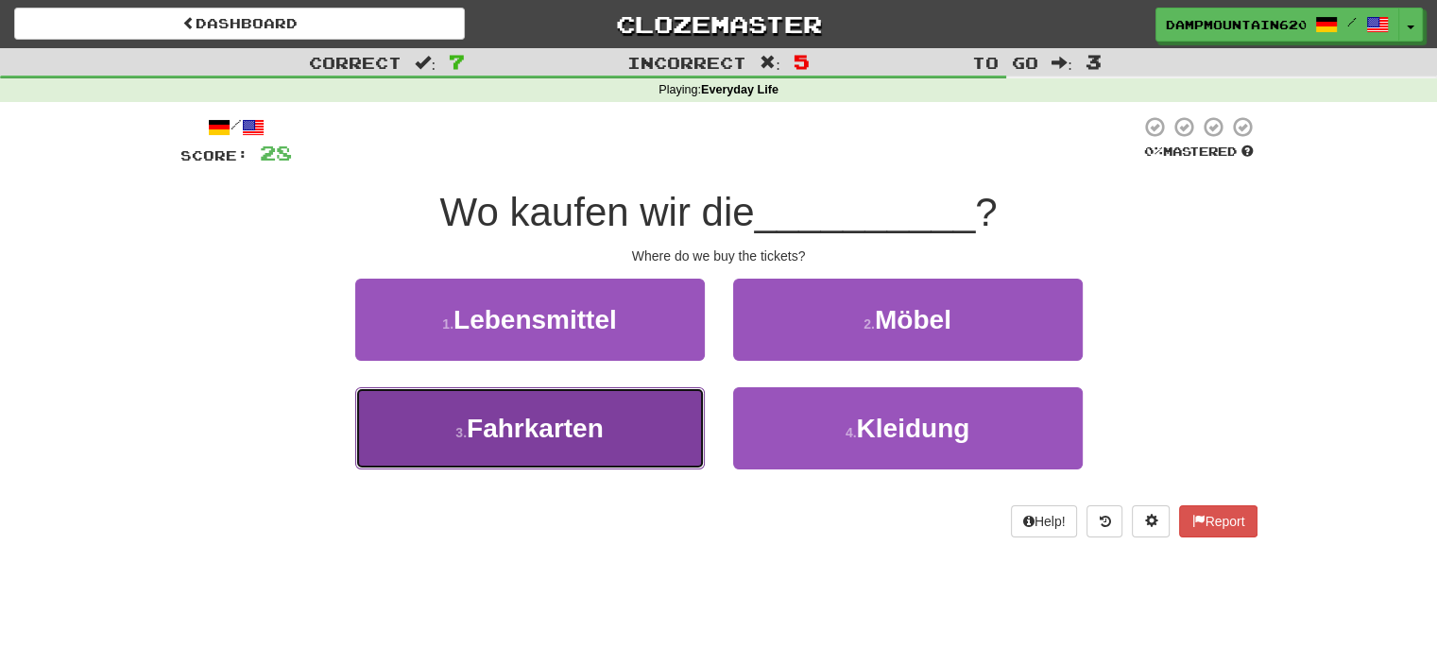
click at [608, 454] on button "3 . Fahrkarten" at bounding box center [529, 428] width 349 height 82
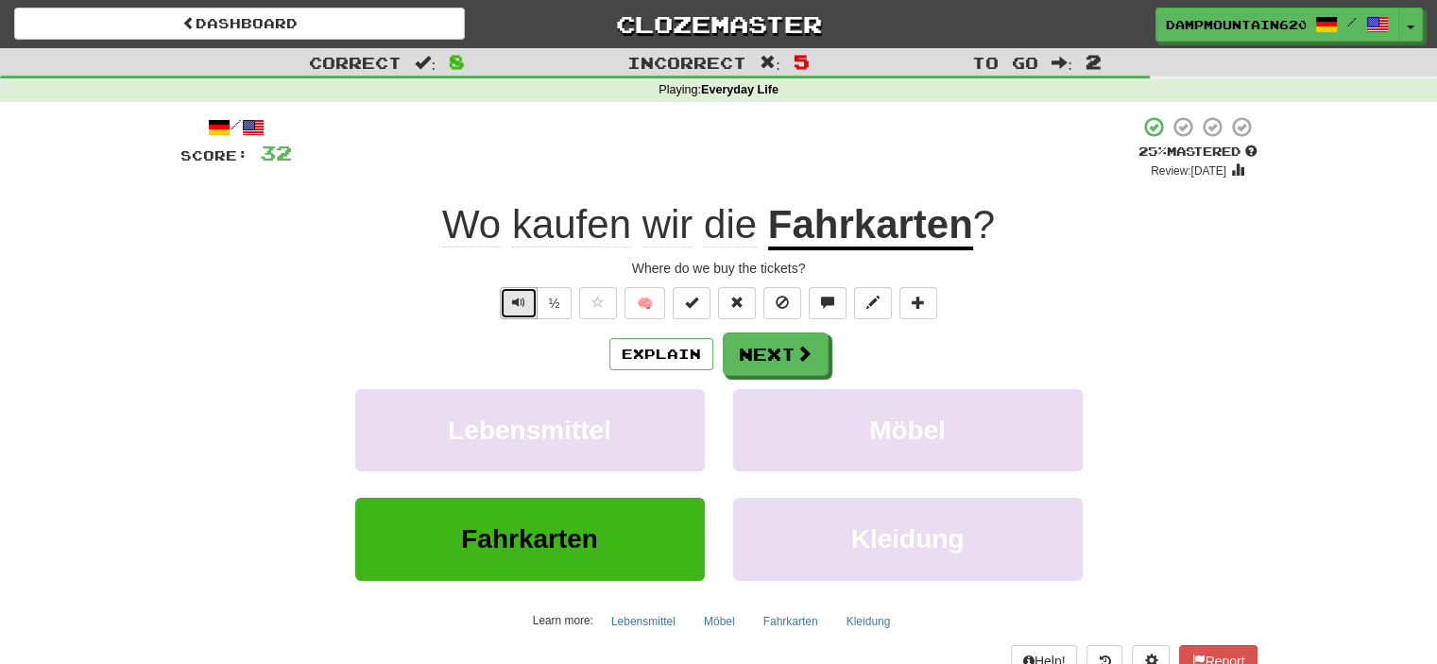
click at [508, 315] on button "Text-to-speech controls" at bounding box center [519, 303] width 38 height 32
click at [765, 360] on button "Next" at bounding box center [777, 354] width 106 height 43
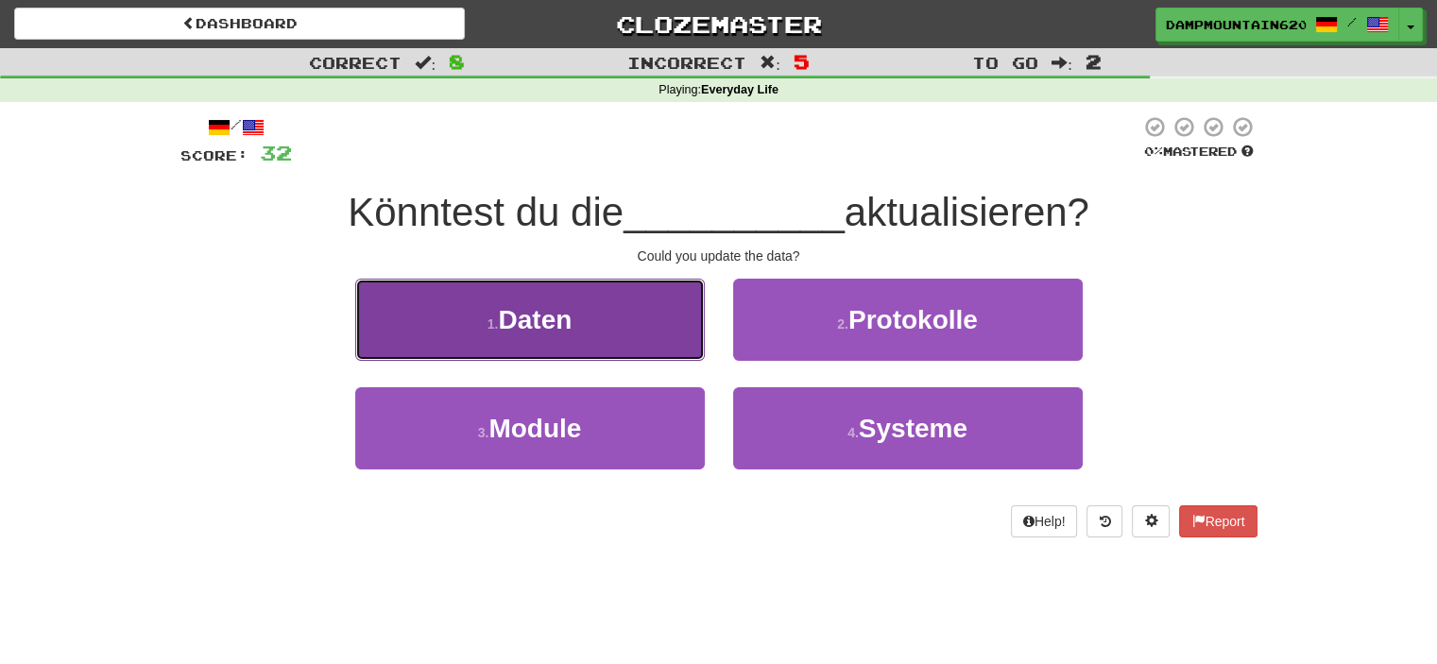
click at [505, 288] on button "1 . Daten" at bounding box center [529, 320] width 349 height 82
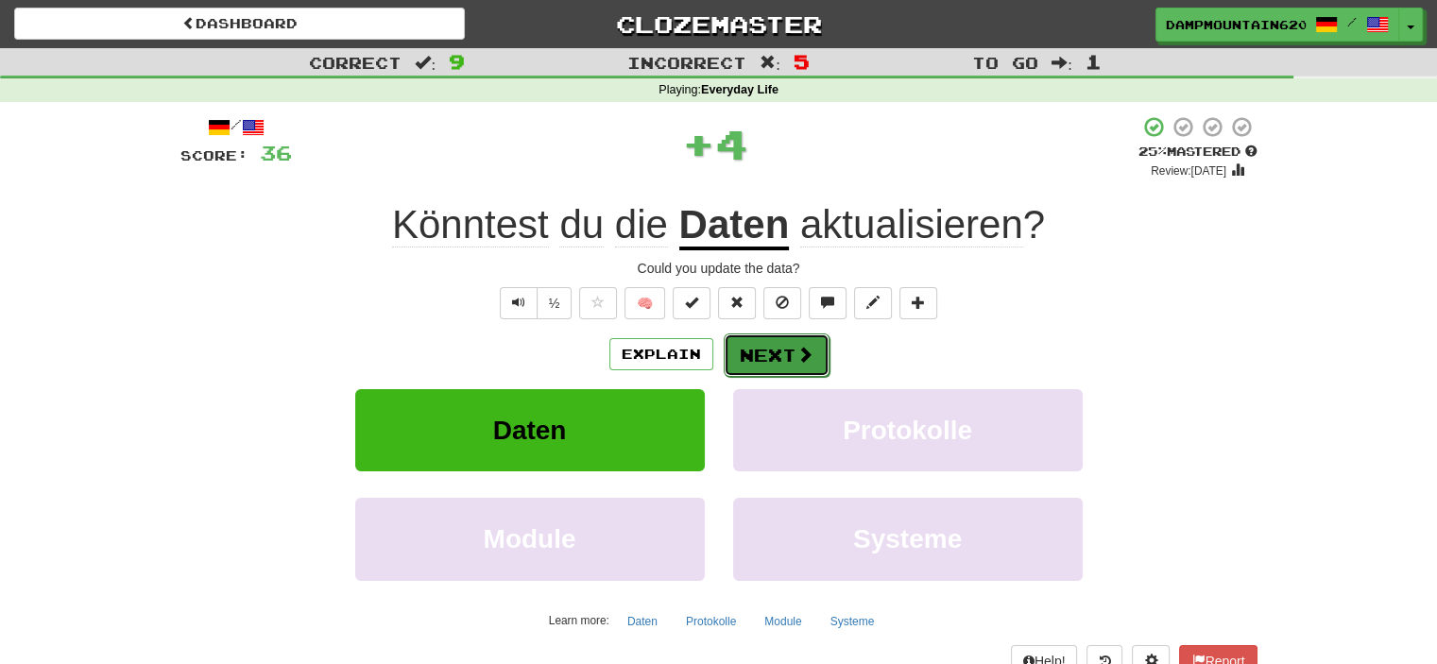
click at [748, 343] on button "Next" at bounding box center [777, 354] width 106 height 43
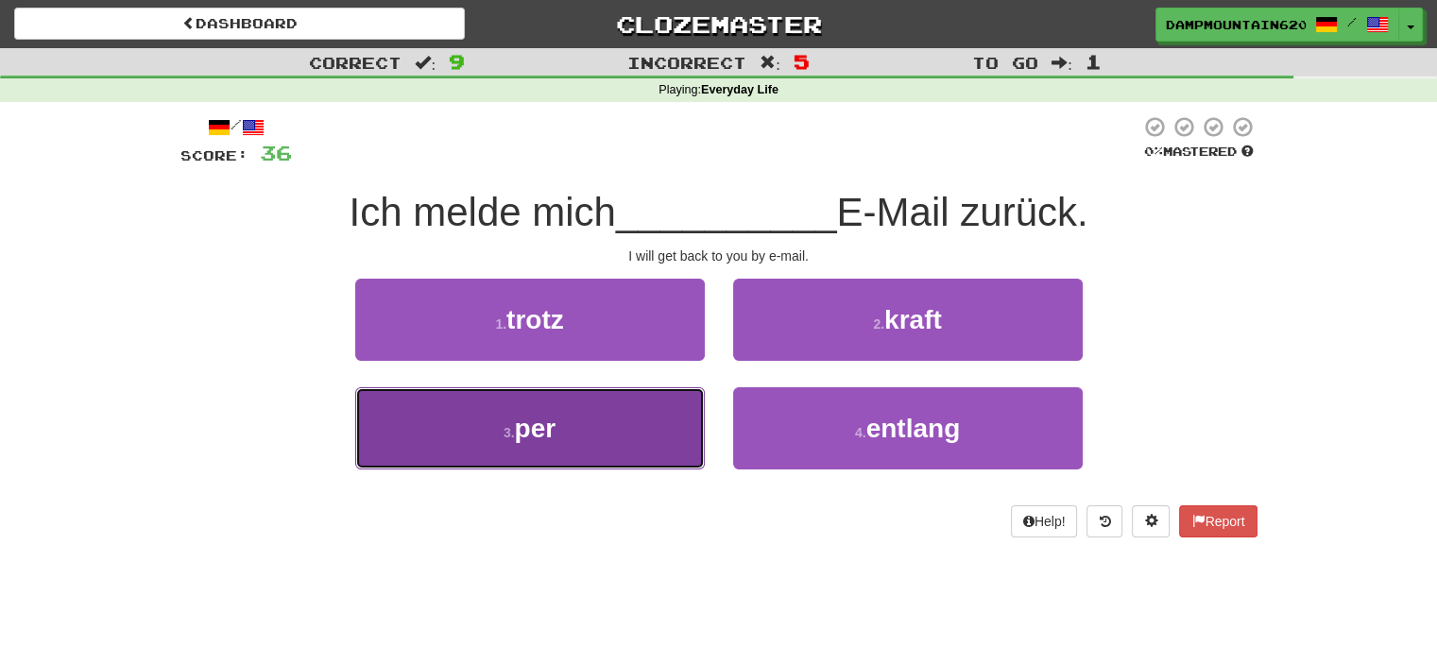
click at [503, 434] on small "3 ." at bounding box center [508, 432] width 11 height 15
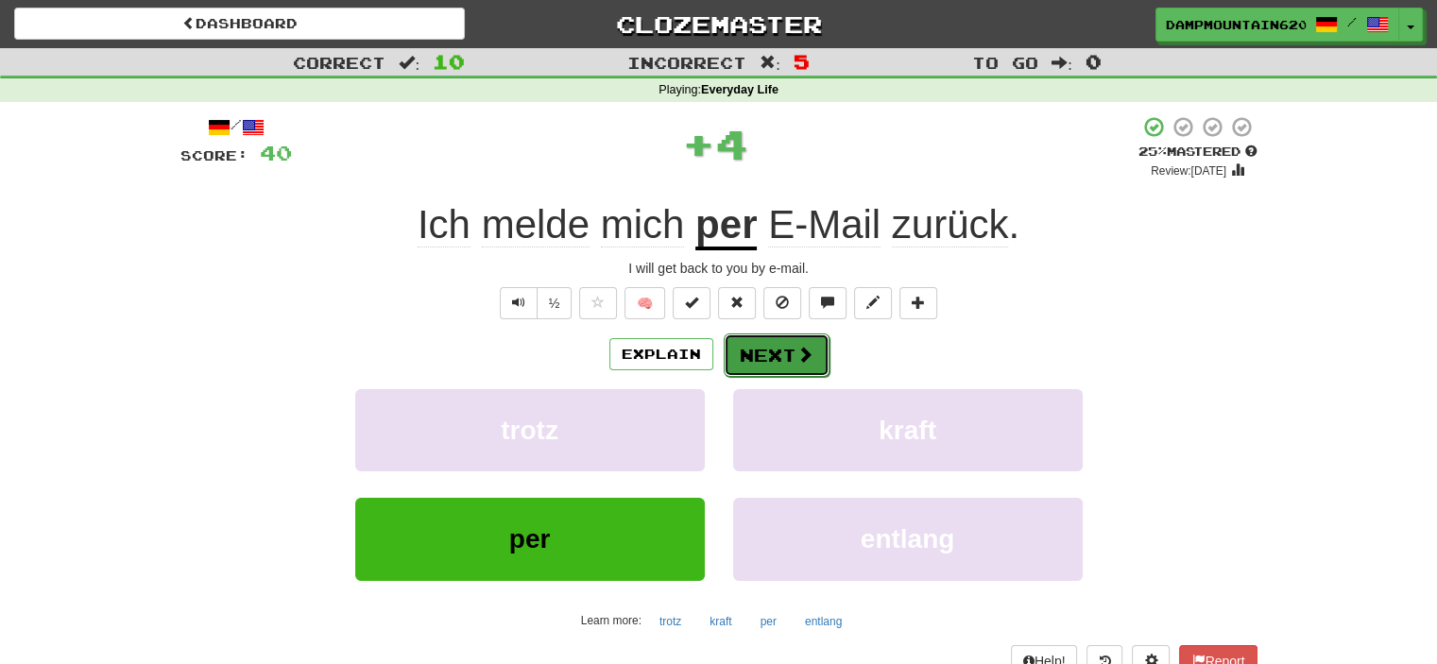
click at [775, 348] on button "Next" at bounding box center [777, 354] width 106 height 43
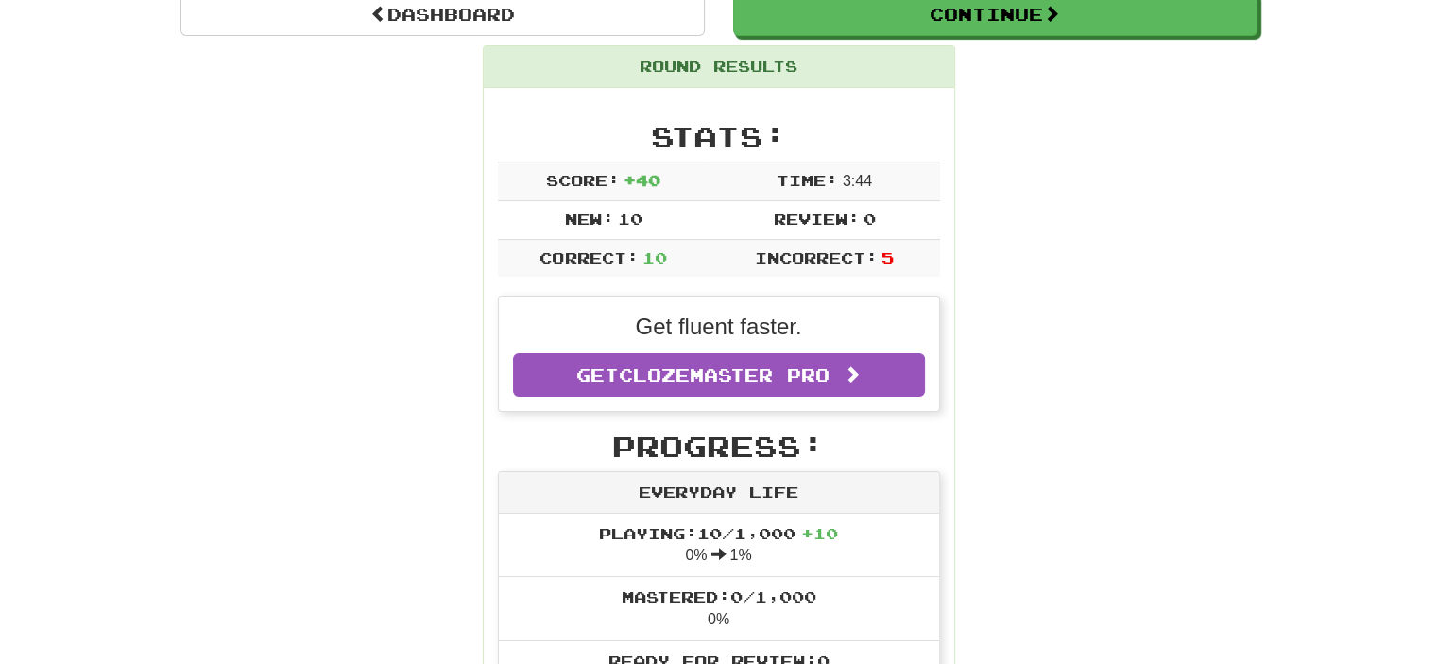
scroll to position [0, 0]
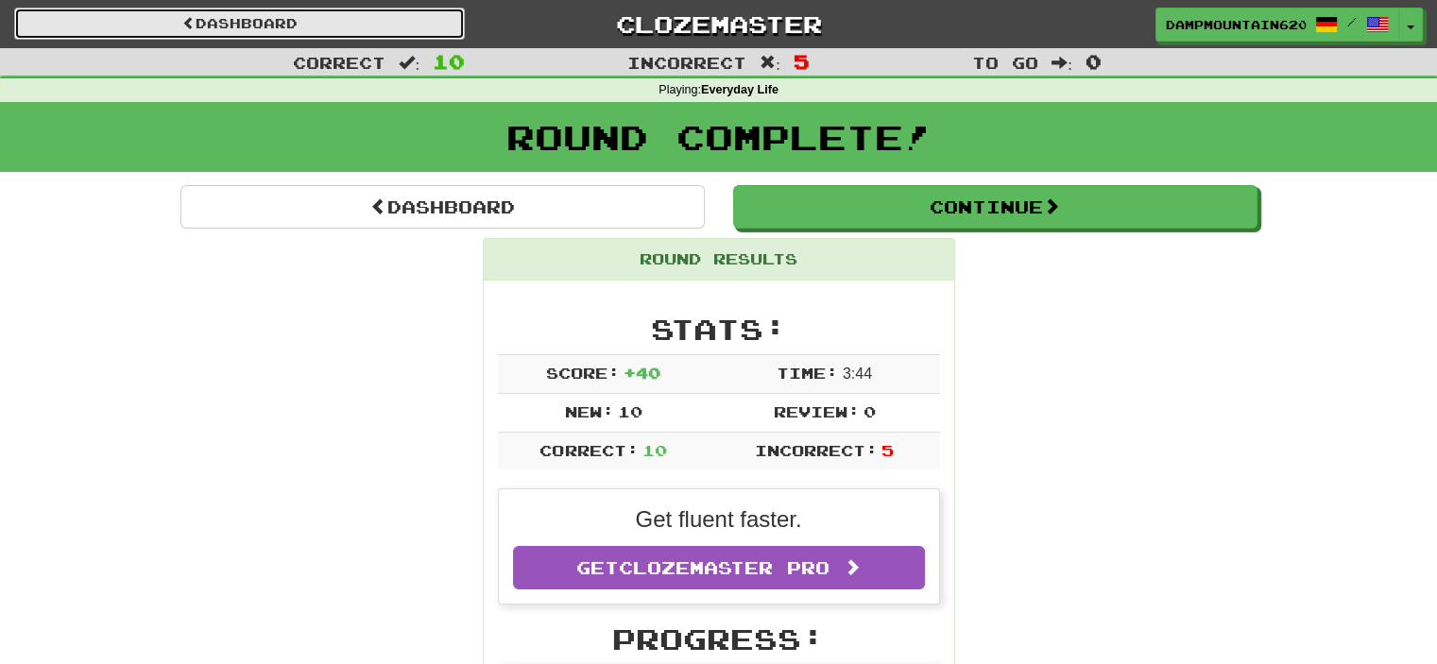
click at [274, 35] on link "Dashboard" at bounding box center [239, 24] width 451 height 32
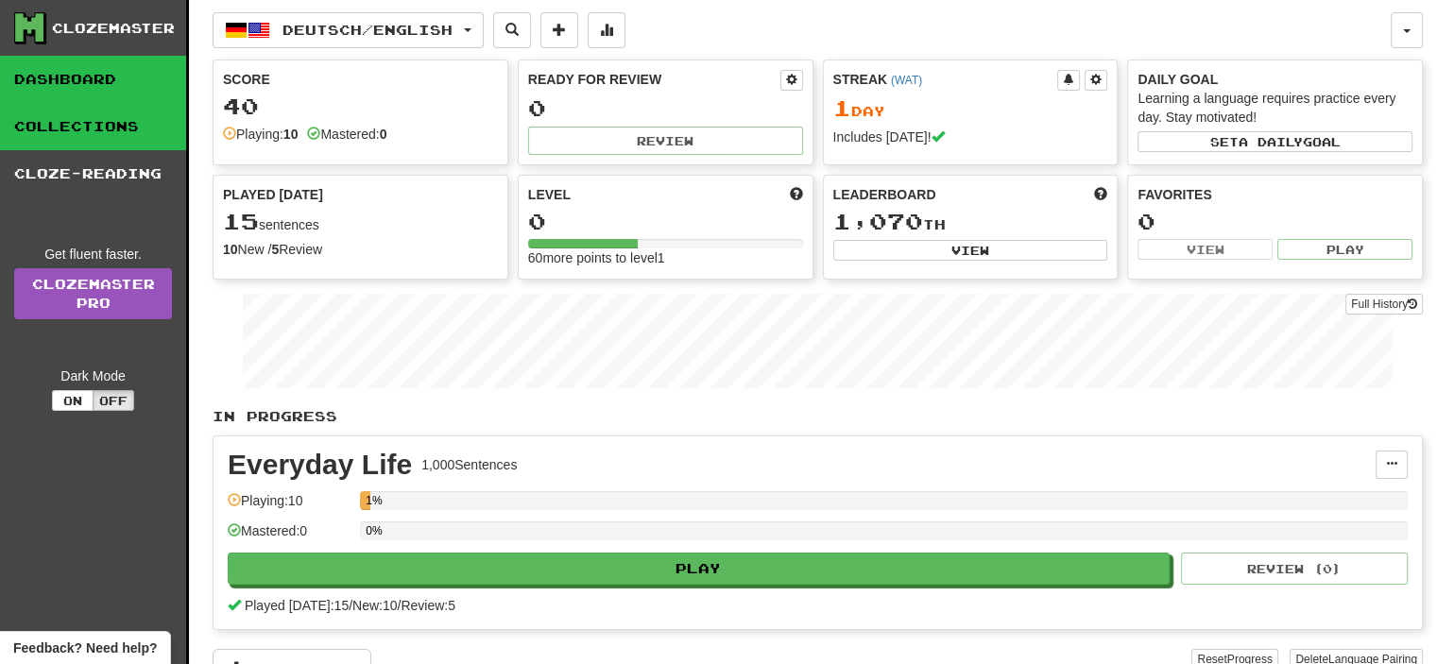
click at [59, 140] on link "Collections" at bounding box center [93, 126] width 186 height 47
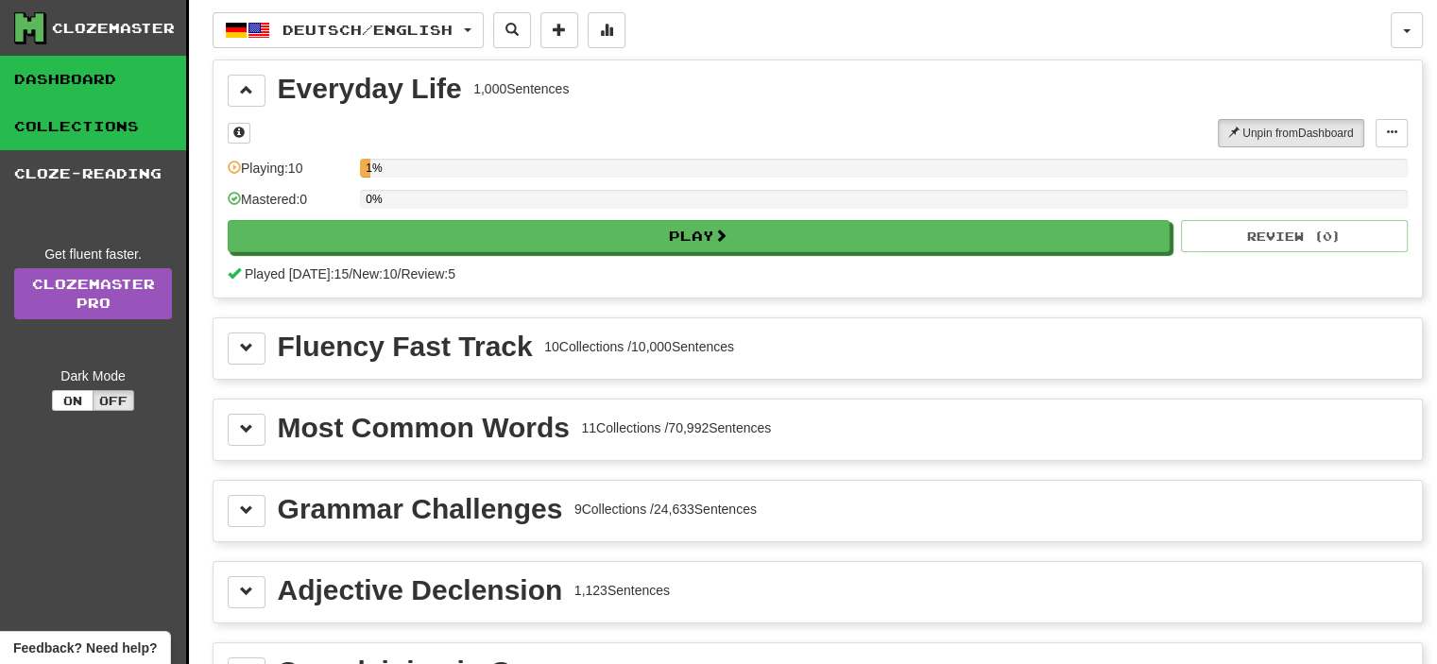
click at [33, 95] on link "Dashboard" at bounding box center [93, 79] width 186 height 47
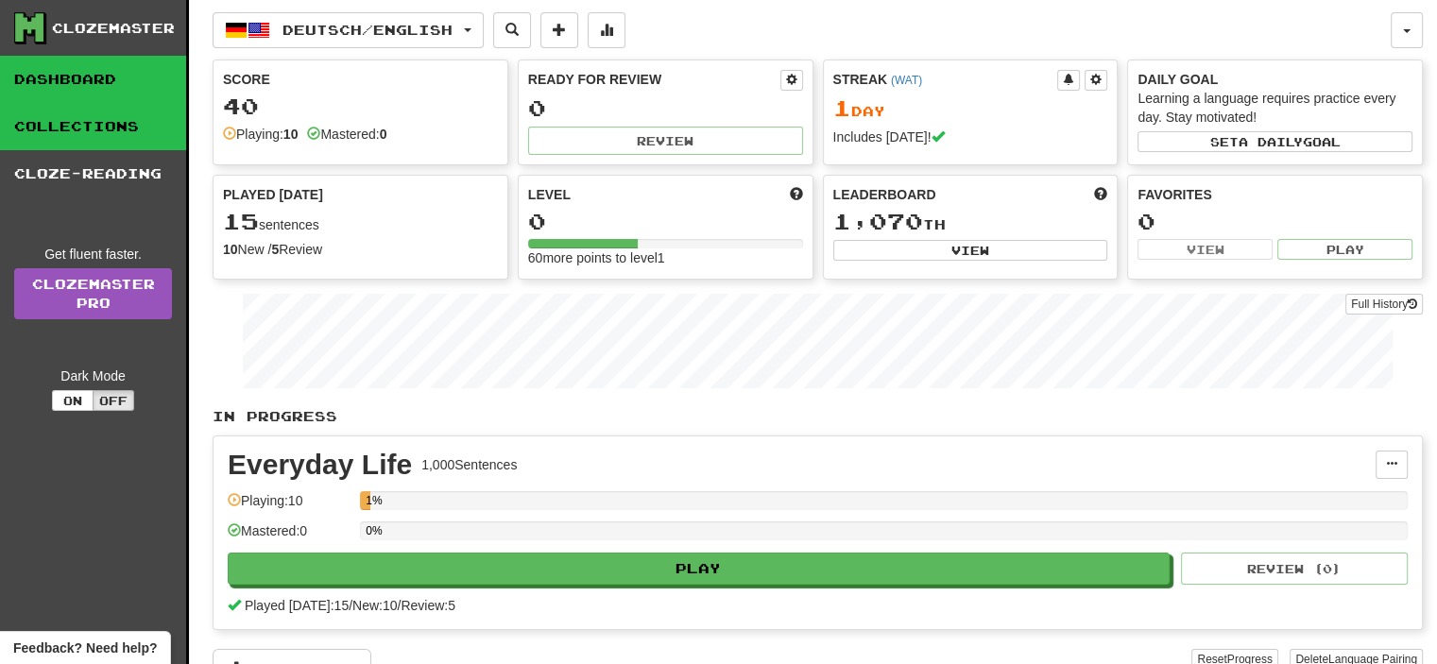
click at [49, 119] on link "Collections" at bounding box center [93, 126] width 186 height 47
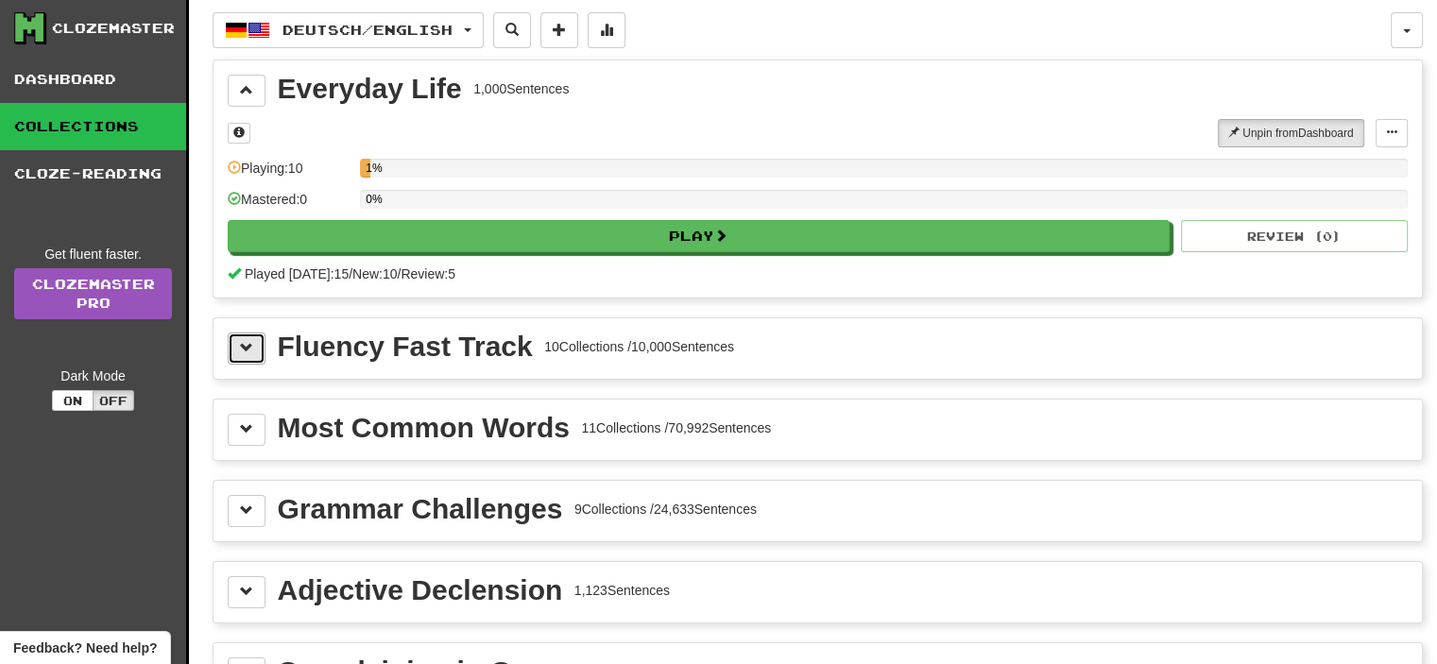
click at [257, 337] on button at bounding box center [247, 348] width 38 height 32
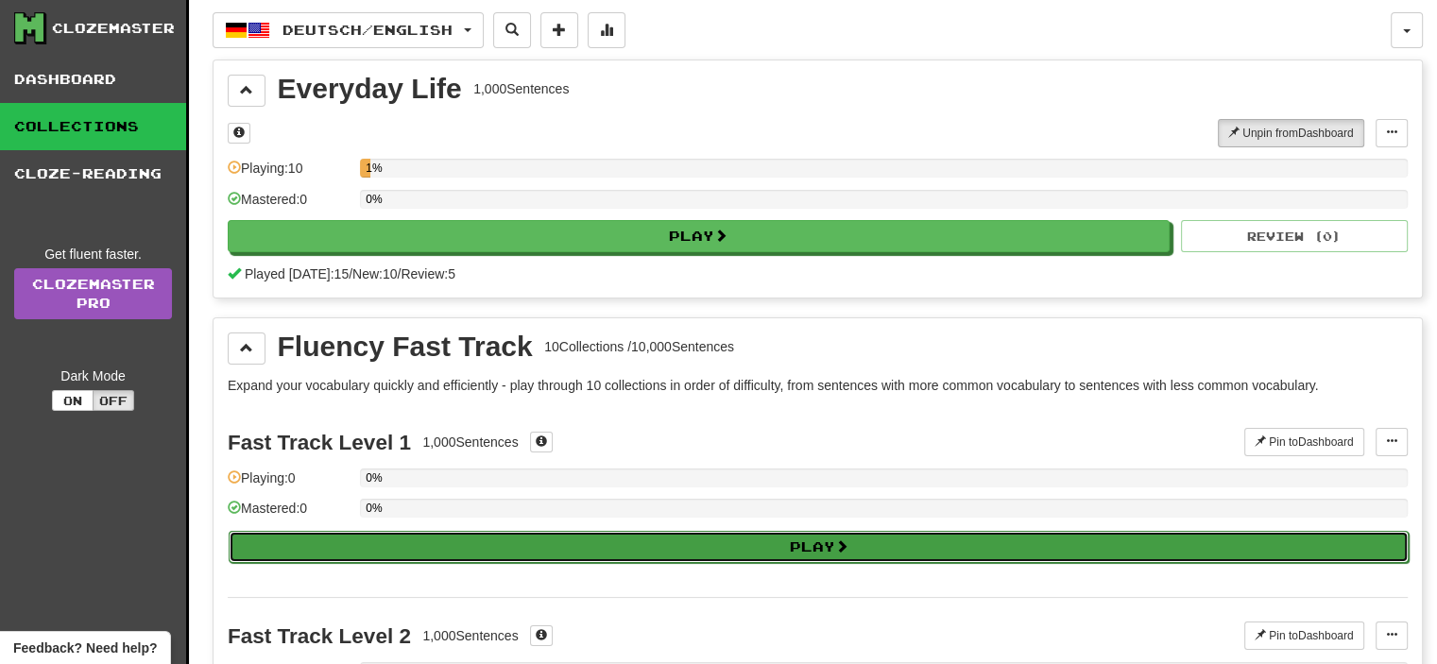
click at [403, 539] on button "Play" at bounding box center [819, 547] width 1180 height 32
select select "**"
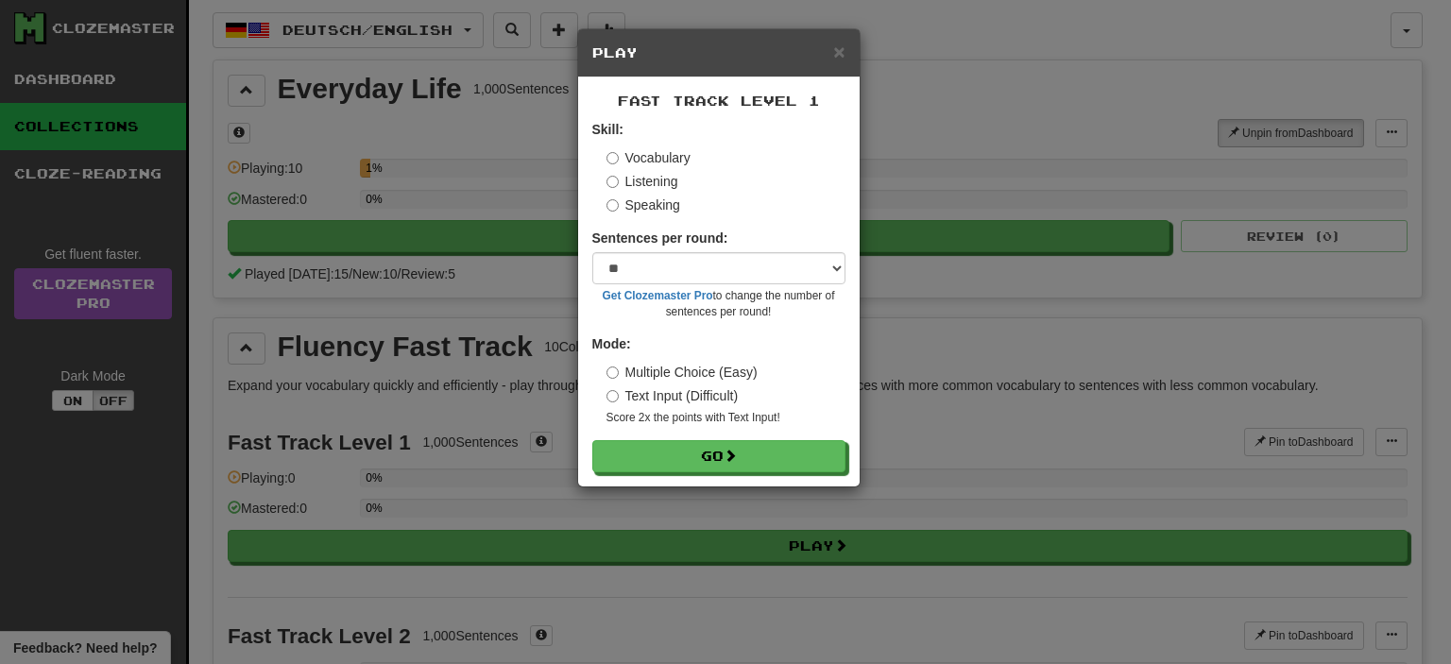
click at [37, 59] on div "× Play Fast Track Level 1 Skill: Vocabulary Listening Speaking Sentences per ro…" at bounding box center [725, 332] width 1451 height 664
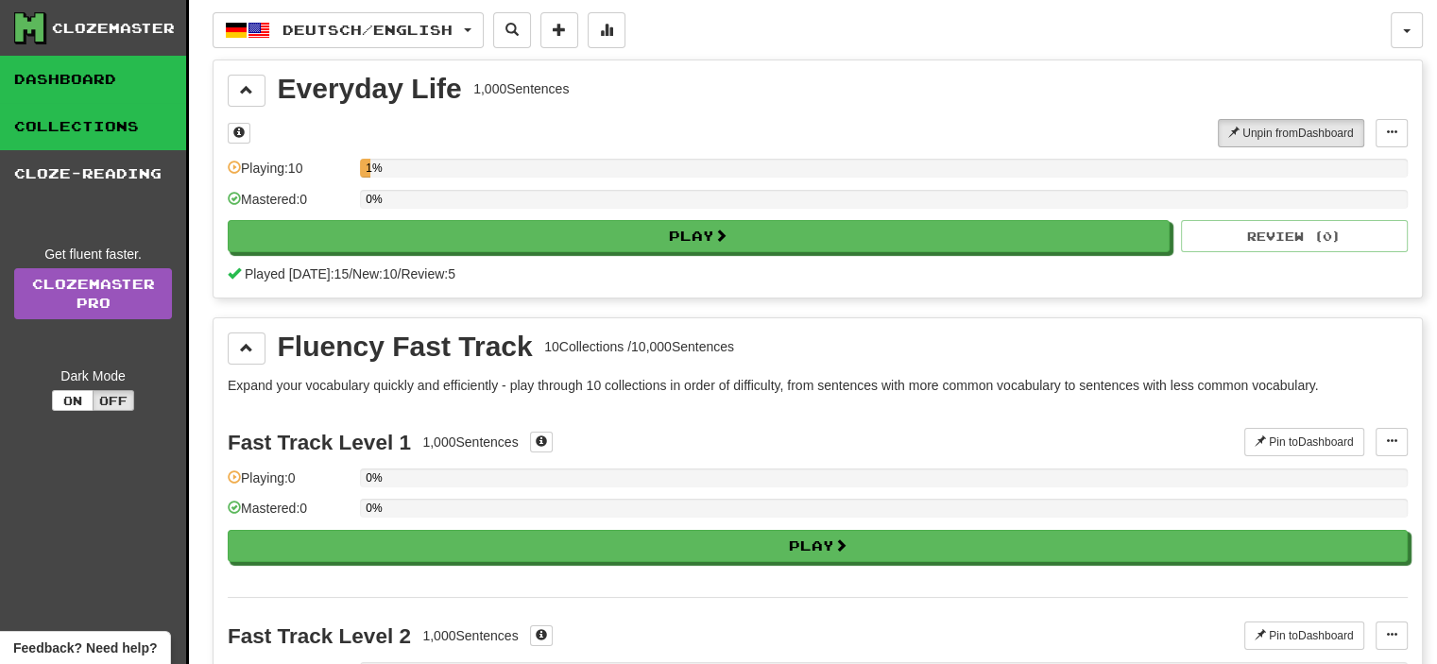
click at [70, 90] on link "Dashboard" at bounding box center [93, 79] width 186 height 47
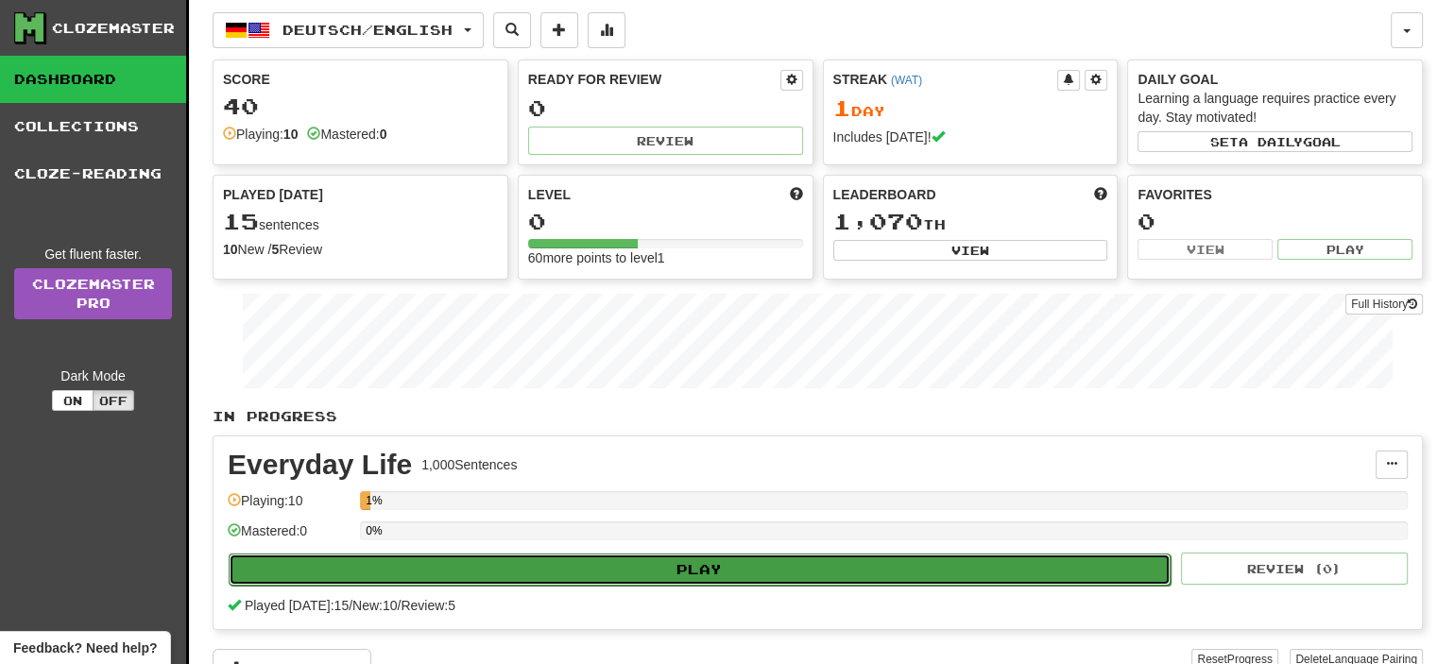
click at [650, 570] on button "Play" at bounding box center [700, 570] width 942 height 32
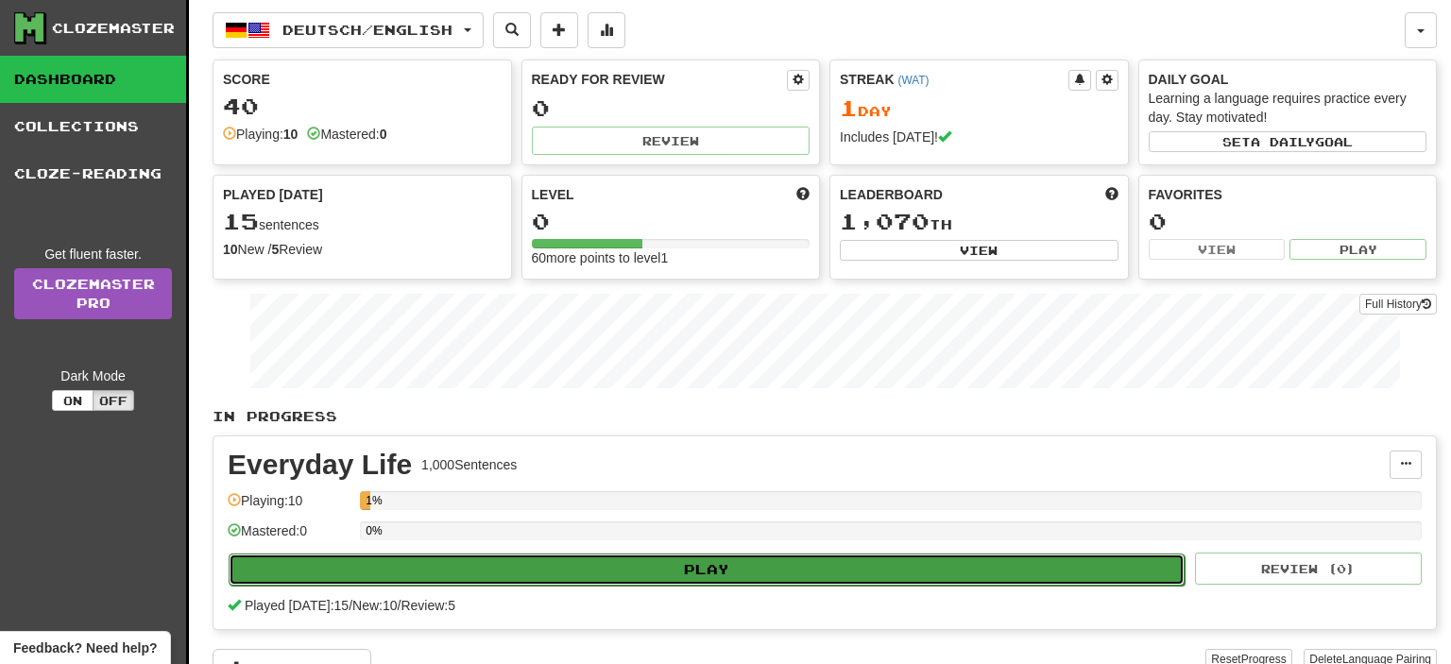
select select "**"
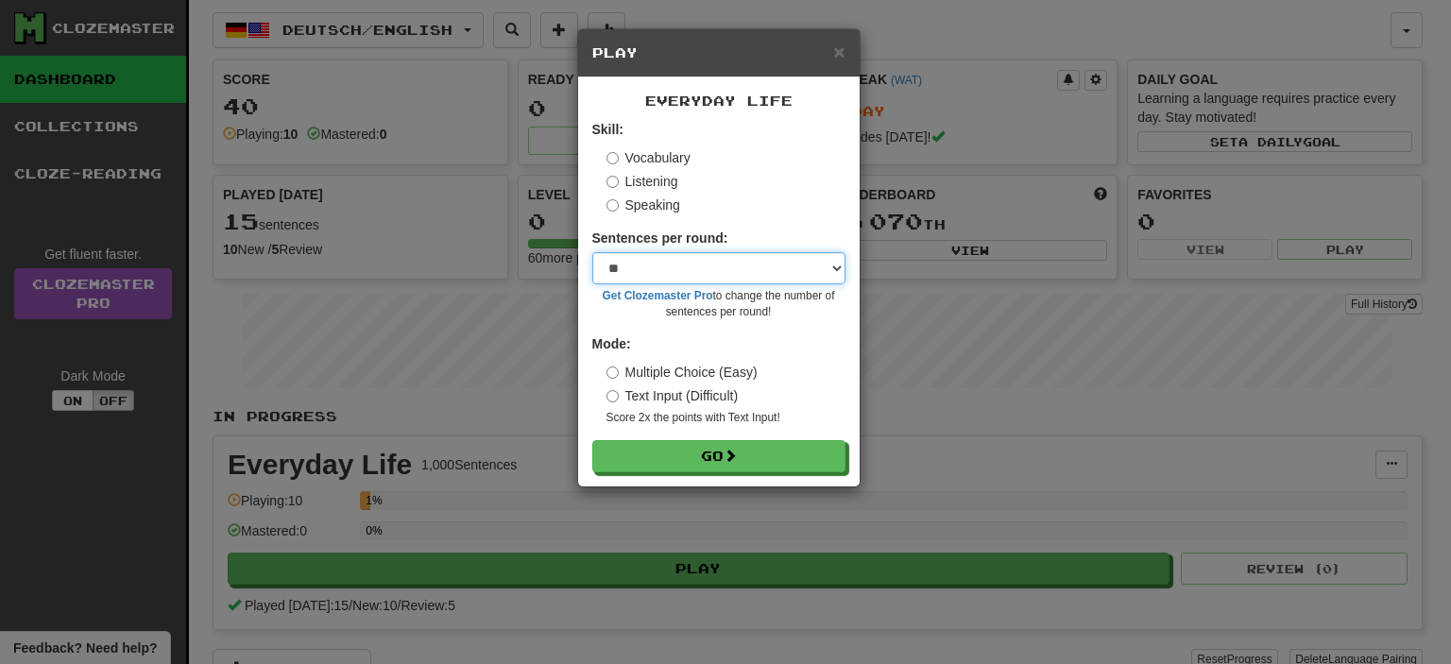
click at [622, 269] on select "* ** ** ** ** ** *** ********" at bounding box center [718, 268] width 253 height 32
click at [627, 174] on label "Listening" at bounding box center [642, 181] width 72 height 19
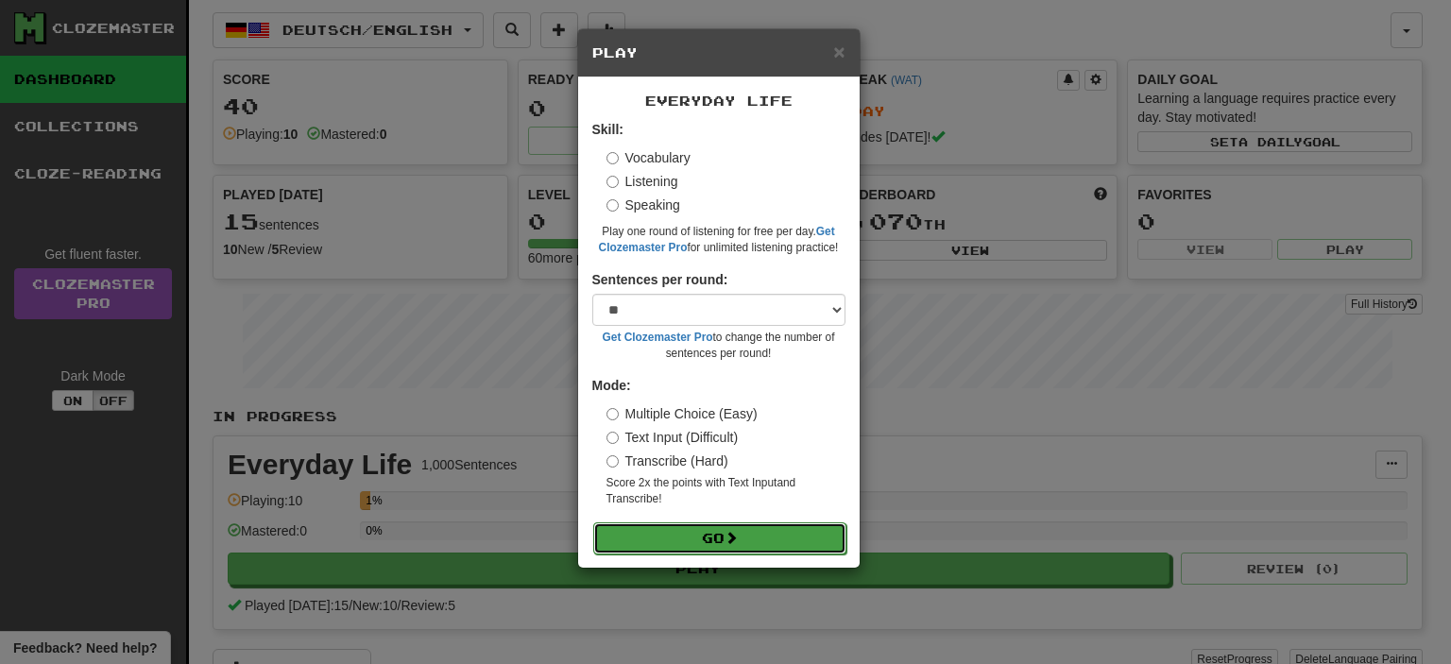
click at [790, 536] on button "Go" at bounding box center [719, 538] width 253 height 32
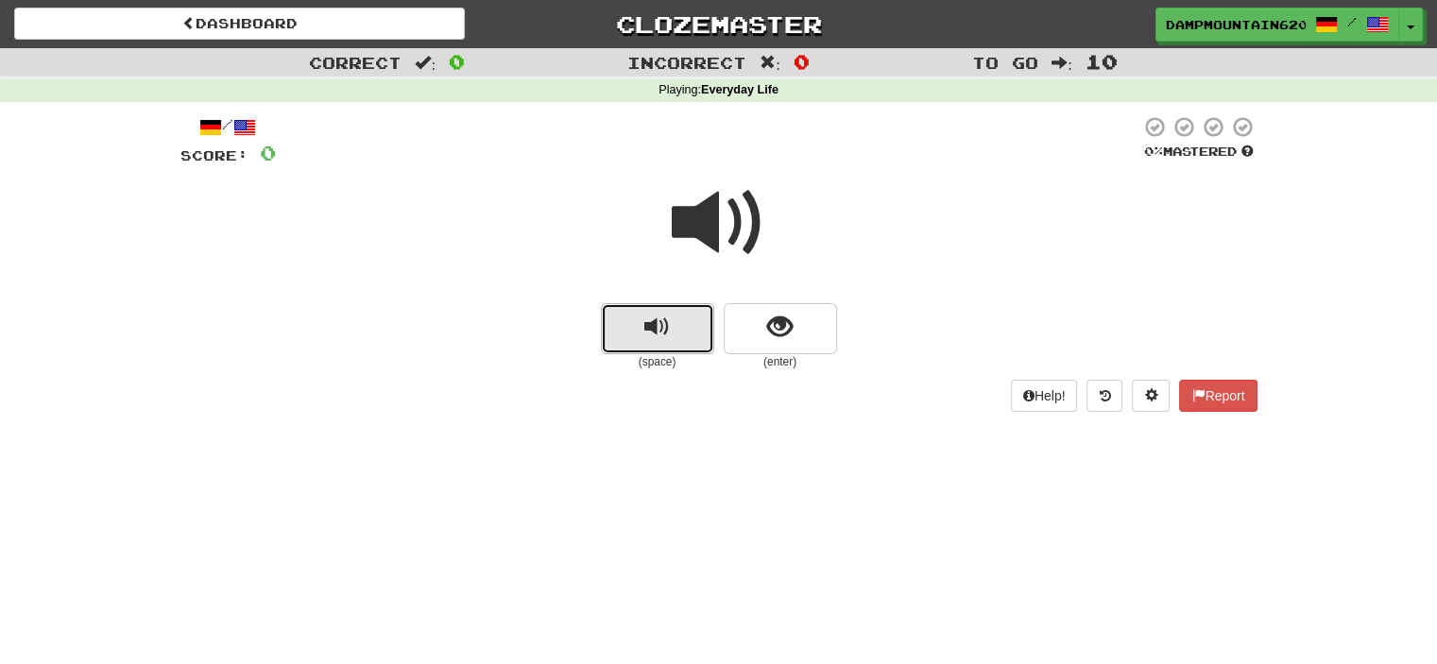
click at [654, 318] on span "replay audio" at bounding box center [657, 328] width 26 height 26
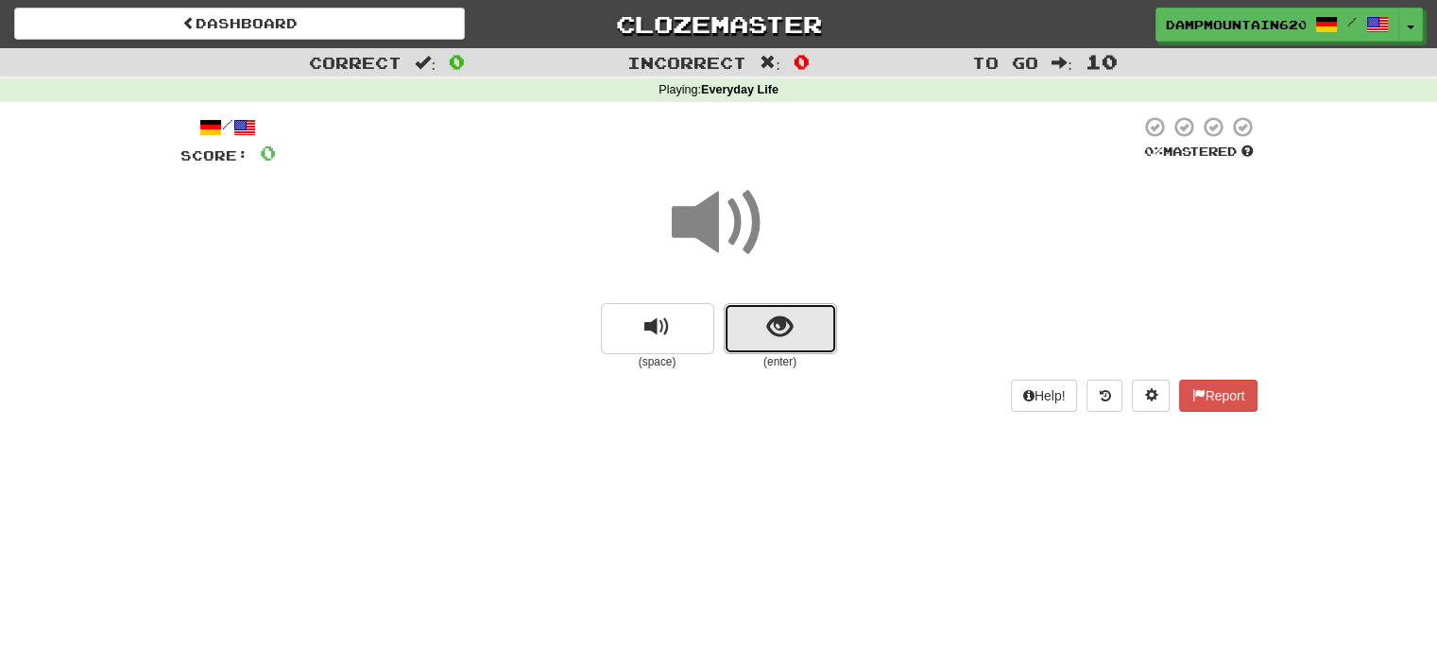
click at [818, 349] on button "show sentence" at bounding box center [780, 328] width 113 height 51
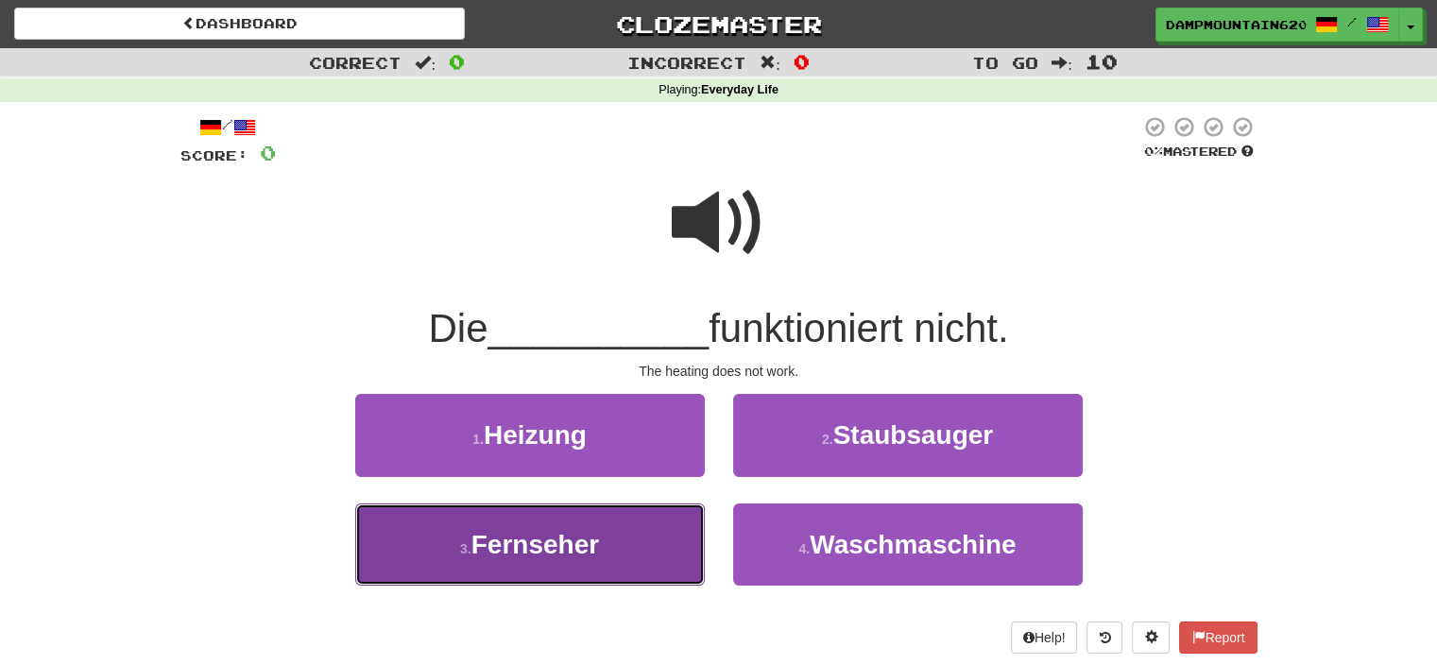
click at [580, 584] on button "3 . Fernseher" at bounding box center [529, 544] width 349 height 82
